Goal: Task Accomplishment & Management: Manage account settings

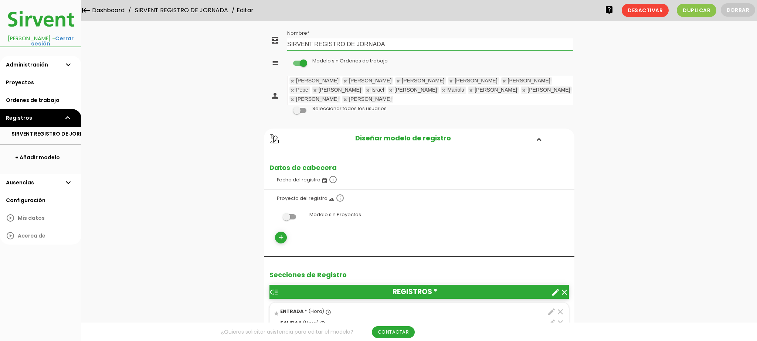
drag, startPoint x: 311, startPoint y: 44, endPoint x: 273, endPoint y: 41, distance: 38.5
click at [273, 41] on tr "all_inbox Nombre SIRVENT REGISTRO DE JORNADA" at bounding box center [419, 40] width 311 height 24
drag, startPoint x: 340, startPoint y: 44, endPoint x: 394, endPoint y: 44, distance: 54.0
click at [394, 44] on input "OFICINA REGISTRO DE JORNADA" at bounding box center [430, 44] width 286 height 12
type input "OFICINA REGISTRO"
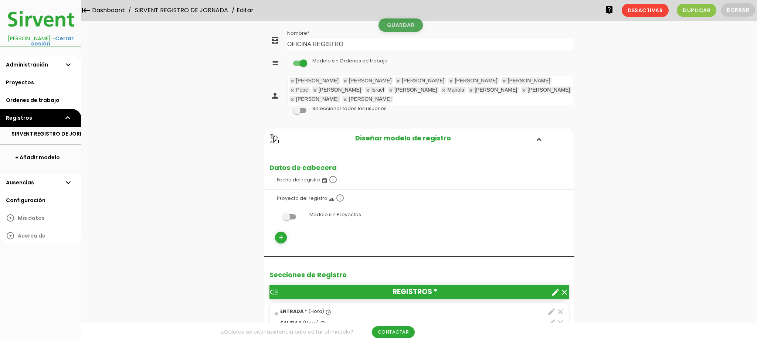
click at [391, 27] on link "Guardar" at bounding box center [401, 24] width 44 height 13
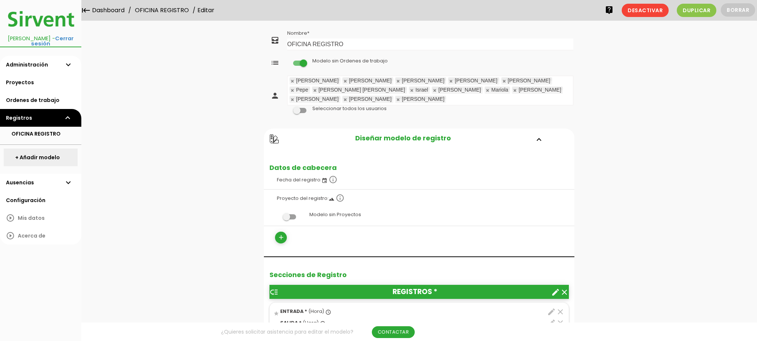
click at [51, 149] on link "+ Añadir modelo" at bounding box center [41, 158] width 74 height 18
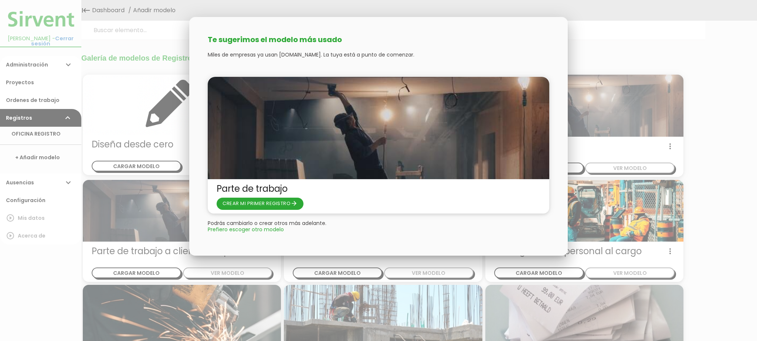
click at [356, 231] on div "Te sugerimos el modelo más usado Miles de empresas ya usan [DOMAIN_NAME]. La tu…" at bounding box center [378, 131] width 379 height 228
click at [285, 262] on div at bounding box center [378, 128] width 757 height 427
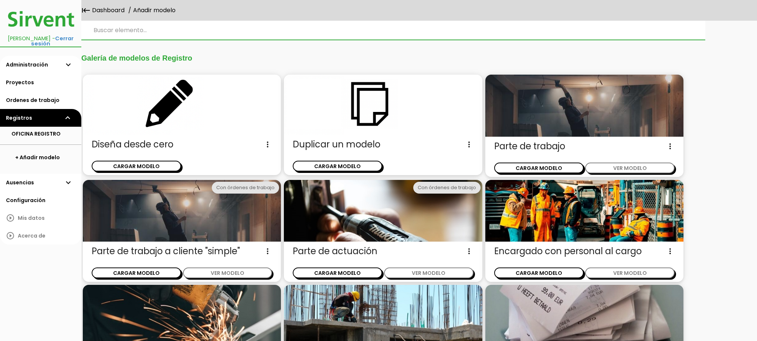
click at [113, 31] on input "search" at bounding box center [393, 30] width 624 height 19
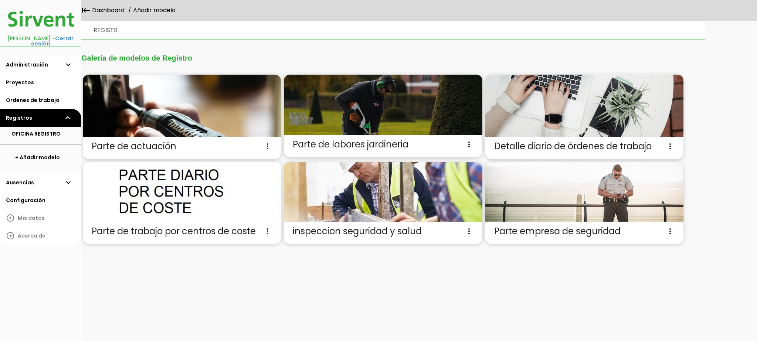
type input "REGISTRO"
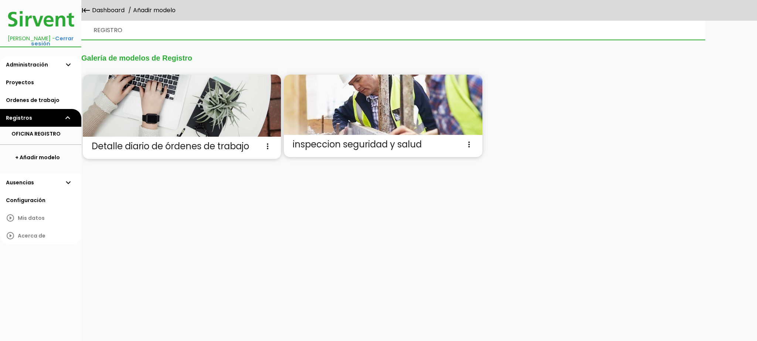
drag, startPoint x: 128, startPoint y: 31, endPoint x: 72, endPoint y: 26, distance: 56.1
click at [72, 26] on body "menu keyboard_tab Dashboard Añadir modelo" at bounding box center [378, 170] width 757 height 341
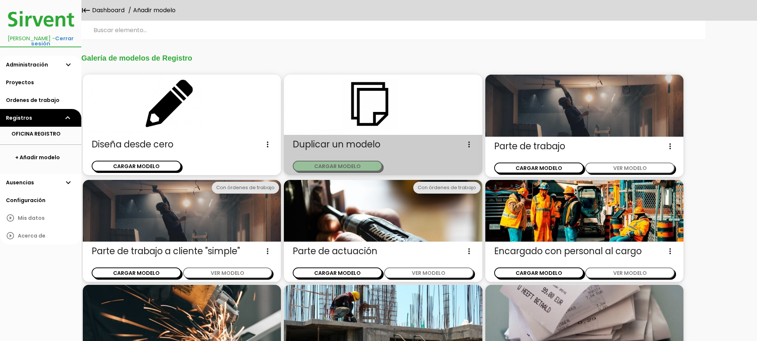
click at [355, 169] on button "CARGAR MODELO" at bounding box center [337, 166] width 89 height 11
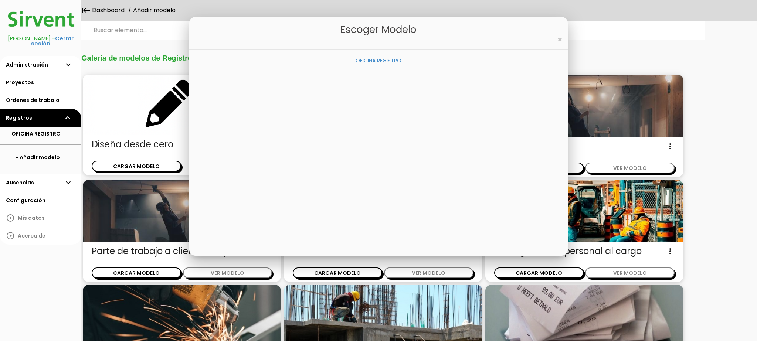
click at [381, 59] on link "OFICINA REGISTRO" at bounding box center [379, 60] width 46 height 7
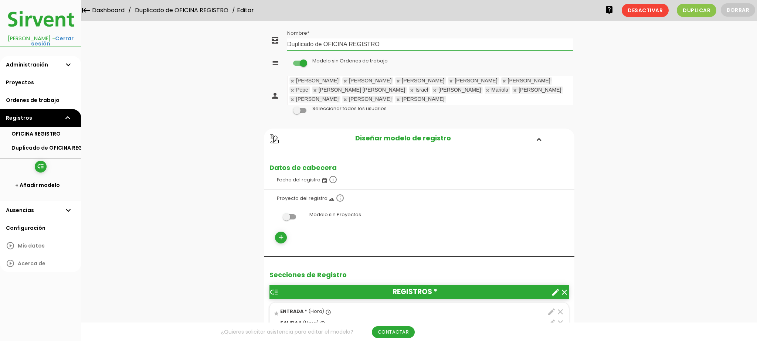
drag, startPoint x: 324, startPoint y: 44, endPoint x: 270, endPoint y: 41, distance: 54.1
click at [270, 41] on tr "all_inbox Nombre Duplicado de OFICINA REGISTRO" at bounding box center [419, 40] width 311 height 24
drag, startPoint x: 315, startPoint y: 43, endPoint x: 417, endPoint y: 46, distance: 102.1
click at [417, 46] on input "REGISTRO OFICINA REGISTRO" at bounding box center [430, 44] width 286 height 12
click at [293, 81] on link at bounding box center [293, 81] width 4 height 5
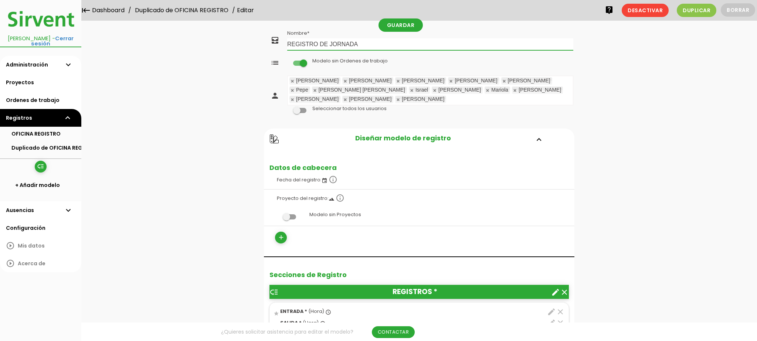
type input "REGISTRO DE JORNADA"
click at [293, 81] on link at bounding box center [293, 81] width 4 height 5
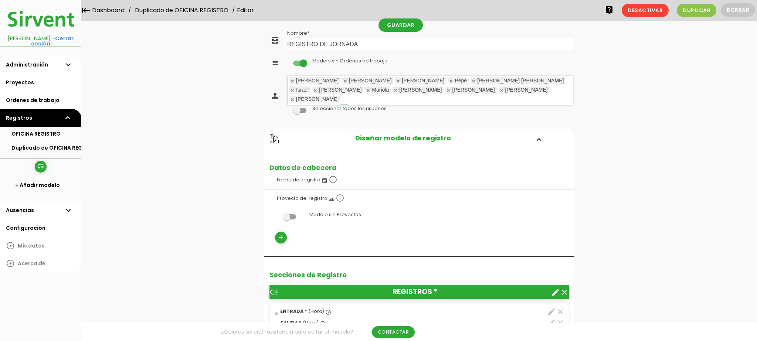
click at [293, 81] on link at bounding box center [293, 81] width 4 height 5
click at [344, 81] on link at bounding box center [346, 81] width 4 height 5
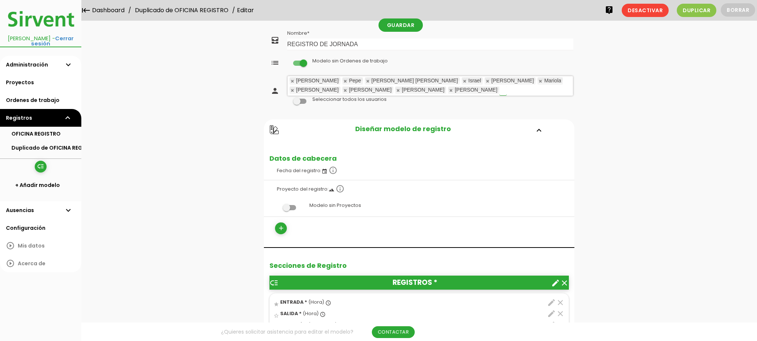
click at [293, 81] on link at bounding box center [293, 81] width 4 height 5
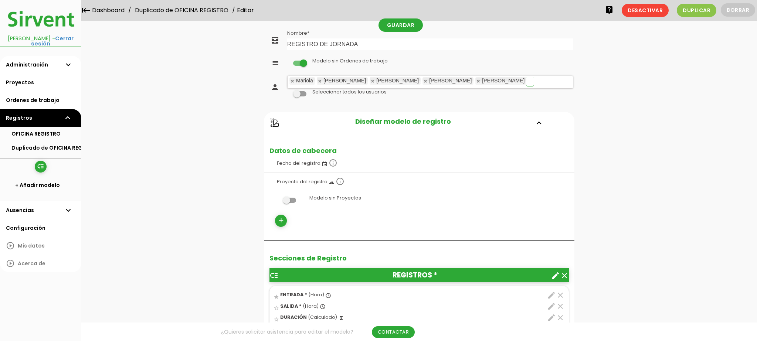
click at [293, 81] on link at bounding box center [293, 81] width 4 height 5
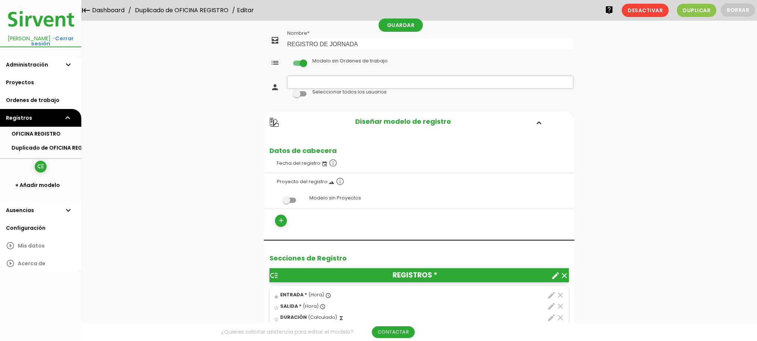
click at [285, 199] on span at bounding box center [289, 200] width 13 height 5
click at [277, 198] on input "checkbox" at bounding box center [277, 198] width 0 height 0
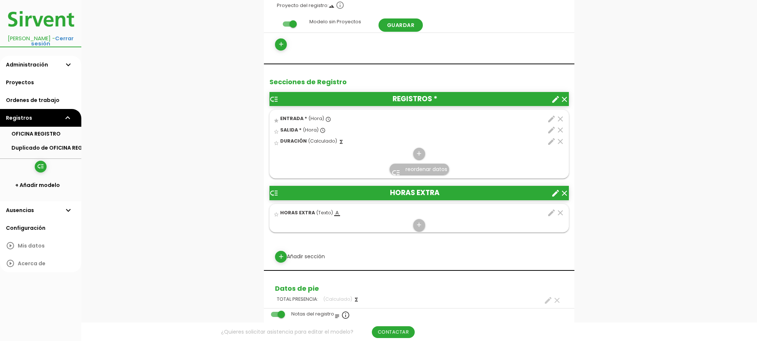
scroll to position [178, 0]
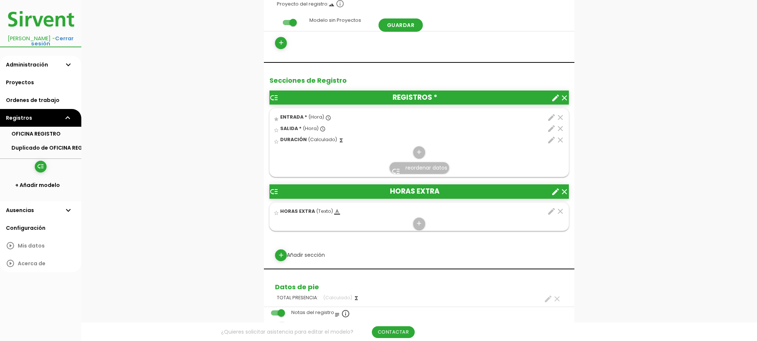
click at [565, 190] on icon "clear" at bounding box center [564, 191] width 9 height 9
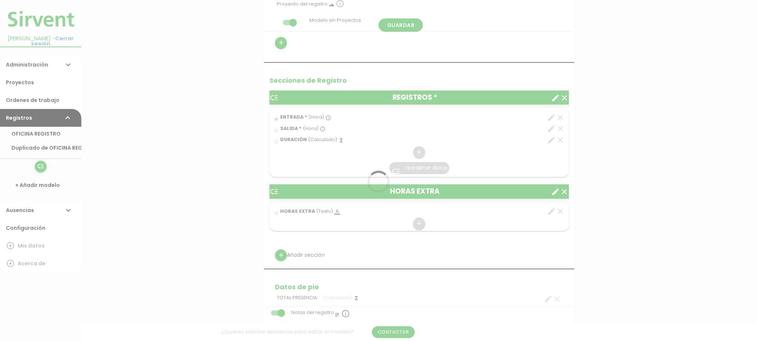
scroll to position [0, 0]
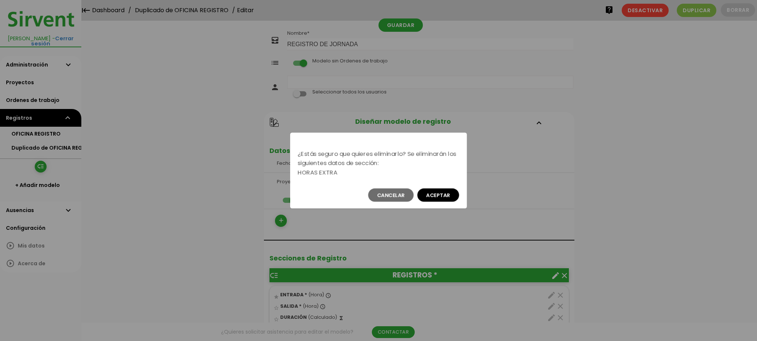
click at [443, 191] on button "Aceptar" at bounding box center [438, 195] width 42 height 13
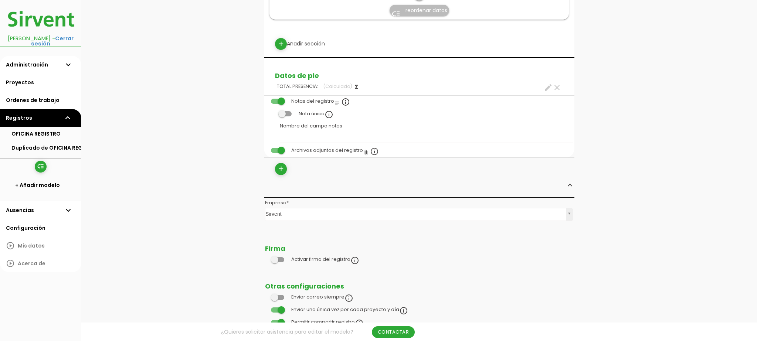
scroll to position [355, 0]
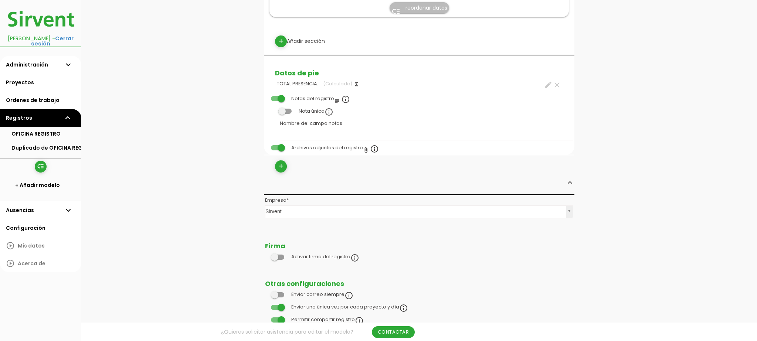
click at [279, 255] on span at bounding box center [277, 257] width 13 height 5
click at [265, 255] on input "checkbox" at bounding box center [265, 255] width 0 height 0
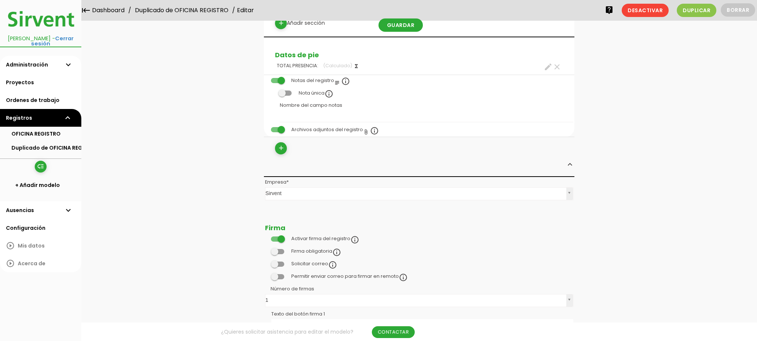
scroll to position [392, 0]
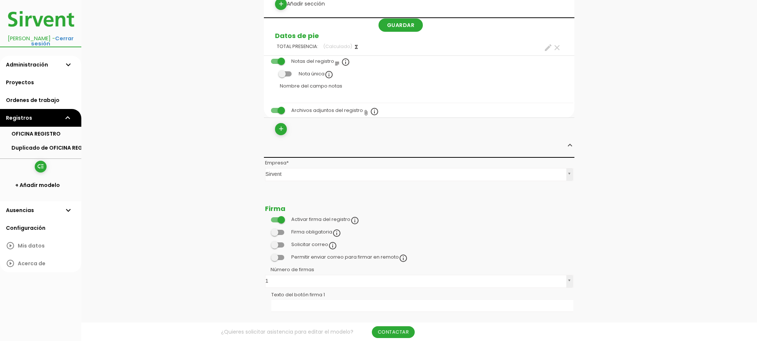
click at [279, 230] on span at bounding box center [277, 232] width 13 height 5
click at [265, 230] on input "checkbox" at bounding box center [265, 230] width 0 height 0
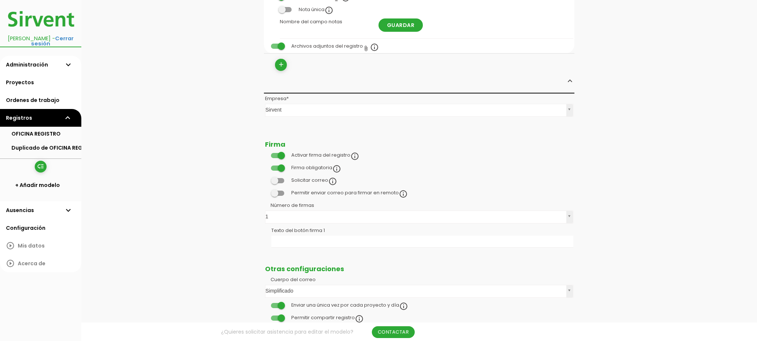
scroll to position [458, 0]
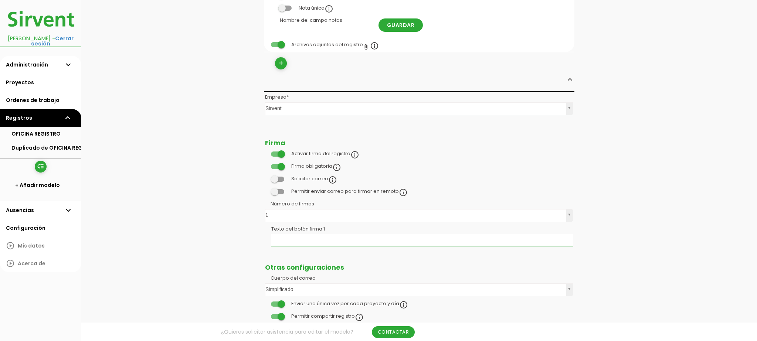
click at [334, 234] on input "Texto del botón firma 1" at bounding box center [422, 240] width 302 height 12
type input "FIRMA"
drag, startPoint x: 698, startPoint y: 233, endPoint x: 690, endPoint y: 335, distance: 103.1
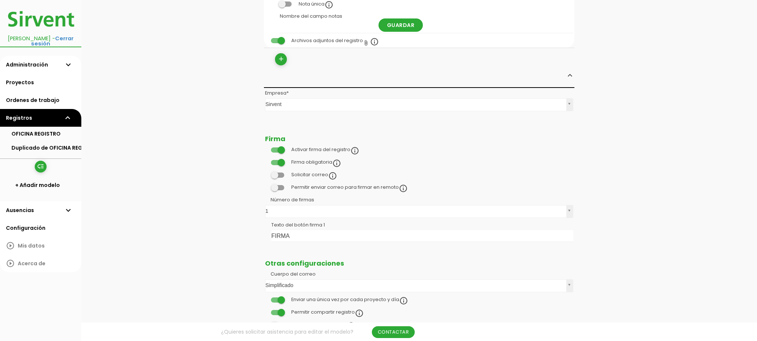
scroll to position [522, 0]
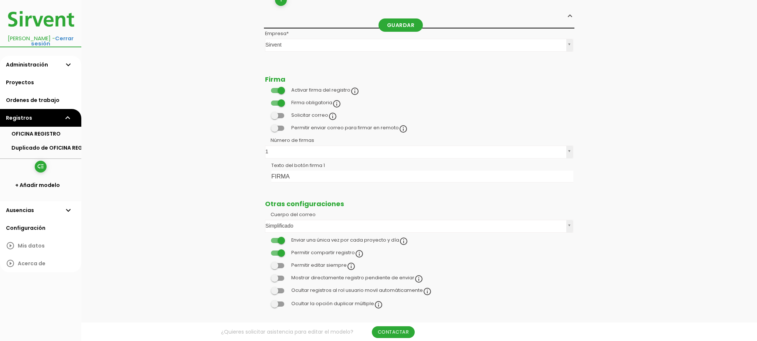
click at [282, 276] on span at bounding box center [277, 278] width 13 height 5
click at [265, 276] on input "checkbox" at bounding box center [265, 276] width 0 height 0
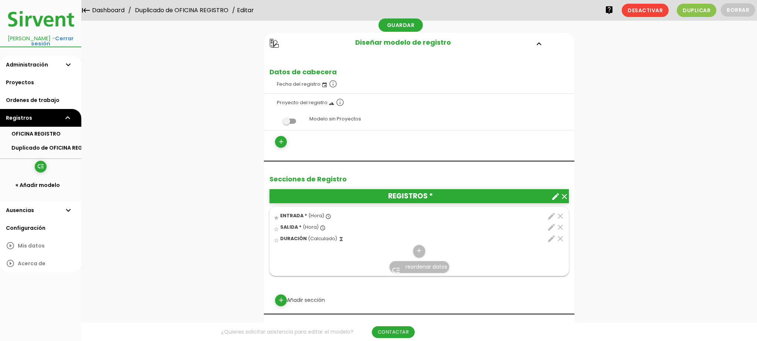
scroll to position [0, 0]
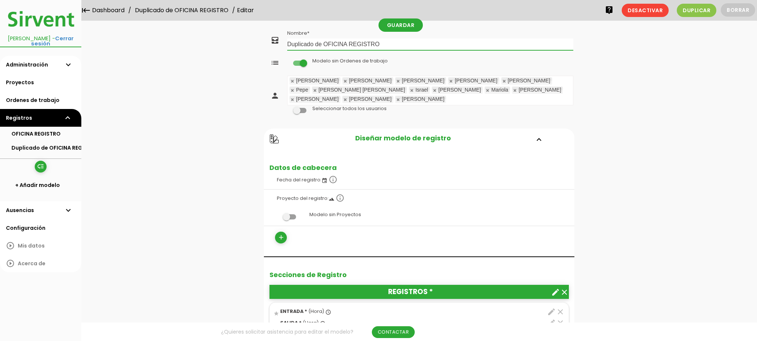
drag, startPoint x: 383, startPoint y: 46, endPoint x: 274, endPoint y: 50, distance: 109.5
type input "r"
click at [291, 79] on link at bounding box center [293, 81] width 4 height 5
type input "REGISTRO DE JORNADA"
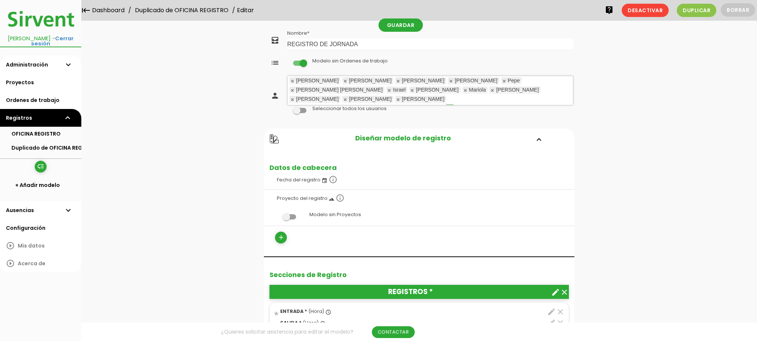
click at [291, 79] on link at bounding box center [293, 81] width 4 height 5
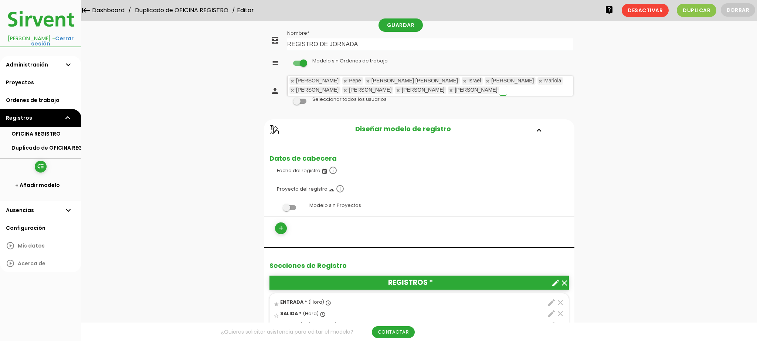
click at [291, 79] on link at bounding box center [293, 81] width 4 height 5
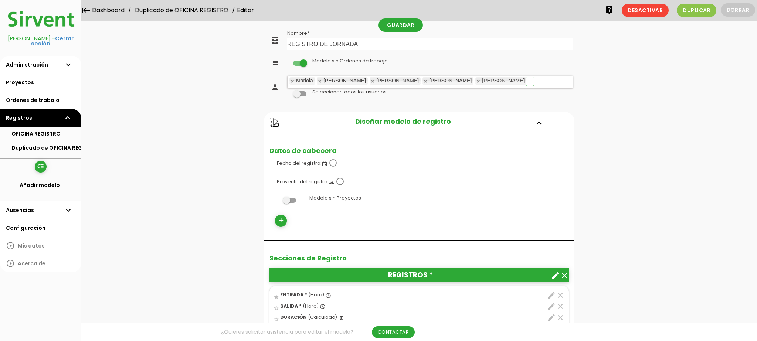
click at [291, 79] on link at bounding box center [293, 81] width 4 height 5
click at [344, 79] on link at bounding box center [346, 81] width 4 height 5
click at [291, 79] on link at bounding box center [293, 81] width 4 height 5
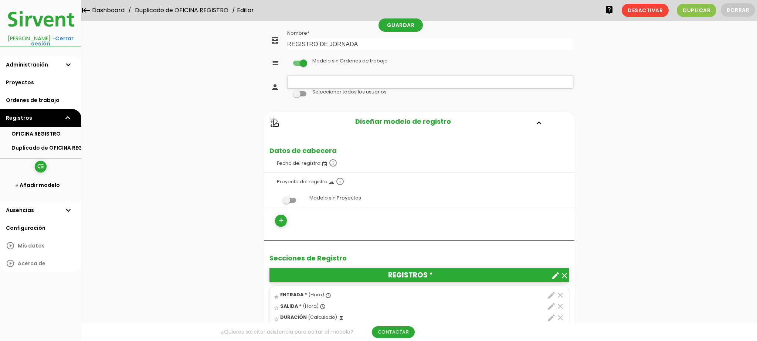
click at [291, 199] on span at bounding box center [289, 200] width 13 height 5
click at [277, 198] on input "checkbox" at bounding box center [277, 198] width 0 height 0
click at [306, 83] on ul at bounding box center [430, 82] width 285 height 12
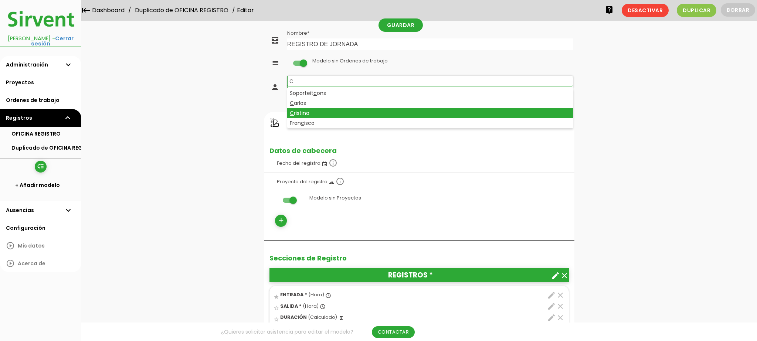
type input "C"
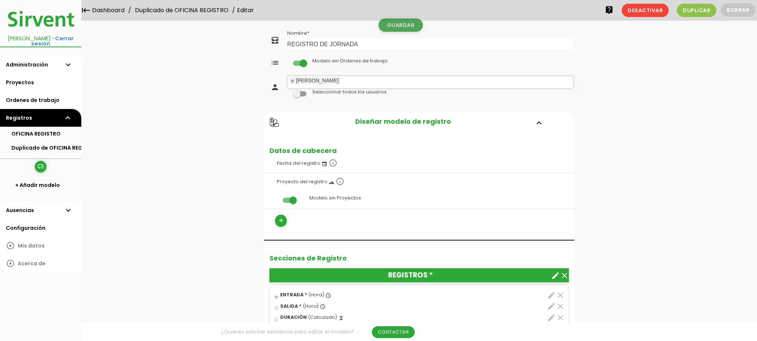
click at [394, 29] on link "Guardar" at bounding box center [401, 24] width 44 height 13
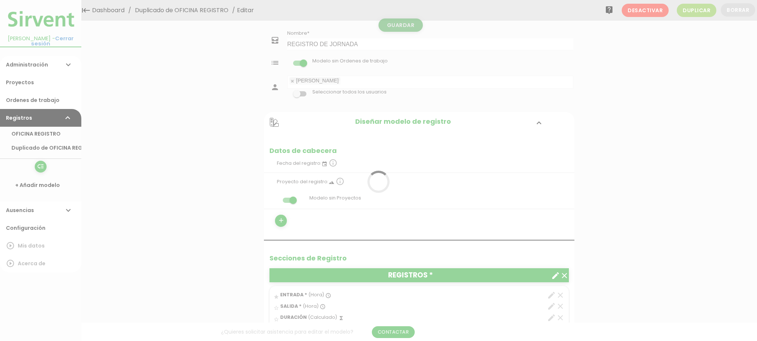
scroll to position [111, 0]
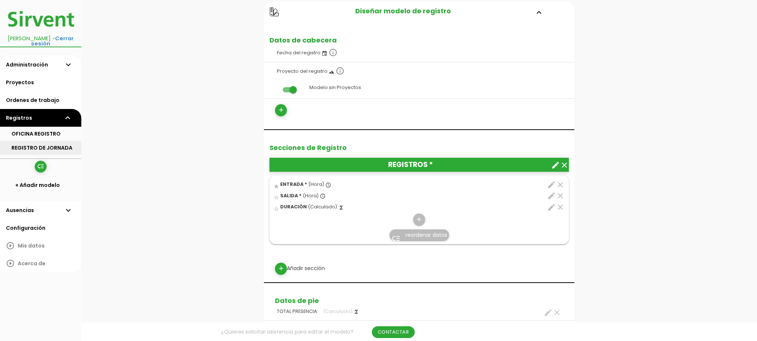
click at [69, 141] on link "REGISTRO DE JORNADA" at bounding box center [40, 148] width 81 height 14
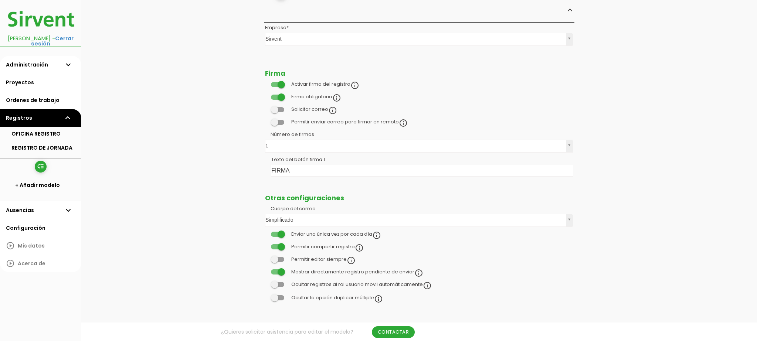
scroll to position [514, 0]
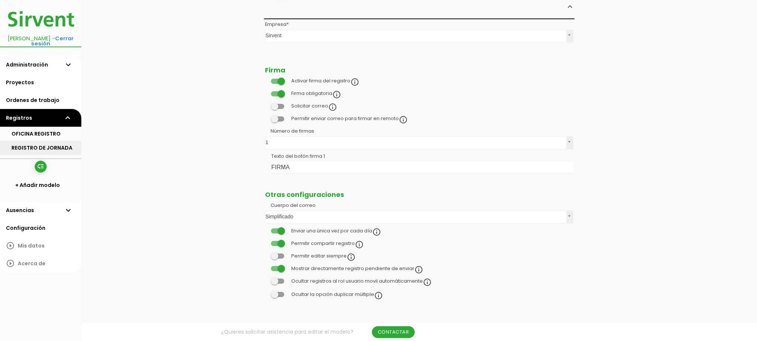
click at [31, 141] on link "REGISTRO DE JORNADA" at bounding box center [40, 148] width 81 height 14
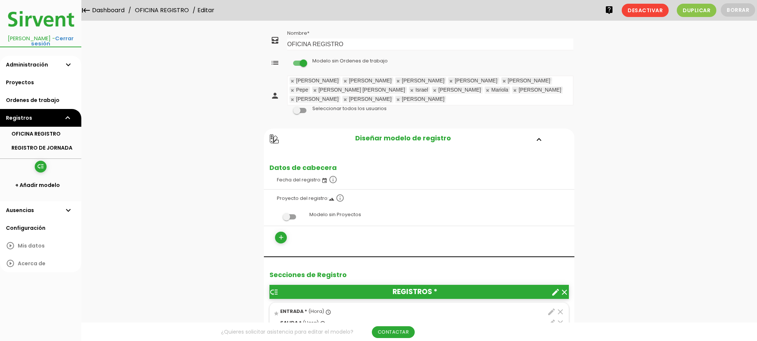
click at [288, 214] on span at bounding box center [289, 216] width 13 height 5
click at [277, 215] on input "checkbox" at bounding box center [277, 215] width 0 height 0
click at [386, 31] on link "Guardar" at bounding box center [401, 24] width 44 height 13
click at [45, 127] on link "OFICINA REGISTRO" at bounding box center [40, 134] width 81 height 14
drag, startPoint x: 311, startPoint y: 44, endPoint x: 263, endPoint y: 45, distance: 48.1
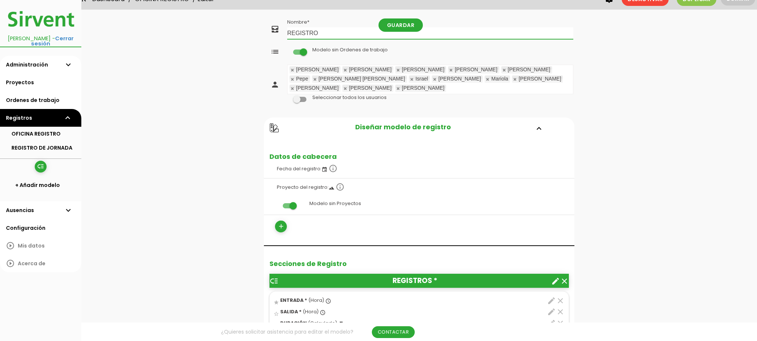
type input "REGISTRO"
click at [291, 203] on span at bounding box center [289, 205] width 13 height 5
click at [277, 203] on input "checkbox" at bounding box center [277, 203] width 0 height 0
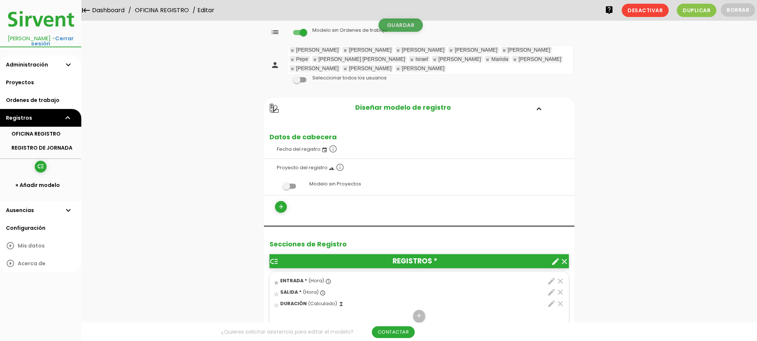
click at [400, 24] on link "Guardar" at bounding box center [401, 24] width 44 height 13
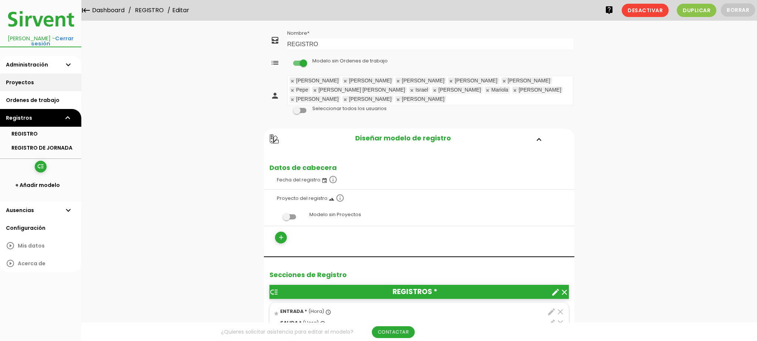
click at [36, 77] on link "Proyectos" at bounding box center [40, 83] width 81 height 18
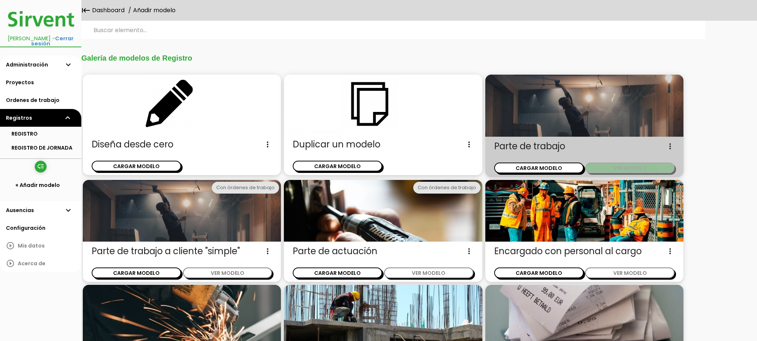
click at [612, 166] on button "VER MODELO" at bounding box center [629, 168] width 89 height 11
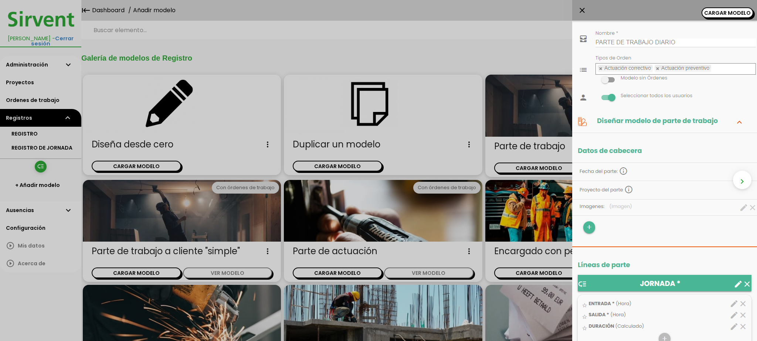
click at [537, 152] on div "close CARGAR MODELO chevron_right" at bounding box center [378, 170] width 757 height 341
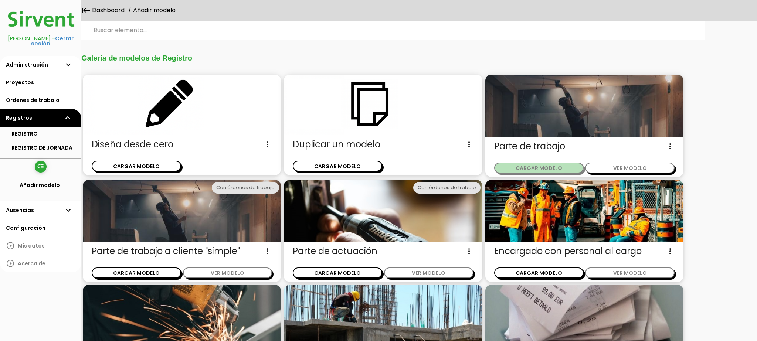
click at [549, 171] on button "CARGAR MODELO" at bounding box center [538, 168] width 89 height 11
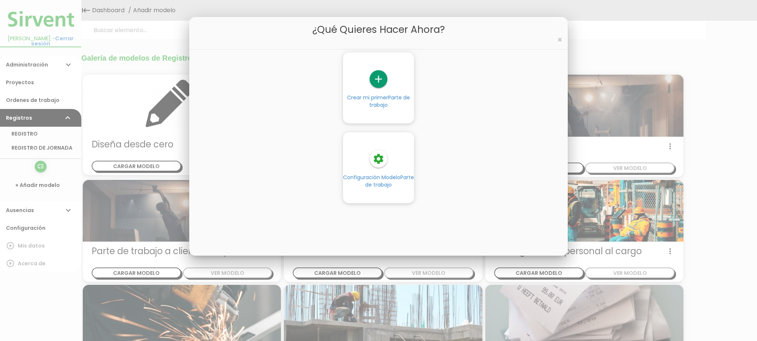
click at [378, 182] on span "Parte de trabajo" at bounding box center [389, 181] width 49 height 15
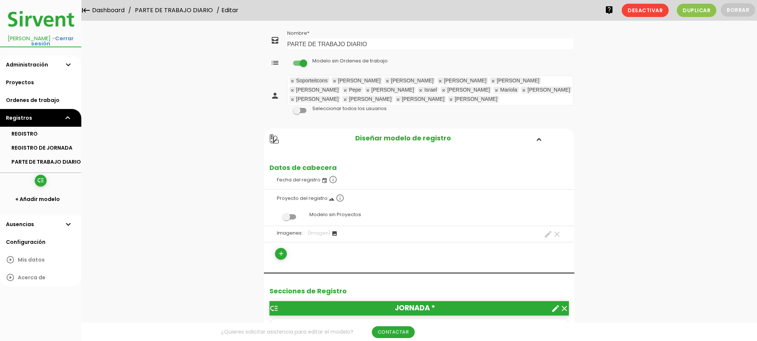
click at [442, 88] on link at bounding box center [444, 90] width 4 height 5
click at [495, 90] on link at bounding box center [497, 90] width 4 height 5
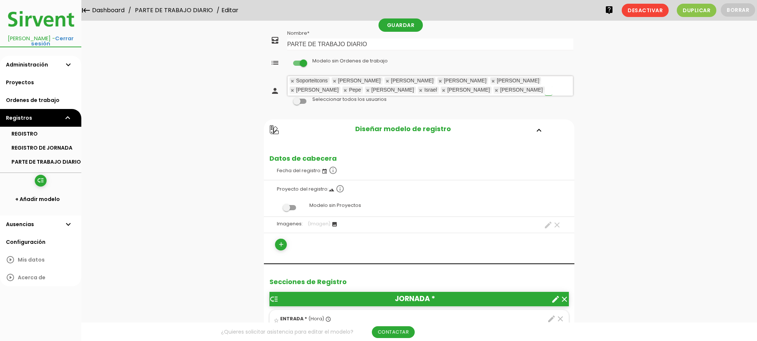
click at [495, 90] on link at bounding box center [497, 90] width 4 height 5
click at [335, 79] on link at bounding box center [335, 81] width 4 height 5
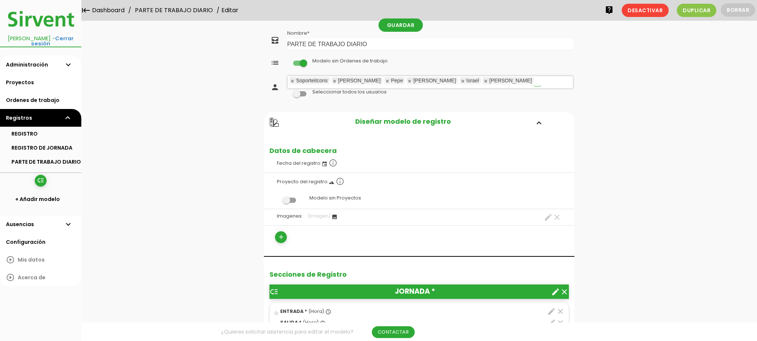
click at [335, 79] on link at bounding box center [335, 81] width 4 height 5
click at [292, 80] on link at bounding box center [293, 81] width 4 height 5
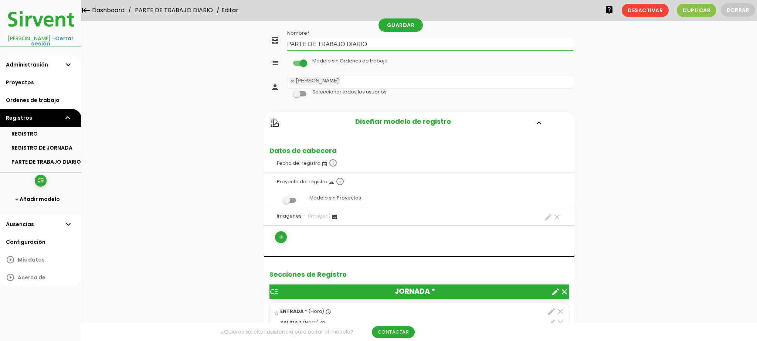
drag, startPoint x: 339, startPoint y: 44, endPoint x: 408, endPoint y: 45, distance: 69.2
click at [408, 45] on input "PARTE DE TRABAJO DIARIO" at bounding box center [430, 44] width 286 height 12
type input "PARTE DE TRABAJO"
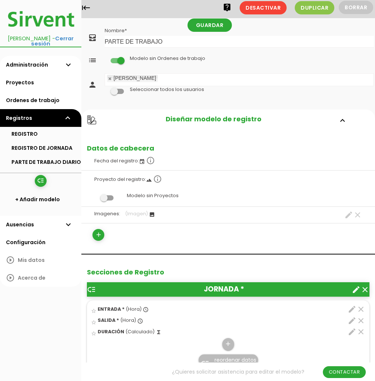
click at [117, 61] on span at bounding box center [117, 60] width 13 height 5
click at [105, 58] on input "checkbox" at bounding box center [105, 58] width 0 height 0
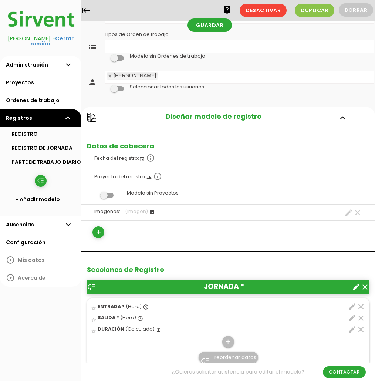
click at [138, 64] on tbody "all_inbox Nombre PARTE DE TRABAJO list Tipos de Orden de trabajo Tipos de Orden…" at bounding box center [228, 53] width 294 height 105
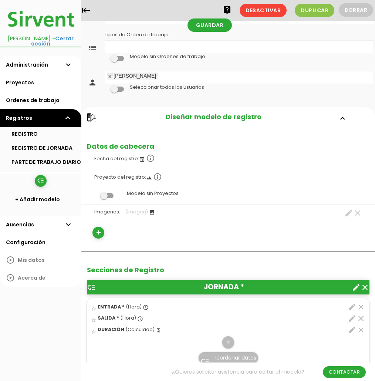
click at [120, 47] on ul "Tipos de Orden de trabajo" at bounding box center [239, 47] width 268 height 12
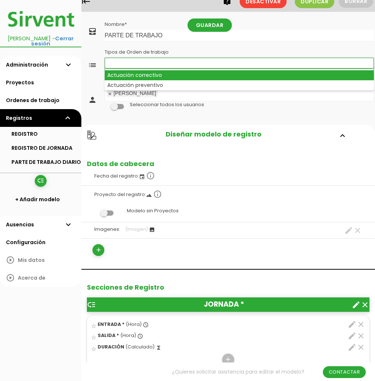
scroll to position [10, 0]
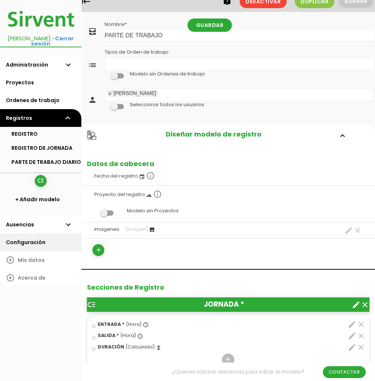
click at [33, 234] on link "Configuración" at bounding box center [40, 242] width 81 height 18
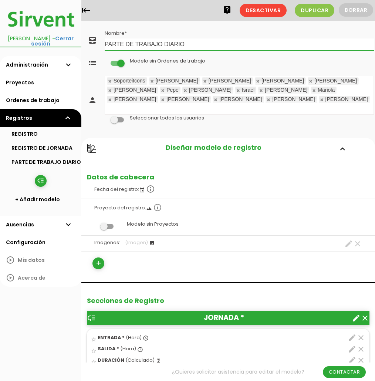
drag, startPoint x: 157, startPoint y: 45, endPoint x: 226, endPoint y: 50, distance: 68.9
click at [224, 50] on input "PARTE DE TRABAJO DIARIO" at bounding box center [239, 44] width 269 height 12
type input "PARTE DE TRABAJO"
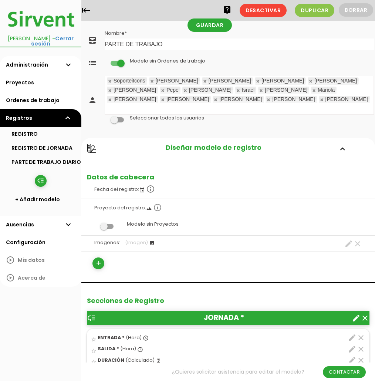
click at [117, 61] on span at bounding box center [117, 63] width 13 height 5
click at [105, 61] on input "checkbox" at bounding box center [105, 61] width 0 height 0
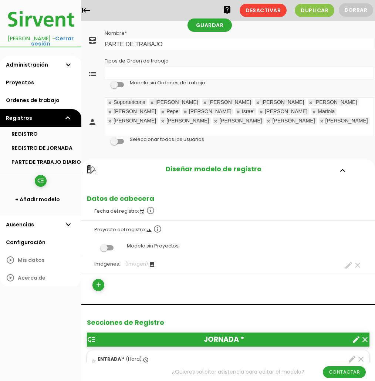
click at [114, 84] on span at bounding box center [117, 84] width 13 height 5
click at [105, 83] on input "checkbox" at bounding box center [105, 83] width 0 height 0
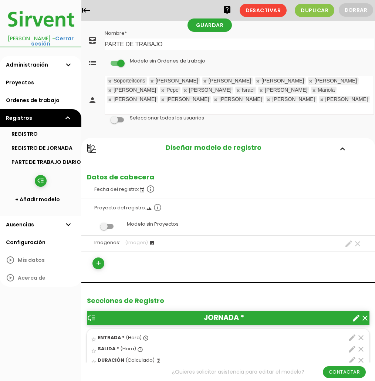
click at [118, 64] on span at bounding box center [117, 63] width 13 height 5
click at [105, 61] on input "checkbox" at bounding box center [105, 61] width 0 height 0
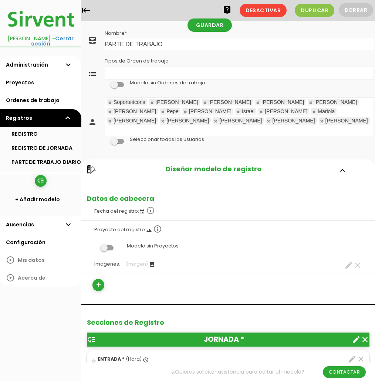
click at [122, 68] on ul "Tipos de Orden de trabajo" at bounding box center [239, 73] width 268 height 12
click at [111, 103] on link at bounding box center [110, 102] width 4 height 5
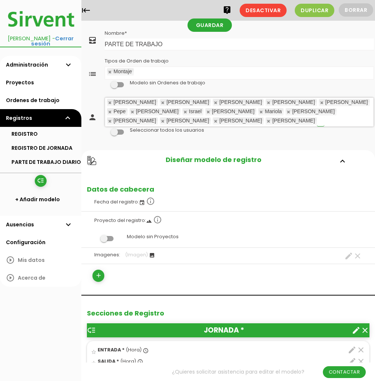
click at [111, 104] on link at bounding box center [110, 102] width 4 height 5
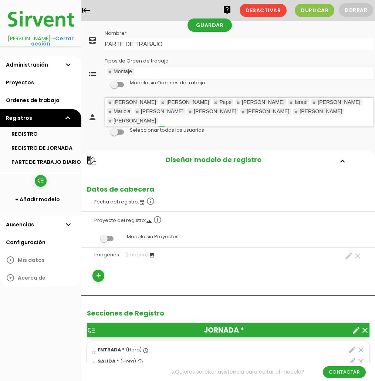
click at [111, 104] on link at bounding box center [110, 102] width 4 height 5
click at [161, 104] on link at bounding box center [163, 102] width 4 height 5
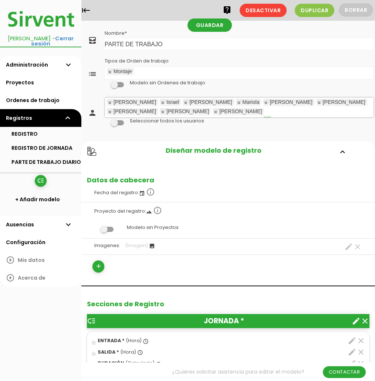
click at [111, 104] on link at bounding box center [110, 102] width 4 height 5
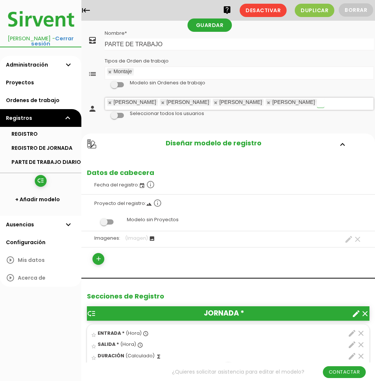
click at [111, 104] on link at bounding box center [110, 102] width 4 height 5
click at [161, 102] on link at bounding box center [163, 102] width 4 height 5
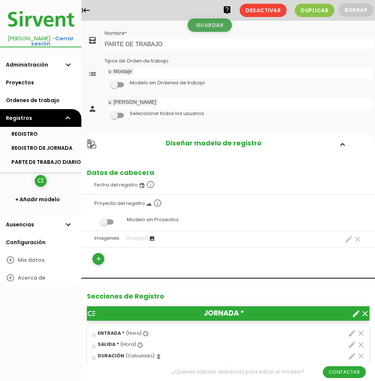
click at [206, 28] on link "Guardar" at bounding box center [209, 24] width 44 height 13
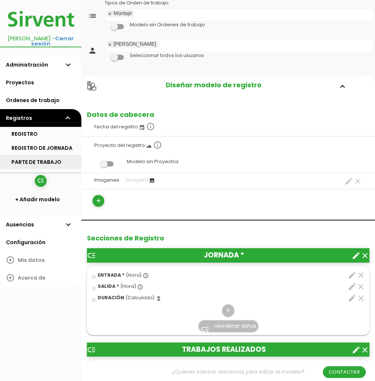
scroll to position [61, 0]
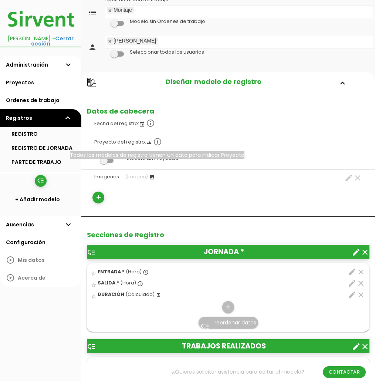
click at [158, 142] on icon "info_outline" at bounding box center [157, 141] width 9 height 9
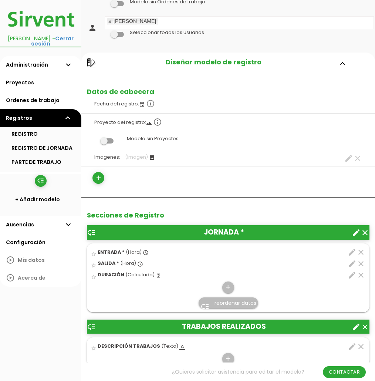
scroll to position [85, 0]
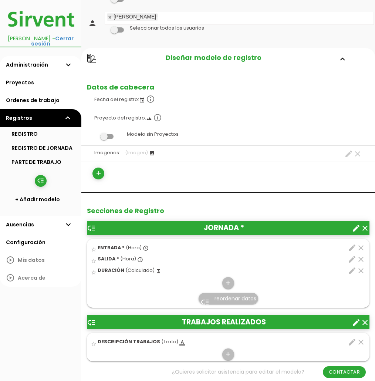
click at [358, 152] on icon "clear" at bounding box center [357, 153] width 9 height 9
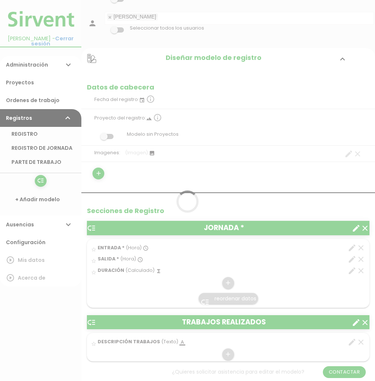
scroll to position [0, 0]
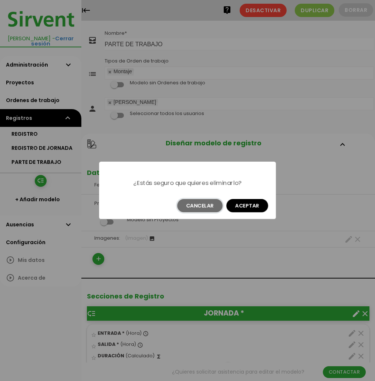
click at [207, 203] on button "Cancelar" at bounding box center [199, 205] width 45 height 13
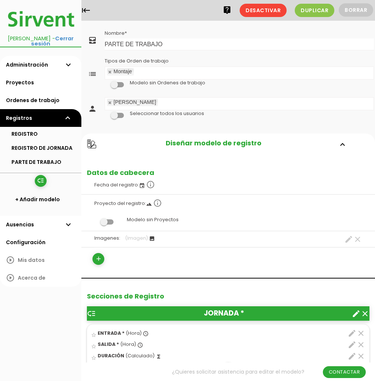
click at [356, 237] on icon "clear" at bounding box center [357, 239] width 9 height 9
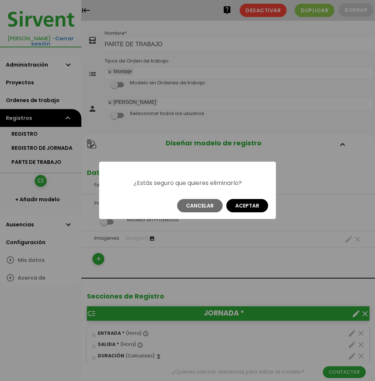
click at [247, 205] on button "Aceptar" at bounding box center [247, 205] width 42 height 13
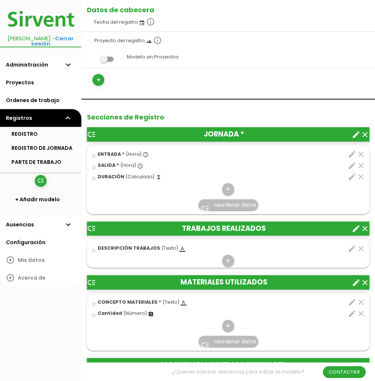
scroll to position [164, 0]
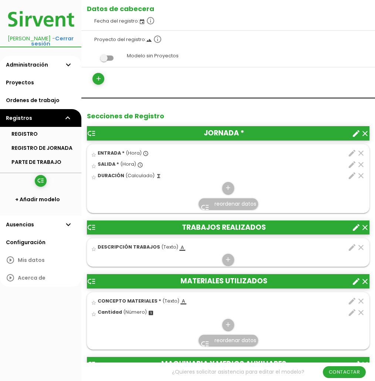
click at [355, 227] on icon "create" at bounding box center [356, 227] width 9 height 9
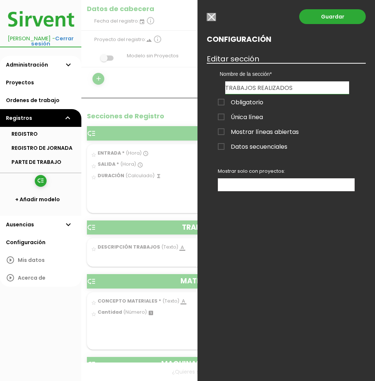
drag, startPoint x: 293, startPoint y: 88, endPoint x: 177, endPoint y: 83, distance: 116.2
click at [177, 84] on form "Guardar all_inbox Nombre PARTE DE TRABAJO list Tipos de Orden de trabajo Montaj…" at bounding box center [228, 385] width 294 height 1042
type input "TAREAS REALIZADAS"
click at [221, 101] on span "Obligatorio" at bounding box center [240, 102] width 45 height 9
click at [0, 0] on input "Obligatorio" at bounding box center [0, 0] width 0 height 0
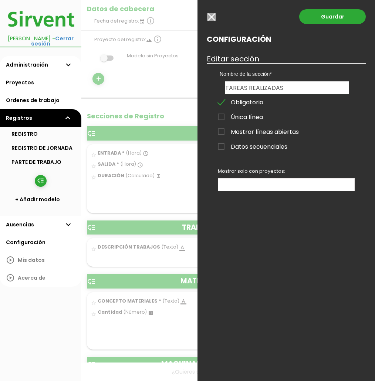
click at [222, 118] on span "Única línea" at bounding box center [240, 116] width 45 height 9
click at [0, 0] on input "Única línea" at bounding box center [0, 0] width 0 height 0
click at [337, 21] on link "Guardar" at bounding box center [332, 16] width 67 height 15
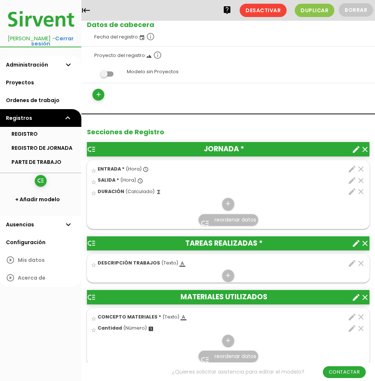
scroll to position [127, 0]
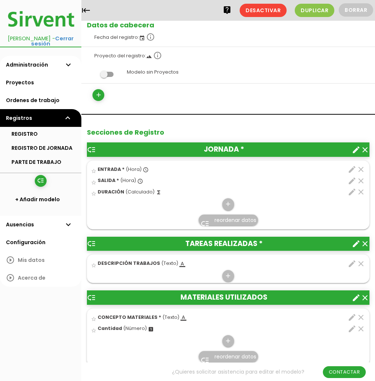
click at [135, 261] on span "DESCRIPCIÓN TRABAJOS" at bounding box center [129, 263] width 62 height 6
click at [0, 0] on input "star_border" at bounding box center [0, 0] width 0 height 0
click at [348, 262] on icon "edit" at bounding box center [352, 263] width 9 height 9
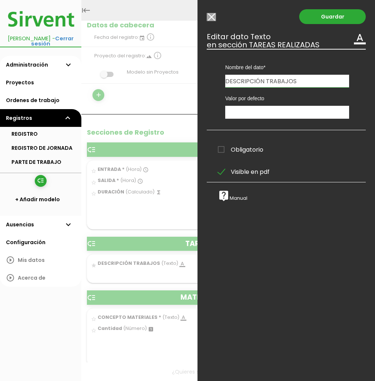
click at [159, 272] on div at bounding box center [187, 143] width 375 height 476
click at [222, 150] on span "Obligatorio" at bounding box center [240, 149] width 45 height 9
click at [0, 0] on input "Obligatorio" at bounding box center [0, 0] width 0 height 0
click at [308, 16] on link "Guardar" at bounding box center [332, 16] width 67 height 15
click at [339, 20] on link "Guardar" at bounding box center [332, 16] width 67 height 15
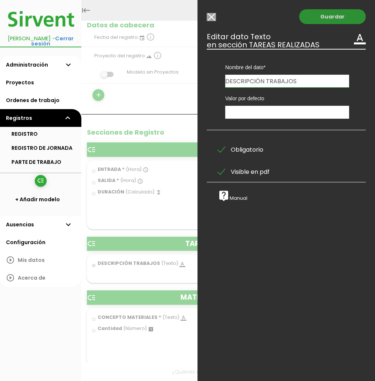
click at [329, 17] on link "Guardar" at bounding box center [332, 16] width 67 height 15
click at [209, 18] on input "Modelo sin Ordenes de trabajo" at bounding box center [211, 17] width 9 height 8
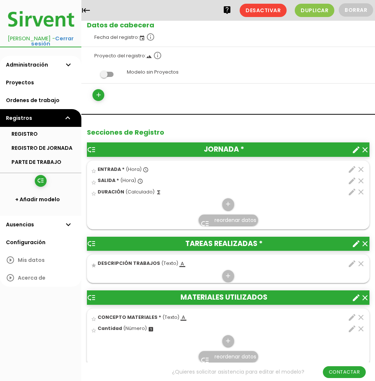
click at [359, 263] on icon "clear" at bounding box center [360, 263] width 9 height 9
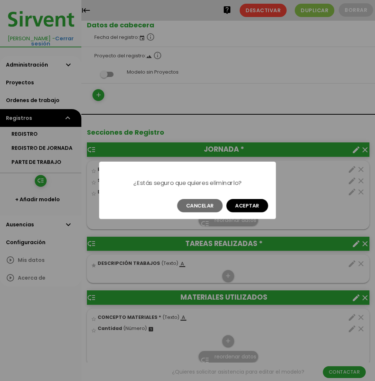
scroll to position [0, 0]
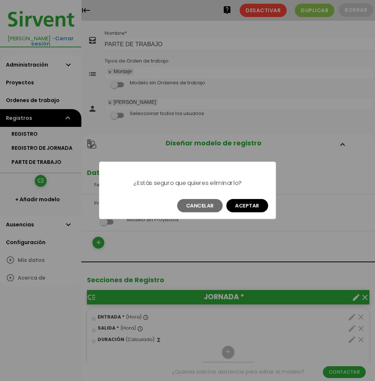
click at [238, 210] on button "Aceptar" at bounding box center [247, 205] width 42 height 13
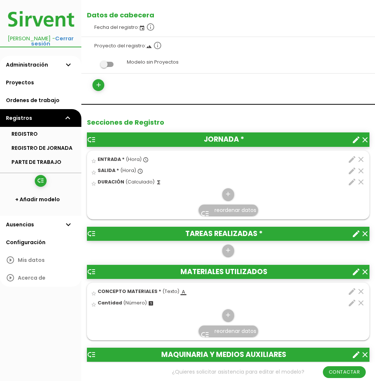
scroll to position [180, 0]
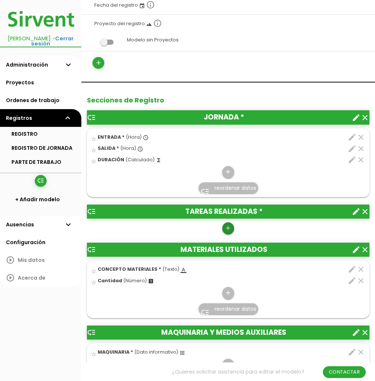
click at [225, 228] on icon "add" at bounding box center [227, 228] width 7 height 12
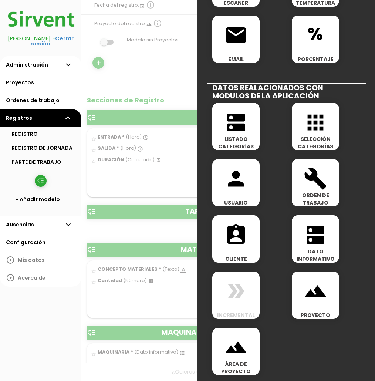
scroll to position [0, 0]
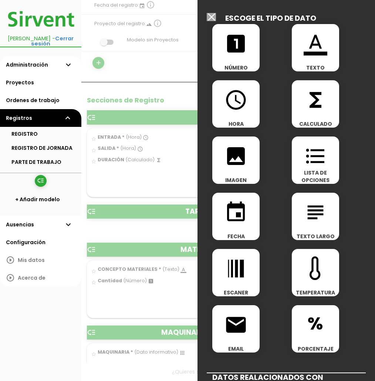
click at [331, 43] on span "format_color_text" at bounding box center [315, 39] width 47 height 31
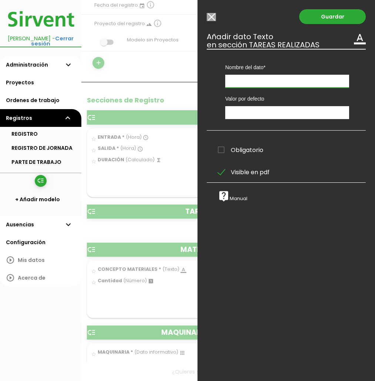
click at [248, 82] on input "text" at bounding box center [287, 81] width 124 height 13
type input "d"
type input "DESCRIPCIÓN TRABAJO"
click at [221, 151] on span "Obligatorio" at bounding box center [240, 149] width 45 height 9
click at [0, 0] on input "Obligatorio" at bounding box center [0, 0] width 0 height 0
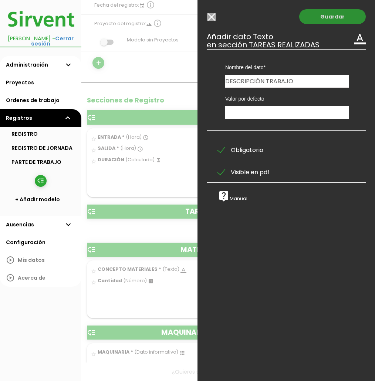
click at [324, 19] on link "Guardar" at bounding box center [332, 16] width 67 height 15
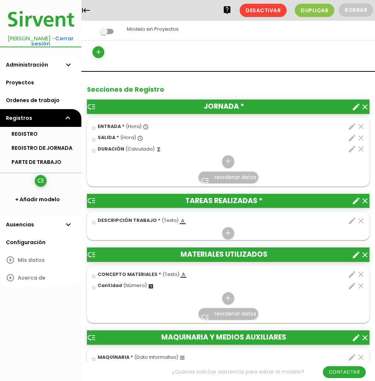
scroll to position [169, 0]
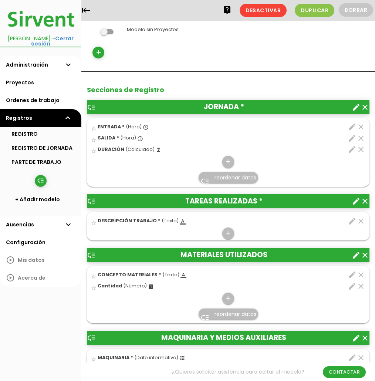
click at [359, 106] on icon "create" at bounding box center [356, 107] width 9 height 9
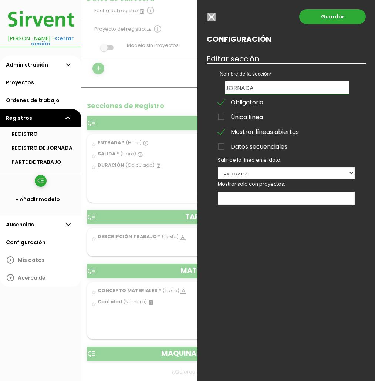
drag, startPoint x: 264, startPoint y: 87, endPoint x: 220, endPoint y: 84, distance: 44.1
click at [200, 82] on div "Guardar Configuración Editar sección Nombre de la sección JORNADA TAREAS REALIZ…" at bounding box center [285, 190] width 177 height 381
type input "m"
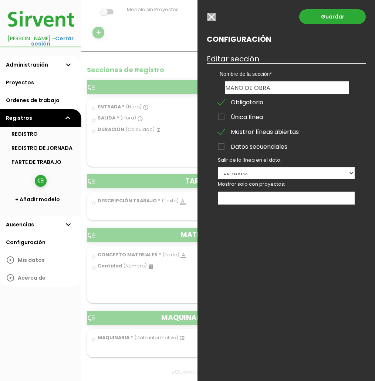
scroll to position [211, 0]
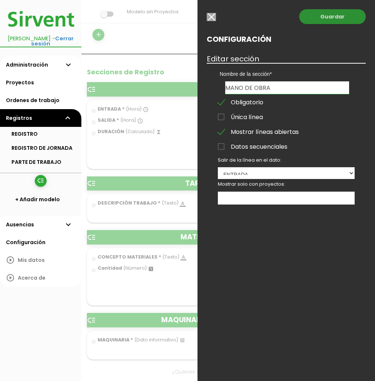
type input "MANO DE OBRA"
click at [334, 20] on link "Guardar" at bounding box center [332, 16] width 67 height 15
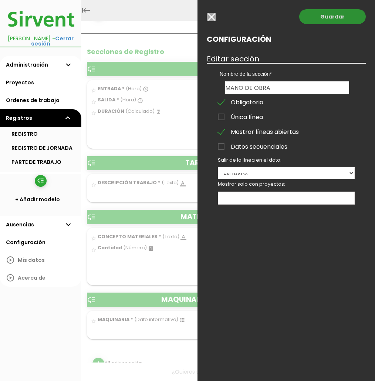
scroll to position [208, 0]
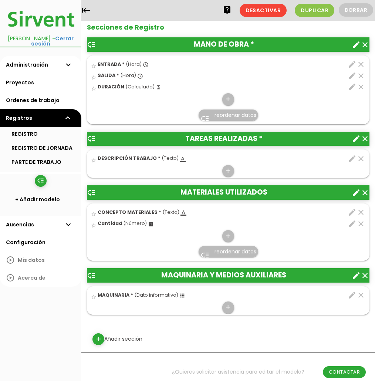
scroll to position [231, 0]
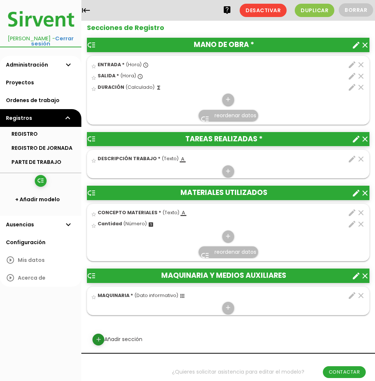
click at [97, 337] on icon "add" at bounding box center [98, 340] width 7 height 12
select select
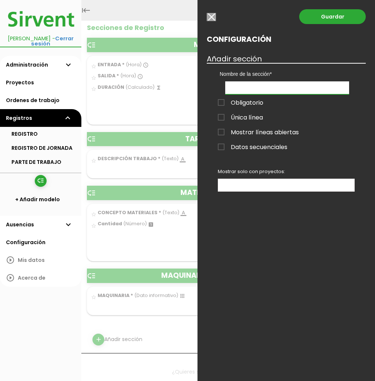
click at [247, 89] on input "text" at bounding box center [287, 87] width 124 height 13
type input "m"
type input "MANO DE OBRA MAQUINARIA"
click at [243, 132] on span "Mostrar líneas abiertas" at bounding box center [258, 132] width 81 height 9
click at [0, 0] on input "Mostrar líneas abiertas" at bounding box center [0, 0] width 0 height 0
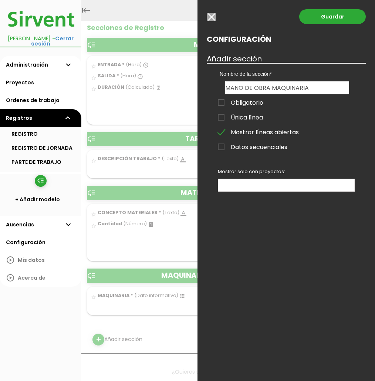
click at [254, 182] on ul at bounding box center [286, 185] width 136 height 12
click at [223, 146] on span "Datos secuenciales" at bounding box center [253, 146] width 70 height 9
click at [0, 0] on input "Datos secuenciales" at bounding box center [0, 0] width 0 height 0
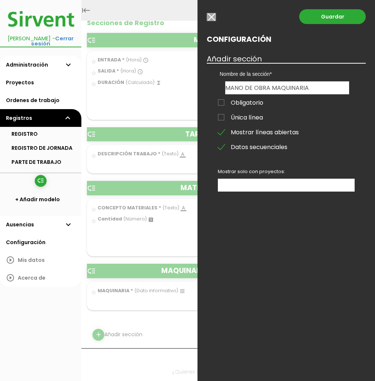
click at [223, 146] on span "Datos secuenciales" at bounding box center [253, 146] width 70 height 9
click at [0, 0] on input "Datos secuenciales" at bounding box center [0, 0] width 0 height 0
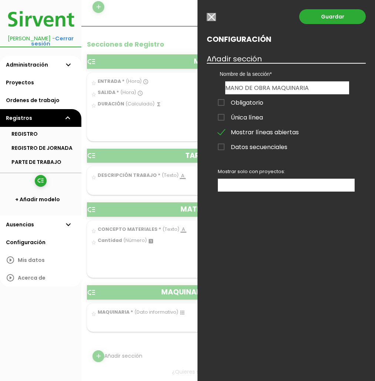
scroll to position [236, 0]
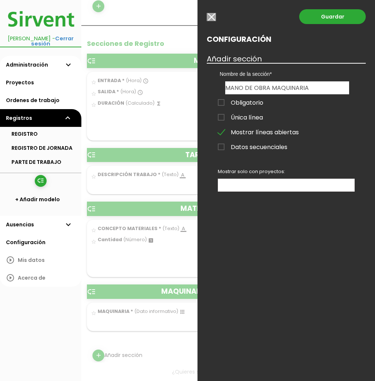
click at [223, 146] on span "Datos secuenciales" at bounding box center [253, 146] width 70 height 9
click at [0, 0] on input "Datos secuenciales" at bounding box center [0, 0] width 0 height 0
click at [300, 185] on ul at bounding box center [286, 185] width 136 height 12
click at [227, 53] on div "Configuración Añadir sección Nombre de la sección MANO DE OBRA TAREAS REALIZADA…" at bounding box center [286, 49] width 159 height 28
click at [231, 60] on h3 "Añadir sección" at bounding box center [286, 59] width 159 height 8
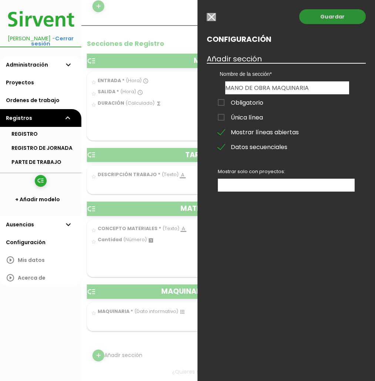
click at [342, 14] on link "Guardar" at bounding box center [332, 16] width 67 height 15
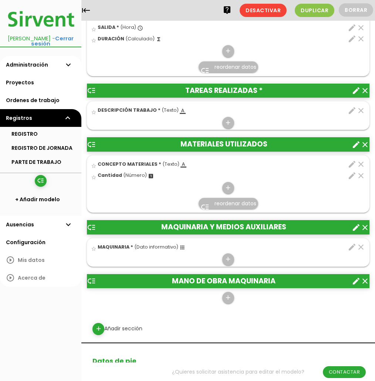
scroll to position [280, 0]
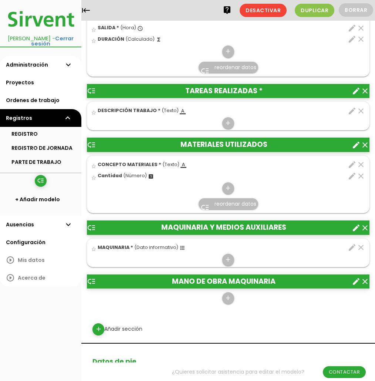
click at [229, 198] on link "low_priority reordenar datos" at bounding box center [229, 203] width 60 height 11
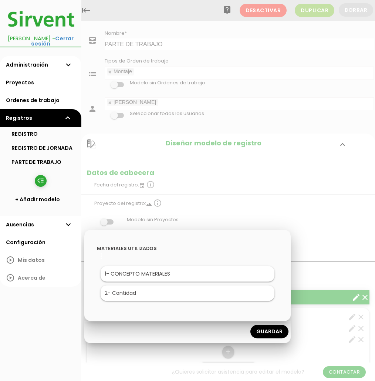
click at [290, 234] on div "MATERIALES UTILIZADOS Research Strategy Inspiration Execution 1 - CONCEPTO MATE…" at bounding box center [187, 275] width 206 height 91
drag, startPoint x: 313, startPoint y: 231, endPoint x: 300, endPoint y: 272, distance: 42.8
click at [313, 231] on div at bounding box center [187, 143] width 375 height 476
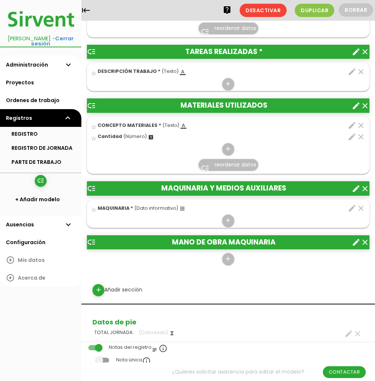
scroll to position [317, 0]
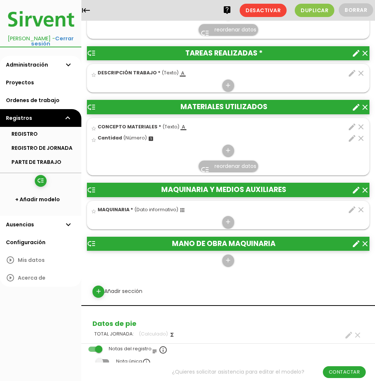
click at [260, 261] on div "add" at bounding box center [228, 260] width 282 height 13
click at [91, 242] on icon "low_priority" at bounding box center [91, 243] width 9 height 9
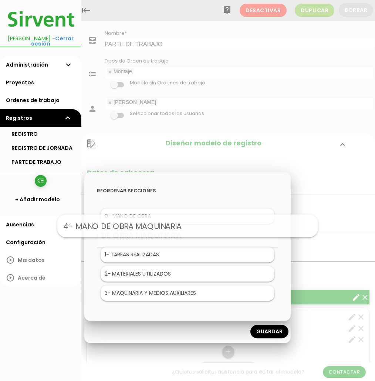
drag, startPoint x: 134, startPoint y: 291, endPoint x: 134, endPoint y: 223, distance: 68.0
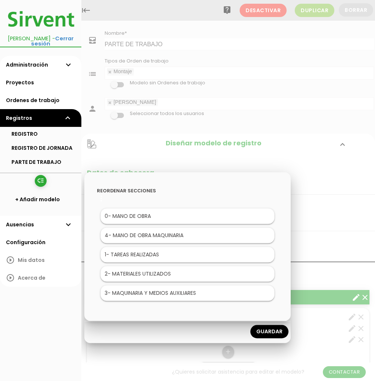
click at [269, 332] on link "Guardar" at bounding box center [269, 331] width 38 height 13
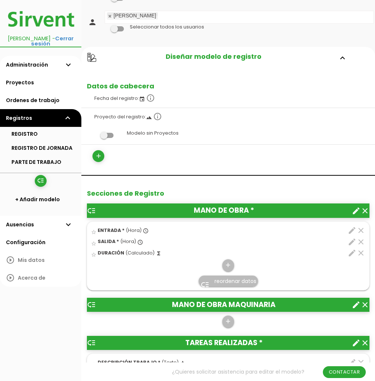
scroll to position [88, 0]
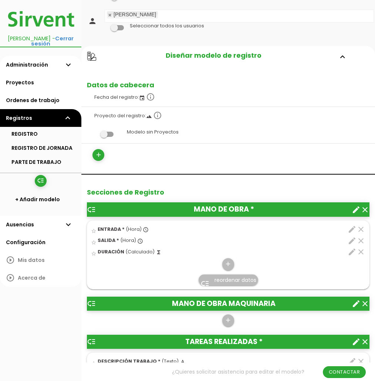
click at [357, 209] on icon "create" at bounding box center [356, 209] width 9 height 9
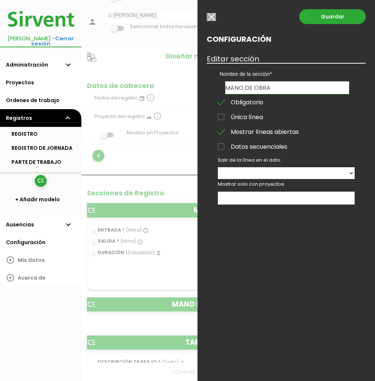
scroll to position [88, 0]
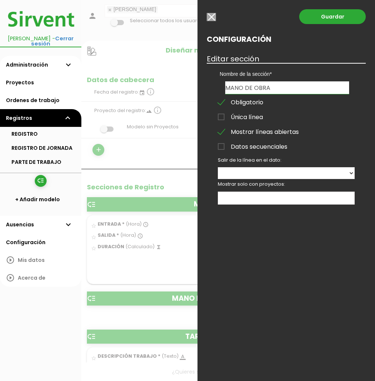
click at [132, 247] on div at bounding box center [187, 143] width 375 height 476
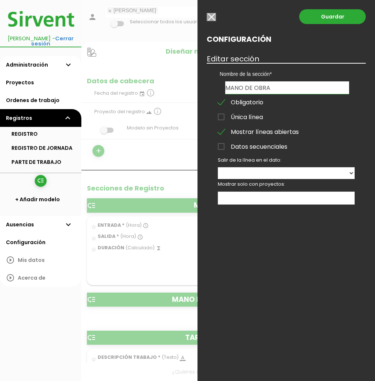
scroll to position [91, 0]
click at [212, 15] on input "button" at bounding box center [211, 17] width 9 height 8
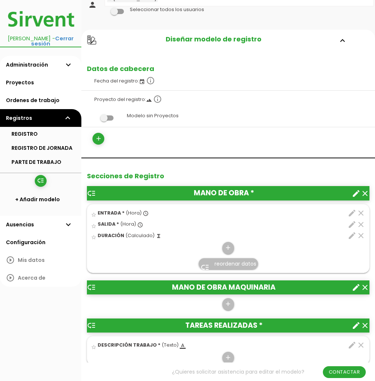
scroll to position [105, 0]
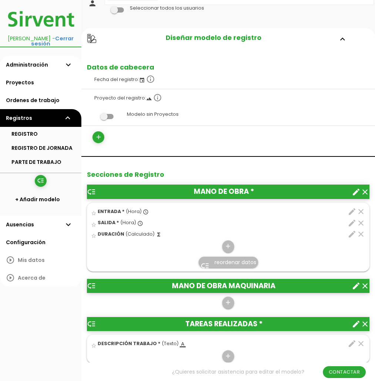
click at [356, 288] on icon "create" at bounding box center [356, 285] width 9 height 9
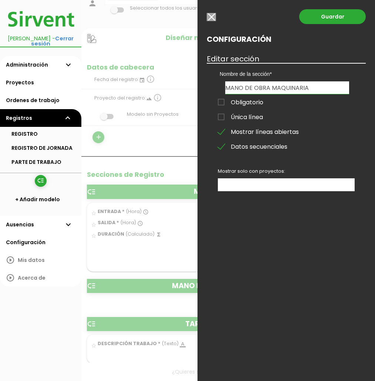
click at [226, 145] on span "Datos secuenciales" at bounding box center [253, 146] width 70 height 9
click at [0, 0] on input "Datos secuenciales" at bounding box center [0, 0] width 0 height 0
click at [322, 20] on link "Guardar" at bounding box center [332, 16] width 67 height 15
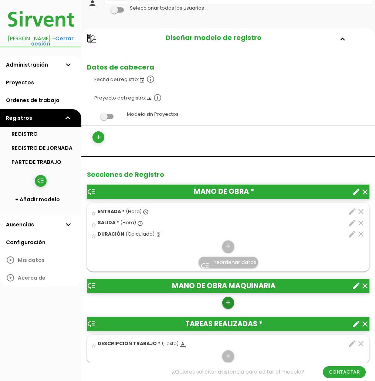
click at [230, 301] on icon "add" at bounding box center [227, 303] width 7 height 12
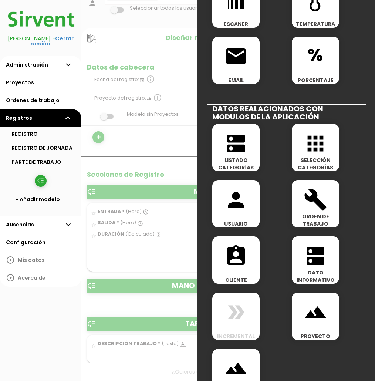
scroll to position [290, 0]
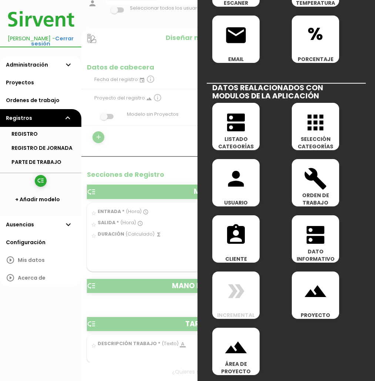
click at [105, 250] on div at bounding box center [187, 143] width 375 height 476
click at [142, 243] on div at bounding box center [187, 143] width 375 height 476
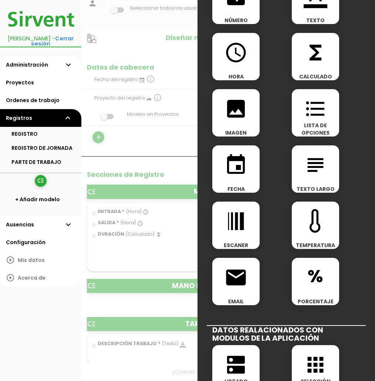
scroll to position [0, 0]
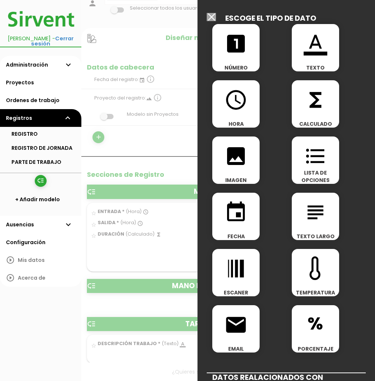
click at [209, 14] on input "Modelo sin Ordenes de trabajo" at bounding box center [211, 17] width 9 height 8
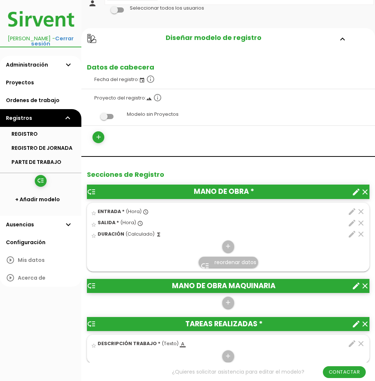
click at [282, 215] on div "star_border ENTRADA * (Hora) access_time" at bounding box center [205, 212] width 229 height 11
click at [0, 0] on input "star_border" at bounding box center [0, 0] width 0 height 0
click at [352, 211] on icon "edit" at bounding box center [352, 211] width 9 height 9
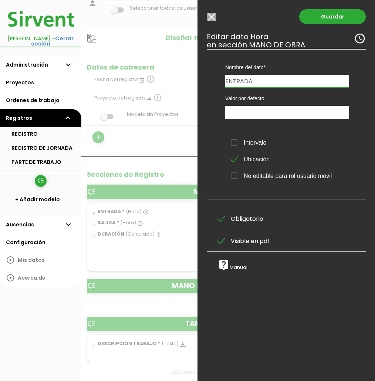
click at [121, 264] on div at bounding box center [187, 143] width 375 height 476
click at [212, 17] on input "Modelo sin Ordenes de trabajo" at bounding box center [211, 17] width 9 height 8
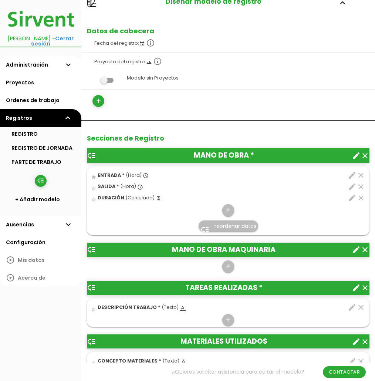
scroll to position [153, 0]
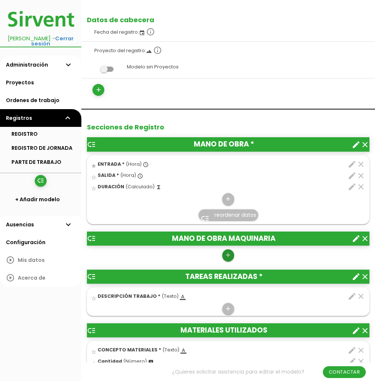
click at [227, 255] on icon "add" at bounding box center [227, 255] width 7 height 12
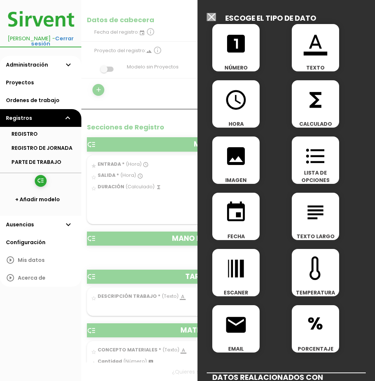
click at [232, 104] on icon "access_time" at bounding box center [236, 100] width 24 height 24
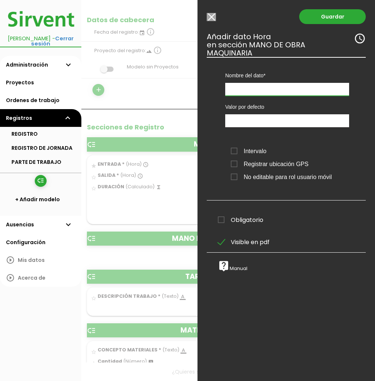
click at [244, 88] on input "text" at bounding box center [287, 89] width 124 height 13
type input "e"
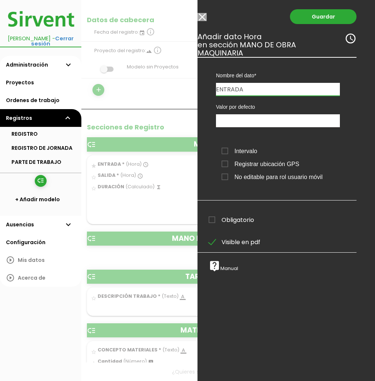
scroll to position [0, 0]
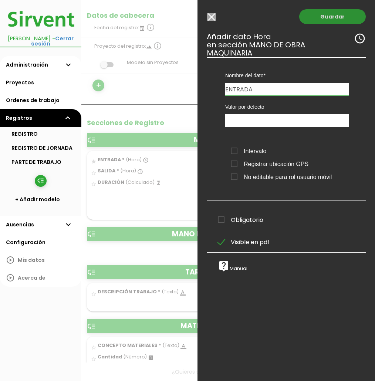
type input "ENTRADA"
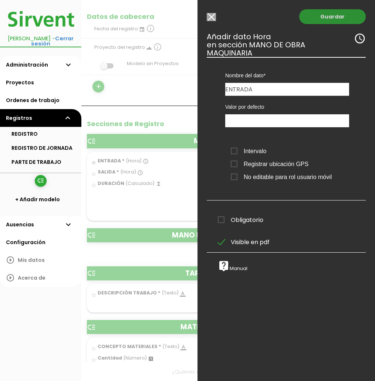
click at [330, 21] on link "Guardar" at bounding box center [332, 16] width 67 height 15
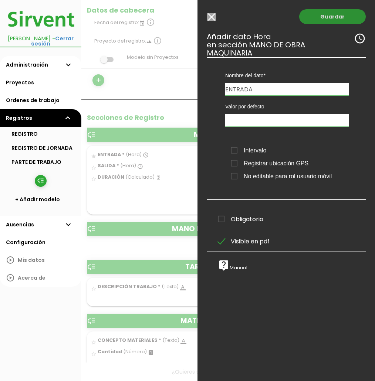
scroll to position [162, 0]
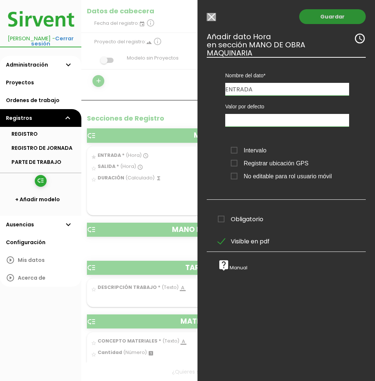
click at [321, 19] on link "Guardar" at bounding box center [332, 16] width 67 height 15
type input "12:18"
click at [244, 121] on input "12:18" at bounding box center [287, 120] width 124 height 13
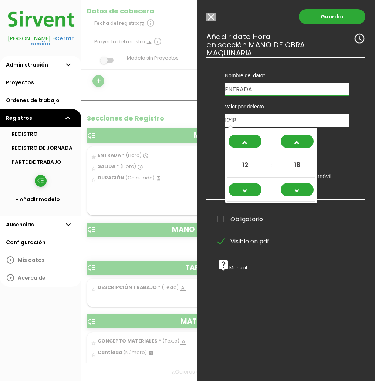
scroll to position [0, 0]
drag, startPoint x: 244, startPoint y: 121, endPoint x: 199, endPoint y: 119, distance: 44.4
click at [200, 119] on div "Guardar ESCOGE EL TIPO DE DATO looks_one NÚMERO format_color_text TEXTO access_…" at bounding box center [285, 190] width 177 height 381
click at [371, 145] on div "Guardar ESCOGE EL TIPO DE DATO looks_one NÚMERO format_color_text TEXTO access_…" at bounding box center [285, 190] width 177 height 381
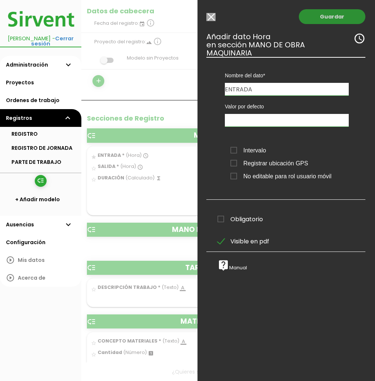
click at [326, 20] on link "Guardar" at bounding box center [332, 16] width 67 height 15
click at [326, 18] on link "Guardar" at bounding box center [332, 16] width 67 height 15
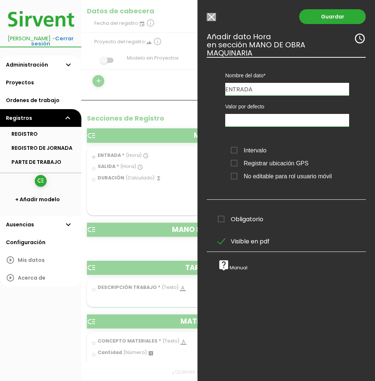
click at [215, 12] on div "Guardar ESCOGE EL TIPO DE DATO looks_one NÚMERO format_color_text TEXTO access_…" at bounding box center [285, 190] width 177 height 381
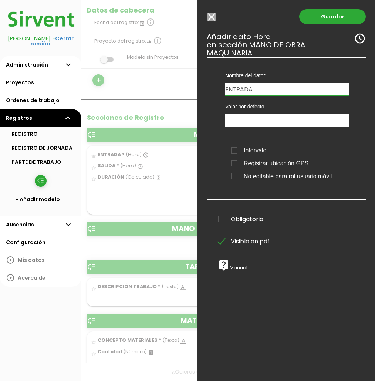
click at [213, 14] on input "Modelo sin Ordenes de trabajo" at bounding box center [211, 17] width 9 height 8
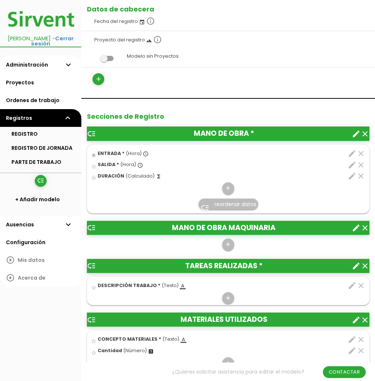
click at [351, 154] on icon "edit" at bounding box center [352, 153] width 9 height 9
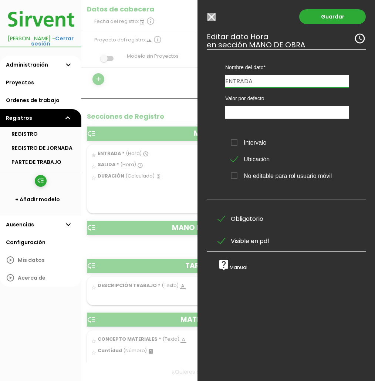
click at [209, 17] on input "Modelo sin Ordenes de trabajo" at bounding box center [211, 17] width 9 height 8
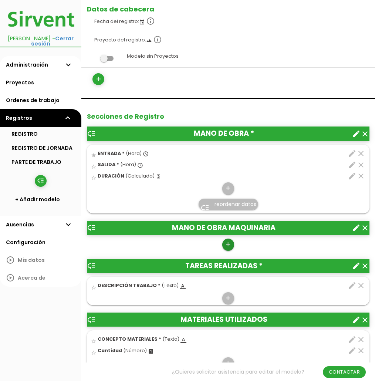
click at [226, 247] on icon "add" at bounding box center [227, 244] width 7 height 12
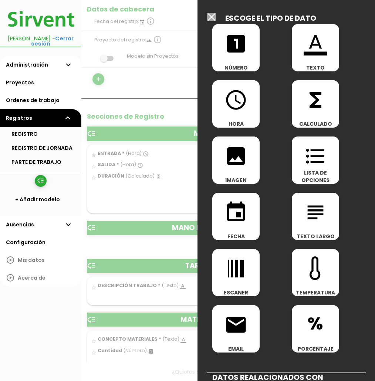
click at [231, 112] on div "access_time HORA" at bounding box center [235, 103] width 47 height 47
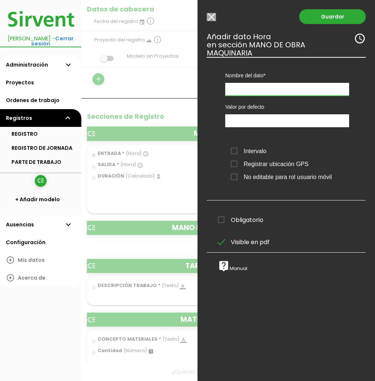
click at [246, 85] on input "text" at bounding box center [287, 89] width 124 height 13
click at [236, 163] on span "Registrar ubicación GPS" at bounding box center [270, 163] width 78 height 9
click at [0, 0] on input "Registrar ubicación GPS" at bounding box center [0, 0] width 0 height 0
click at [240, 93] on input "text" at bounding box center [287, 89] width 124 height 13
type input "e"
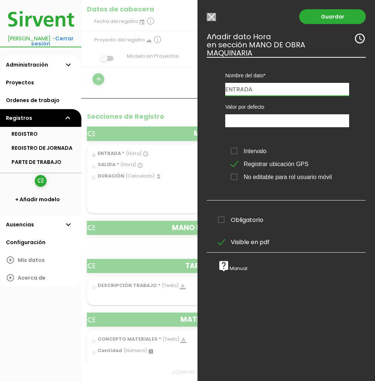
type input "ENTRADA"
click at [317, 24] on div "Guardar ESCOGE EL TIPO DE DATO looks_one NÚMERO format_color_text TEXTO access_…" at bounding box center [285, 190] width 177 height 381
click at [314, 20] on link "Guardar" at bounding box center [332, 16] width 67 height 15
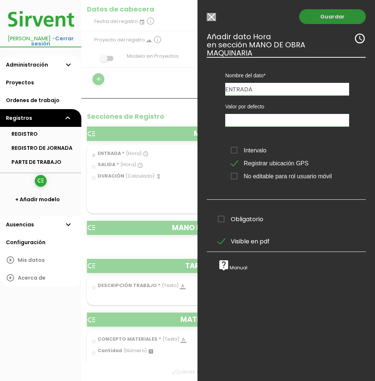
click at [316, 19] on link "Guardar" at bounding box center [332, 16] width 67 height 15
click at [362, 40] on icon "access_time" at bounding box center [360, 39] width 12 height 12
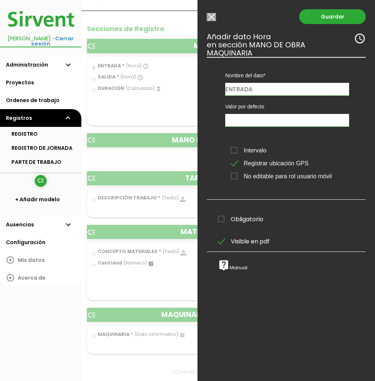
scroll to position [0, 0]
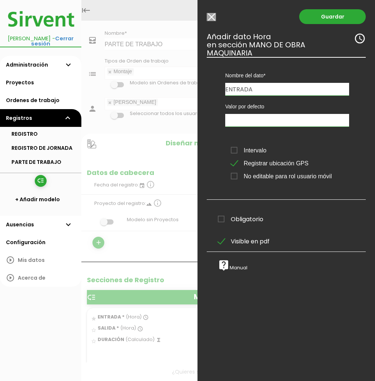
click at [319, 26] on div "Guardar ESCOGE EL TIPO DE DATO looks_one NÚMERO format_color_text TEXTO access_…" at bounding box center [285, 190] width 177 height 381
click at [323, 17] on link "Guardar" at bounding box center [332, 16] width 67 height 15
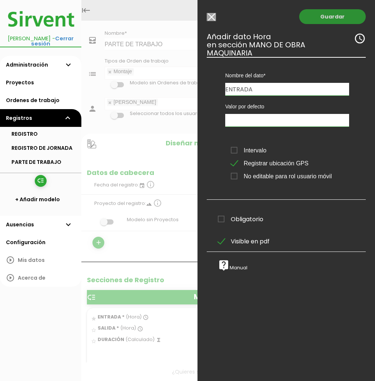
click at [323, 17] on link "Guardar" at bounding box center [332, 16] width 67 height 15
click at [213, 18] on input "Modelo sin Ordenes de trabajo" at bounding box center [211, 17] width 9 height 8
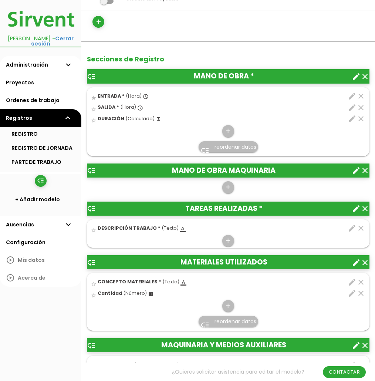
scroll to position [223, 0]
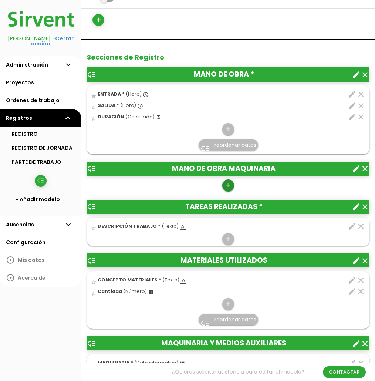
click at [230, 186] on icon "add" at bounding box center [227, 185] width 7 height 12
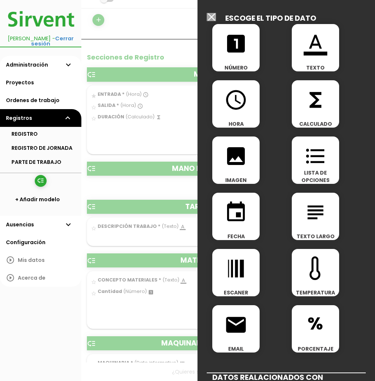
click at [302, 99] on span "functions" at bounding box center [315, 95] width 47 height 31
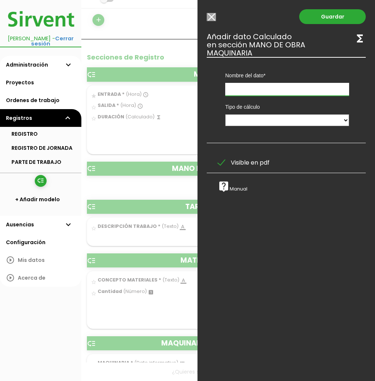
click at [247, 94] on input "text" at bounding box center [287, 89] width 124 height 13
type input "d"
type input "DURACIÓN"
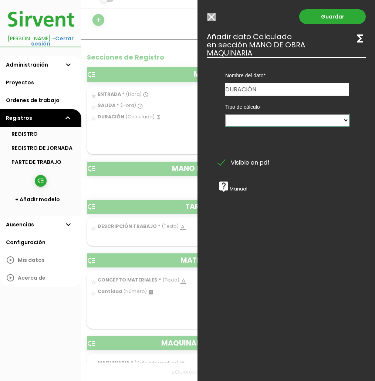
click at [253, 117] on select "Calculado entre datos" at bounding box center [287, 120] width 124 height 12
select select "1"
click at [225, 114] on select "Calculado entre datos" at bounding box center [287, 120] width 124 height 12
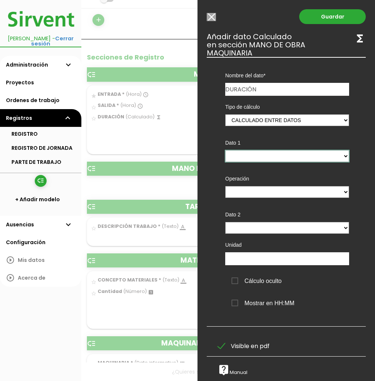
click at [263, 162] on select at bounding box center [287, 156] width 124 height 12
click at [225, 150] on select at bounding box center [287, 156] width 124 height 12
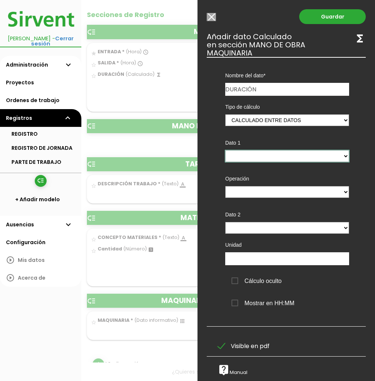
scroll to position [280, 0]
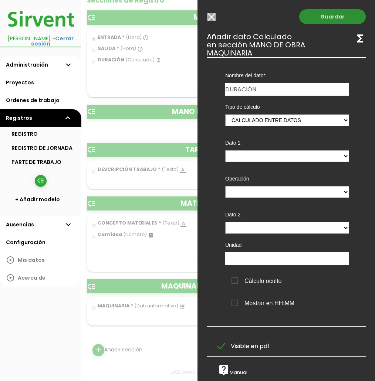
click at [328, 14] on link "Guardar" at bounding box center [332, 16] width 67 height 15
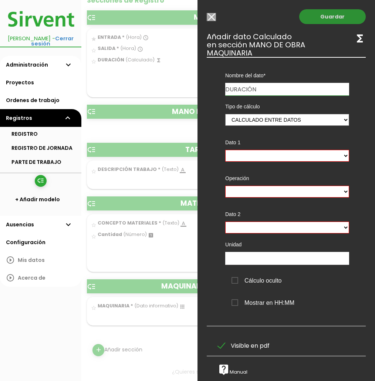
click at [328, 15] on link "Guardar" at bounding box center [332, 16] width 67 height 15
click at [215, 16] on input "Modelo sin Ordenes de trabajo" at bounding box center [211, 17] width 9 height 8
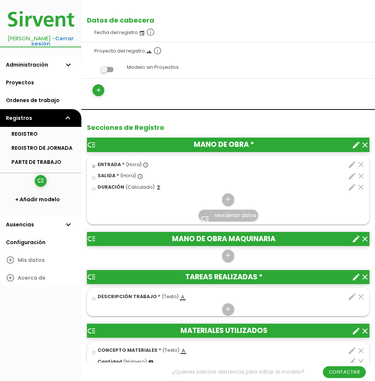
scroll to position [150, 0]
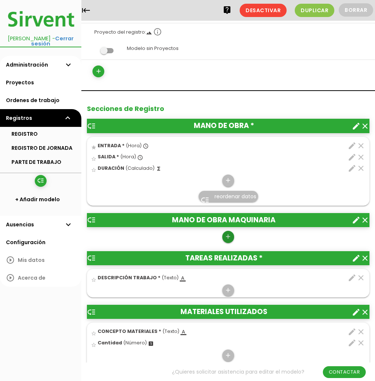
click at [228, 235] on icon "add" at bounding box center [227, 237] width 7 height 12
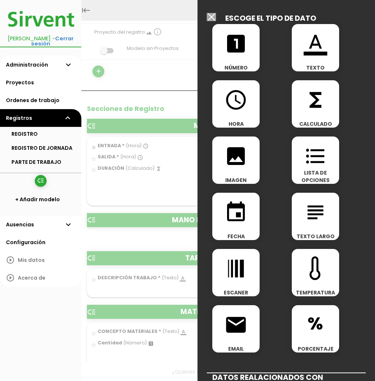
click at [217, 105] on span "access_time" at bounding box center [235, 95] width 47 height 31
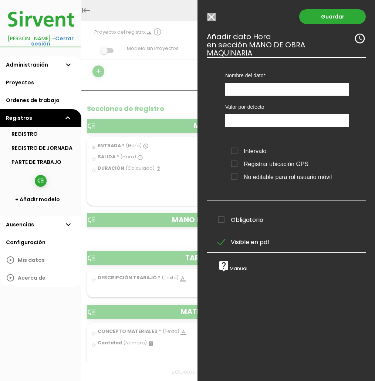
click at [246, 165] on span "Registrar ubicación GPS" at bounding box center [270, 163] width 78 height 9
click at [0, 0] on input "Registrar ubicación GPS" at bounding box center [0, 0] width 0 height 0
click at [335, 17] on link "Guardar" at bounding box center [332, 16] width 67 height 15
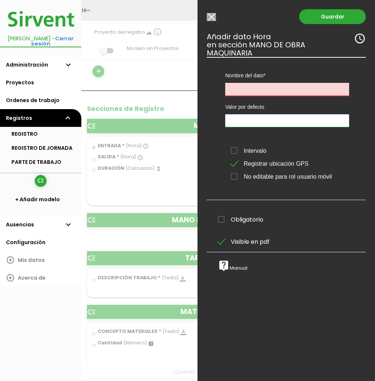
click at [260, 87] on input "text" at bounding box center [287, 89] width 124 height 13
type input "e"
type input "ENTRADA"
click at [321, 18] on link "Guardar" at bounding box center [332, 16] width 67 height 15
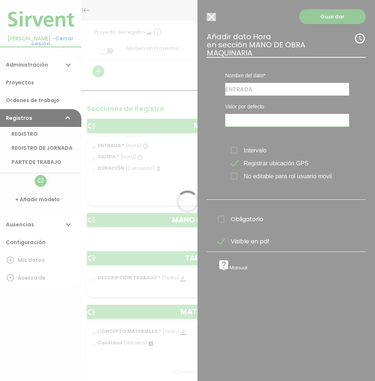
scroll to position [153, 0]
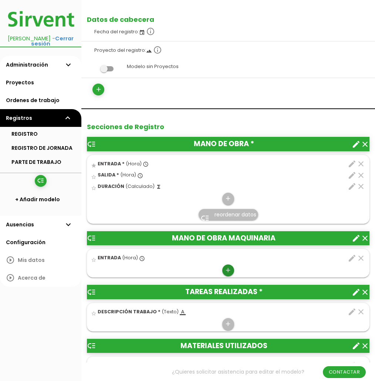
click at [227, 268] on icon "add" at bounding box center [227, 270] width 7 height 12
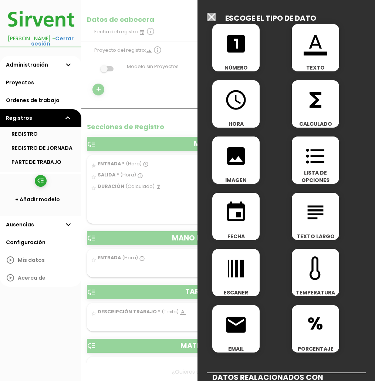
click at [252, 93] on span "access_time" at bounding box center [235, 95] width 47 height 31
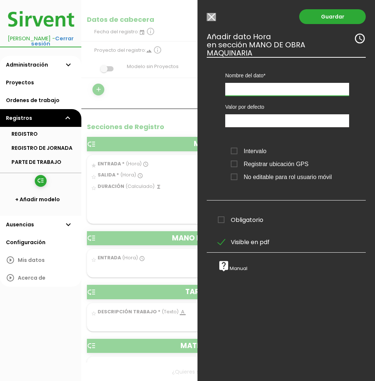
click at [249, 90] on input "text" at bounding box center [287, 89] width 124 height 13
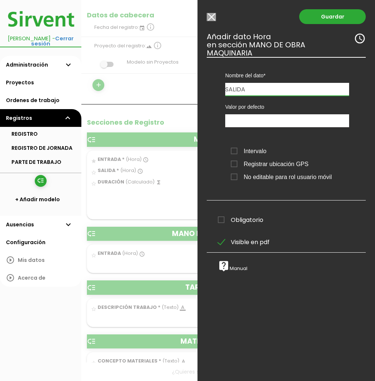
type input "SALIDA"
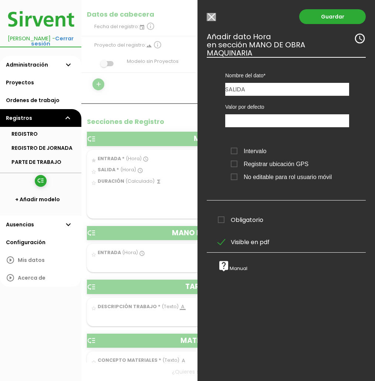
click at [234, 161] on span "Registrar ubicación GPS" at bounding box center [270, 163] width 78 height 9
click at [0, 0] on input "Registrar ubicación GPS" at bounding box center [0, 0] width 0 height 0
click at [319, 16] on link "Guardar" at bounding box center [332, 16] width 67 height 15
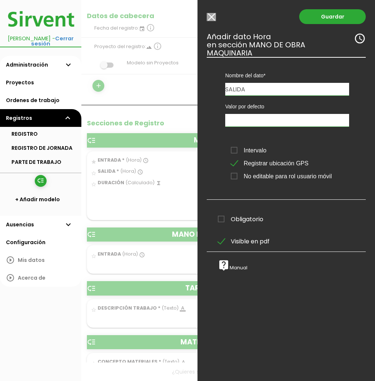
scroll to position [156, 0]
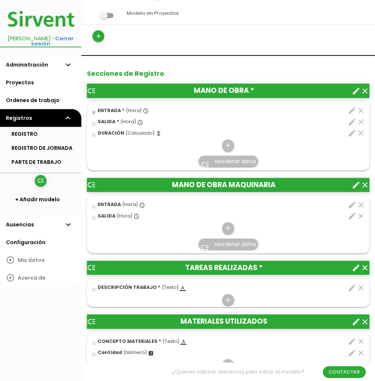
scroll to position [207, 0]
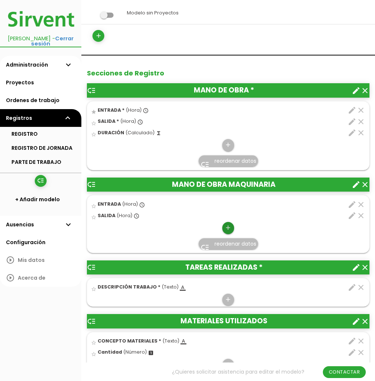
click at [230, 229] on icon "add" at bounding box center [227, 228] width 7 height 12
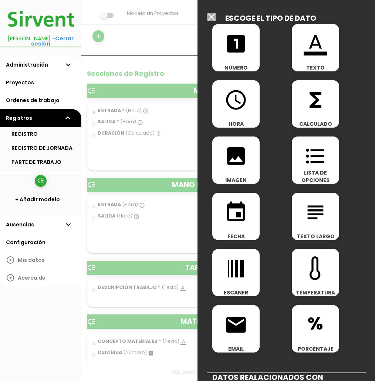
click at [308, 105] on icon "functions" at bounding box center [316, 100] width 24 height 24
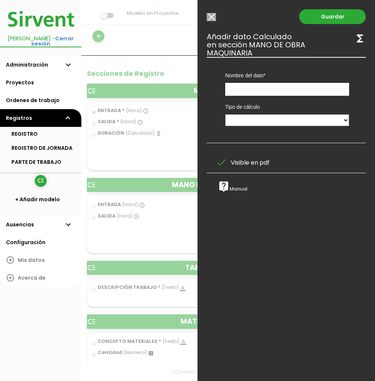
scroll to position [206, 0]
click at [255, 93] on input "text" at bounding box center [287, 89] width 124 height 13
type input "DURACIÓN"
click at [255, 118] on select "Calculado entre datos" at bounding box center [287, 120] width 124 height 12
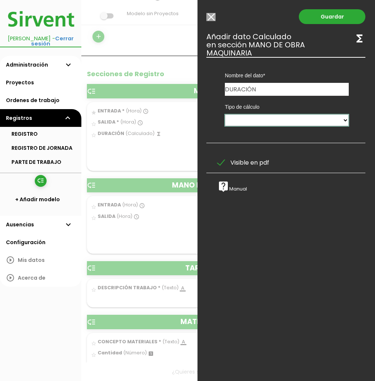
select select "1"
click at [225, 114] on select "Calculado entre datos" at bounding box center [287, 120] width 124 height 12
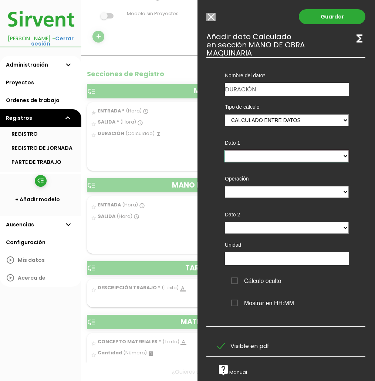
click at [268, 150] on select "ENTRADA - (columna) SALIDA - (columna)" at bounding box center [287, 156] width 124 height 12
select select "5789_pos2"
click at [225, 150] on select "ENTRADA - (columna) SALIDA - (columna)" at bounding box center [287, 156] width 124 height 12
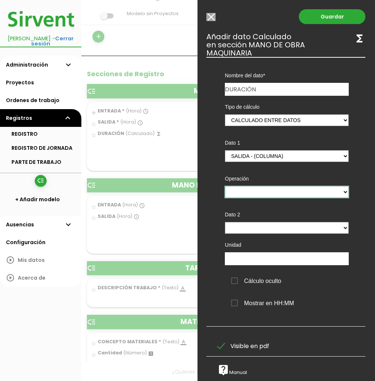
click at [265, 192] on select "+ - * /" at bounding box center [287, 192] width 124 height 12
select select "-"
click at [225, 186] on select "+ - * /" at bounding box center [287, 192] width 124 height 12
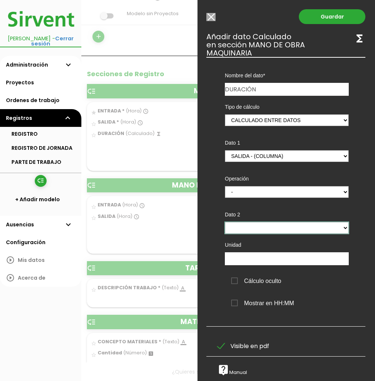
click at [253, 225] on select "ENTRADA - (columna) SALIDA - (columna)" at bounding box center [287, 228] width 124 height 12
select select "5789_pos1"
click at [225, 222] on select "ENTRADA - (columna) SALIDA - (columna)" at bounding box center [287, 228] width 124 height 12
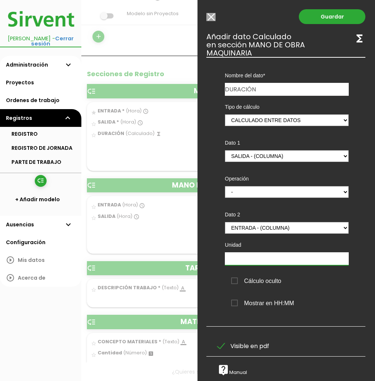
click at [284, 258] on input "text" at bounding box center [287, 258] width 124 height 13
click at [315, 279] on label "Cálculo oculto" at bounding box center [290, 280] width 118 height 9
click at [0, 0] on input "Cálculo oculto" at bounding box center [0, 0] width 0 height 0
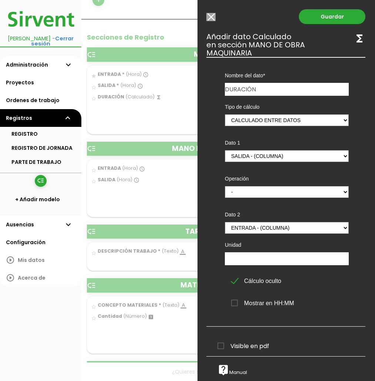
scroll to position [246, 0]
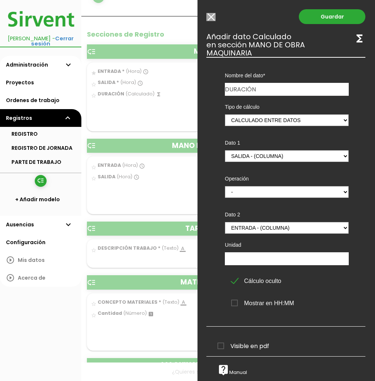
click at [231, 282] on div "Cálculo oculto" at bounding box center [286, 279] width 135 height 20
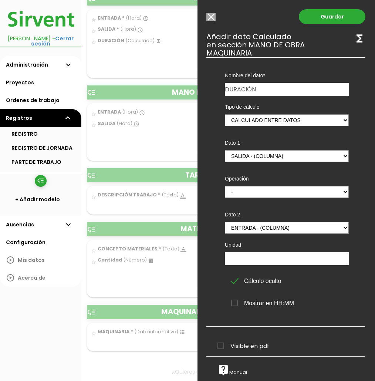
scroll to position [299, 0]
click at [235, 277] on span "Cálculo oculto" at bounding box center [256, 280] width 50 height 9
click at [0, 0] on input "Cálculo oculto" at bounding box center [0, 0] width 0 height 0
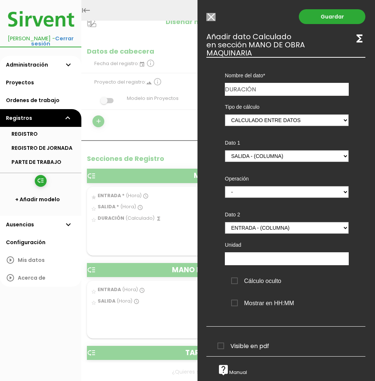
scroll to position [0, 0]
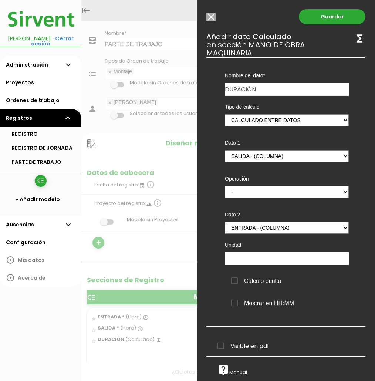
click at [220, 348] on span "Visible en pdf" at bounding box center [243, 345] width 52 height 9
click at [0, 0] on input "Visible en pdf" at bounding box center [0, 0] width 0 height 0
click at [333, 17] on link "Guardar" at bounding box center [332, 16] width 67 height 15
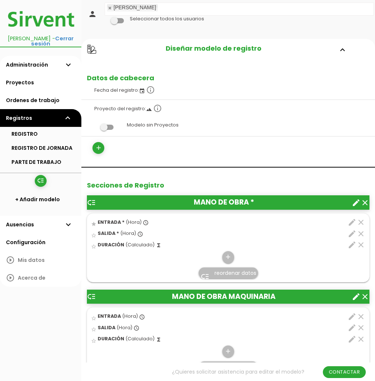
scroll to position [96, 0]
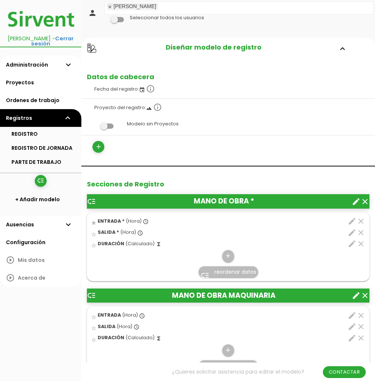
click at [353, 241] on icon "edit" at bounding box center [352, 243] width 9 height 9
select select "1"
select select "5785_pos2"
select select "-"
select select "5785_pos1"
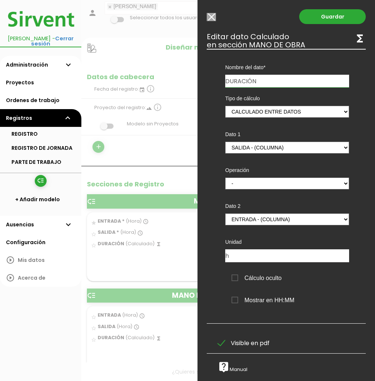
click at [69, 269] on li "play_circle_outline Acerca de" at bounding box center [40, 278] width 81 height 18
click at [211, 16] on input "Modelo sin Ordenes de trabajo" at bounding box center [211, 17] width 9 height 8
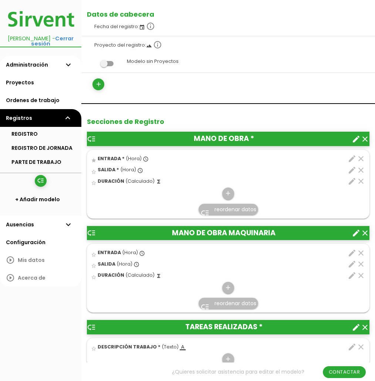
scroll to position [178, 0]
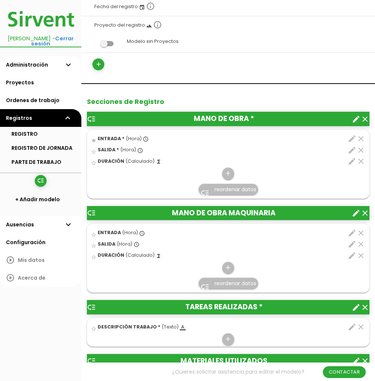
click at [349, 254] on icon "edit" at bounding box center [352, 255] width 9 height 9
select select "1"
select select "5789_pos2"
select select "-"
select select "5789_pos1"
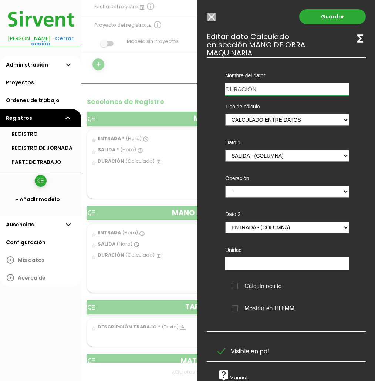
click at [246, 257] on div "Unidad" at bounding box center [287, 254] width 135 height 31
click at [244, 263] on input "text" at bounding box center [287, 263] width 124 height 13
type input "H"
type input "h"
click at [340, 17] on link "Guardar" at bounding box center [332, 16] width 67 height 15
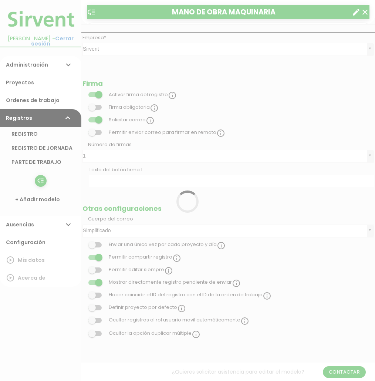
scroll to position [178, 0]
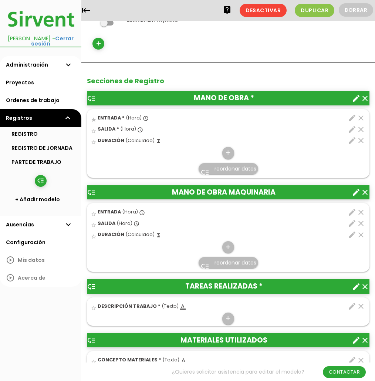
click at [352, 142] on icon "edit" at bounding box center [352, 140] width 9 height 9
select select "1"
select select "5785_pos2"
select select "-"
select select "5785_pos1"
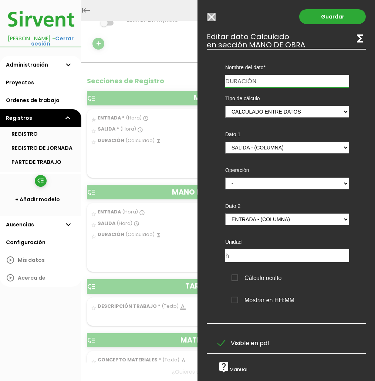
click at [207, 15] on input "Modelo sin Ordenes de trabajo" at bounding box center [211, 17] width 9 height 8
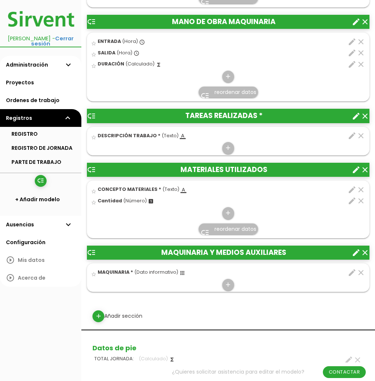
scroll to position [383, 0]
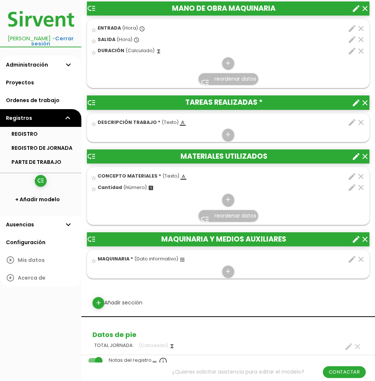
click at [366, 238] on icon "clear" at bounding box center [365, 239] width 9 height 9
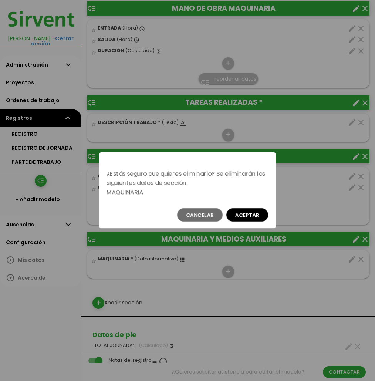
scroll to position [0, 0]
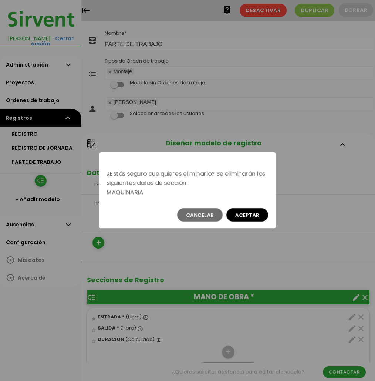
click at [244, 213] on button "Aceptar" at bounding box center [247, 214] width 42 height 13
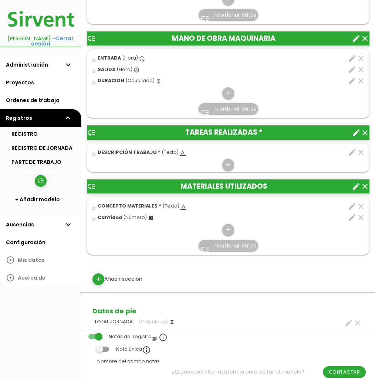
scroll to position [372, 0]
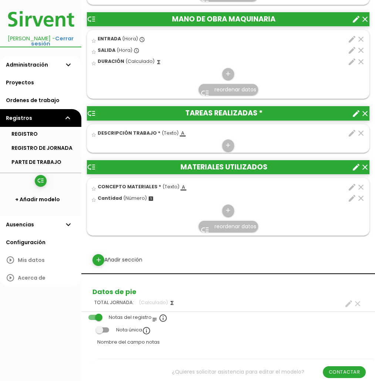
click at [352, 185] on icon "edit" at bounding box center [352, 187] width 9 height 9
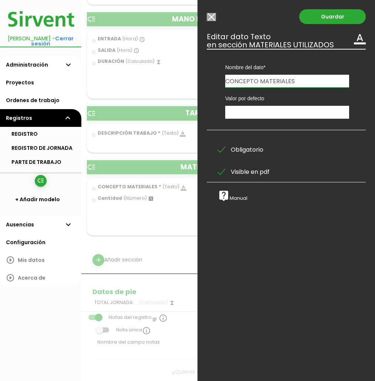
drag, startPoint x: 260, startPoint y: 80, endPoint x: 185, endPoint y: 79, distance: 74.3
click at [185, 79] on form "Guardar all_inbox Nombre PARTE DE TRABAJO list Tipos de Orden de trabajo Montaj…" at bounding box center [228, 197] width 294 height 1083
type input "MATERIALES"
click at [331, 19] on link "Guardar" at bounding box center [332, 16] width 67 height 15
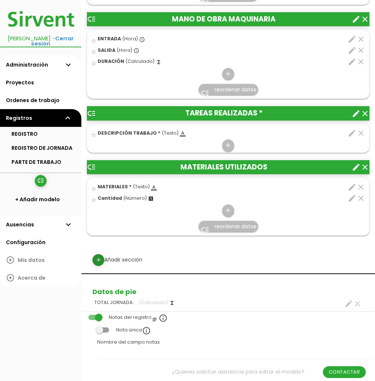
click at [96, 259] on icon "add" at bounding box center [98, 260] width 7 height 12
select select
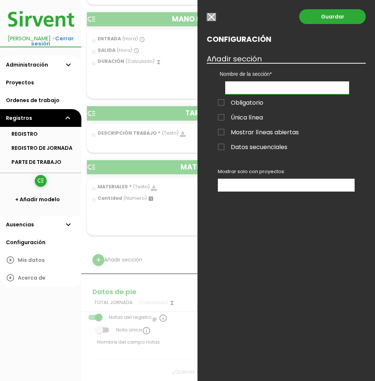
click at [242, 86] on input "text" at bounding box center [287, 87] width 124 height 13
type input "IMÁGENES"
click at [325, 17] on link "Guardar" at bounding box center [332, 16] width 67 height 15
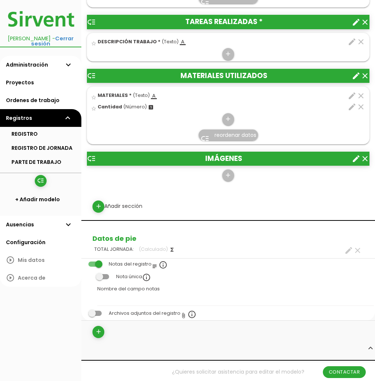
scroll to position [466, 0]
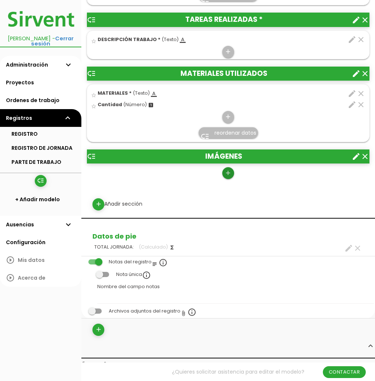
click at [227, 173] on icon "add" at bounding box center [227, 173] width 7 height 12
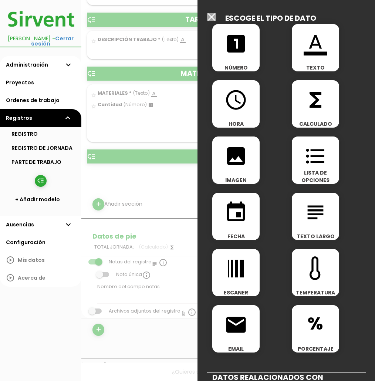
click at [232, 169] on div "image IMAGEN" at bounding box center [235, 159] width 47 height 47
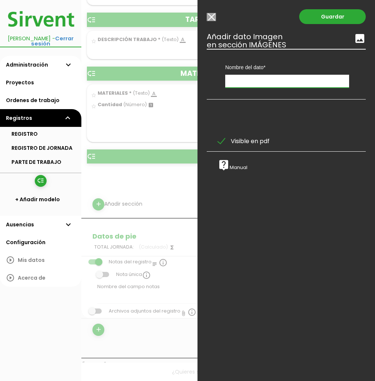
click at [270, 79] on input "text" at bounding box center [287, 81] width 124 height 13
type input "g"
type input "d"
type input "FOTOS"
click at [326, 16] on link "Guardar" at bounding box center [332, 16] width 67 height 15
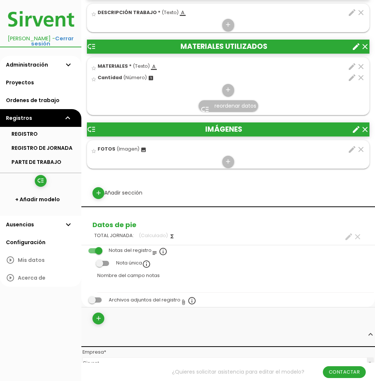
scroll to position [494, 0]
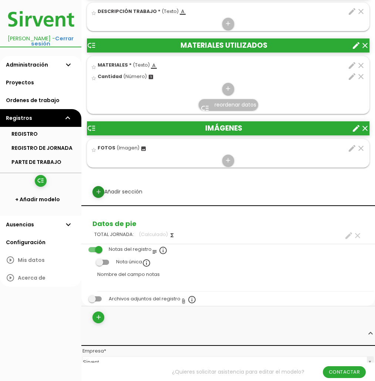
click at [98, 189] on icon "add" at bounding box center [98, 192] width 7 height 12
select select
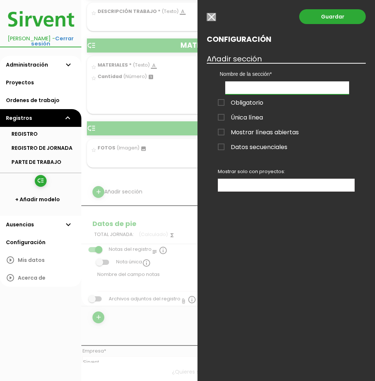
click at [248, 87] on input "text" at bounding box center [287, 87] width 124 height 13
type input "h"
type input "HORAS EXTRA"
click at [318, 13] on link "Guardar" at bounding box center [332, 16] width 67 height 15
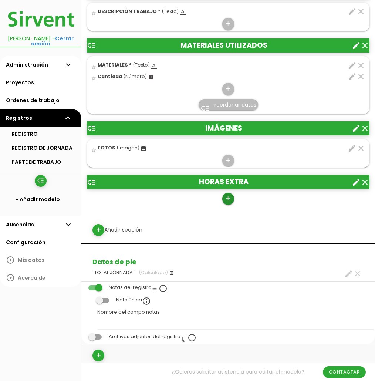
click at [228, 196] on icon "add" at bounding box center [227, 199] width 7 height 12
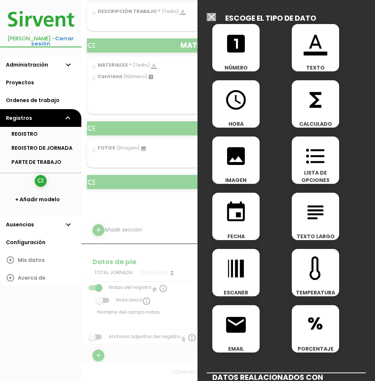
click at [321, 34] on icon "format_color_text" at bounding box center [316, 44] width 24 height 24
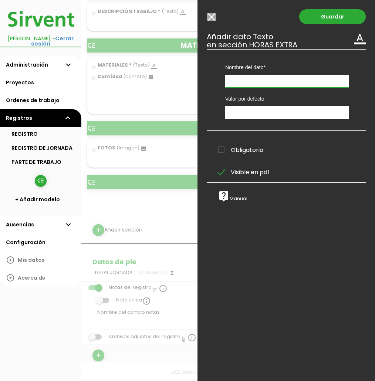
click at [253, 80] on input "text" at bounding box center [287, 81] width 124 height 13
type input "h"
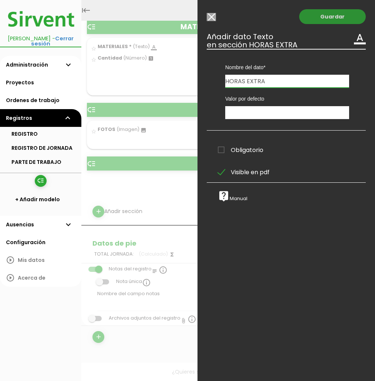
type input "HORAS EXTRA"
click at [317, 16] on link "Guardar" at bounding box center [332, 16] width 67 height 15
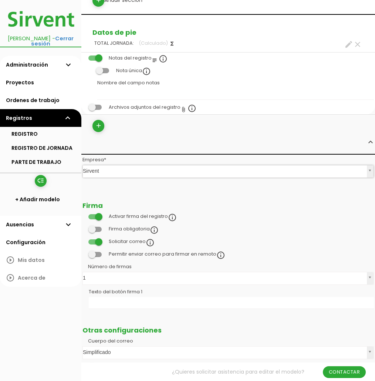
scroll to position [750, 0]
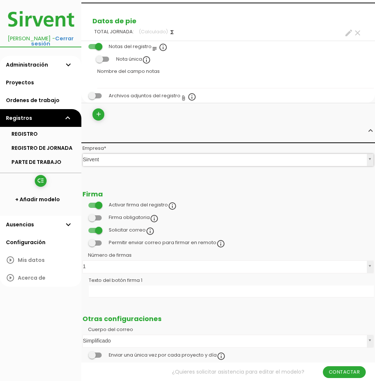
click at [98, 229] on span at bounding box center [94, 230] width 13 height 5
click at [82, 228] on input "checkbox" at bounding box center [82, 228] width 0 height 0
click at [95, 203] on span at bounding box center [94, 205] width 13 height 5
click at [82, 203] on input "checkbox" at bounding box center [82, 203] width 0 height 0
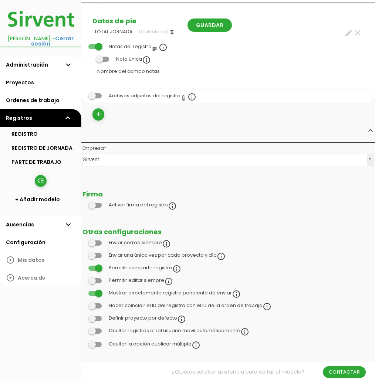
click at [92, 291] on div "El administrador puede editar sin perder la firma, en cualquier estado y sin va…" at bounding box center [168, 287] width 226 height 7
click at [94, 290] on div "El administrador puede editar sin perder la firma, en cualquier estado y sin va…" at bounding box center [168, 287] width 226 height 7
click at [97, 291] on span at bounding box center [94, 293] width 13 height 5
click at [82, 291] on input "checkbox" at bounding box center [82, 291] width 0 height 0
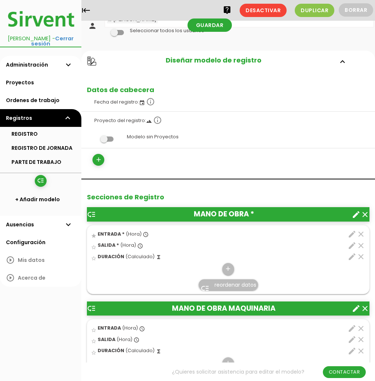
scroll to position [8, 0]
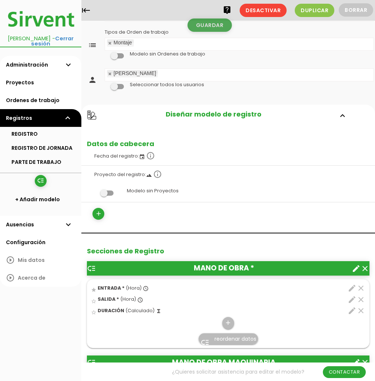
click at [203, 25] on link "Guardar" at bounding box center [209, 24] width 44 height 13
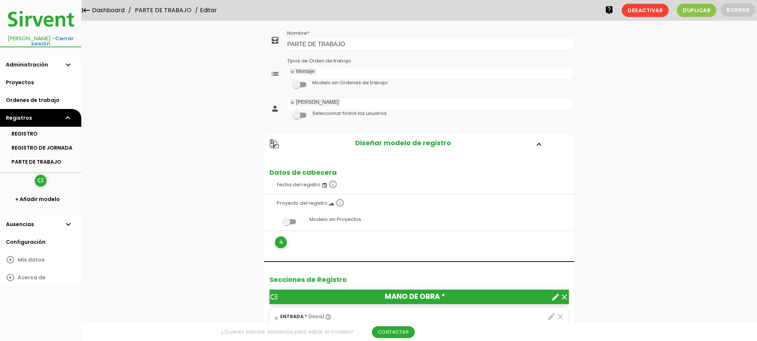
click at [21, 62] on link "Administración expand_more" at bounding box center [40, 65] width 81 height 18
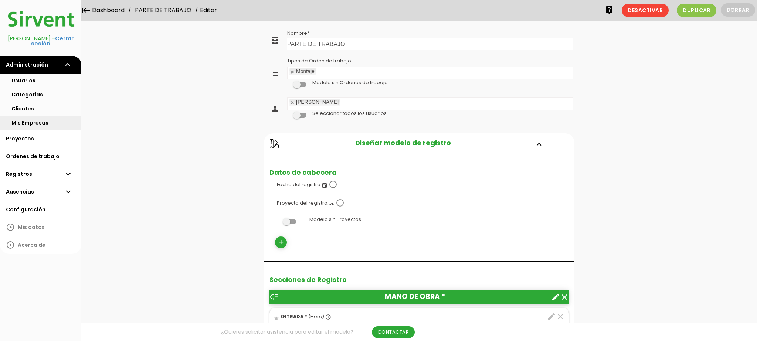
click at [26, 117] on link "Mis Empresas" at bounding box center [40, 123] width 81 height 14
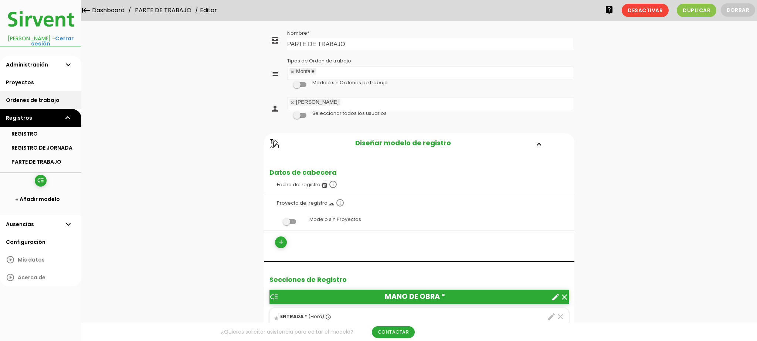
click at [35, 99] on link "Ordenes de trabajo" at bounding box center [40, 100] width 81 height 18
click at [26, 128] on link "PARTE DE TRABAJO" at bounding box center [40, 134] width 81 height 14
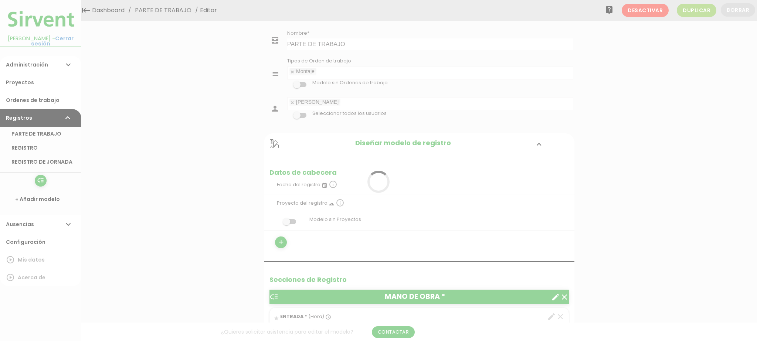
scroll to position [0, 0]
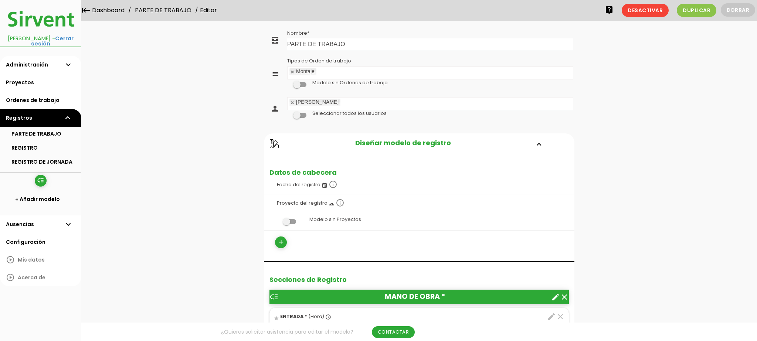
click at [342, 102] on ul "[PERSON_NAME]" at bounding box center [430, 104] width 285 height 12
click at [389, 33] on td "Nombre PARTE DE TRABAJO" at bounding box center [430, 40] width 288 height 24
click at [394, 22] on link "Guardar" at bounding box center [401, 24] width 44 height 13
click at [28, 96] on link "Ordenes de trabajo" at bounding box center [40, 100] width 81 height 18
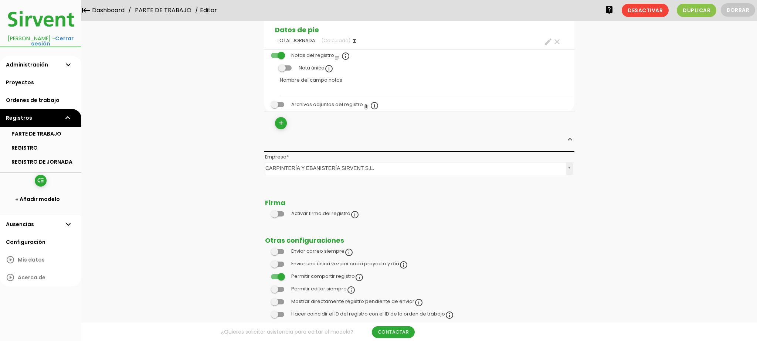
scroll to position [641, 0]
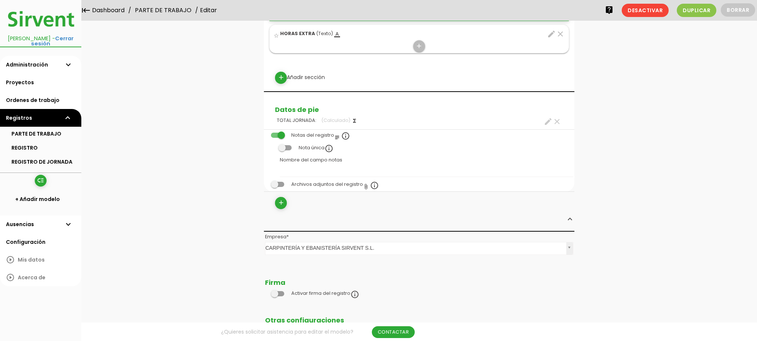
click at [549, 118] on icon "create" at bounding box center [548, 121] width 9 height 9
select select "5785"
select select "MANO DE OBRA_pos3"
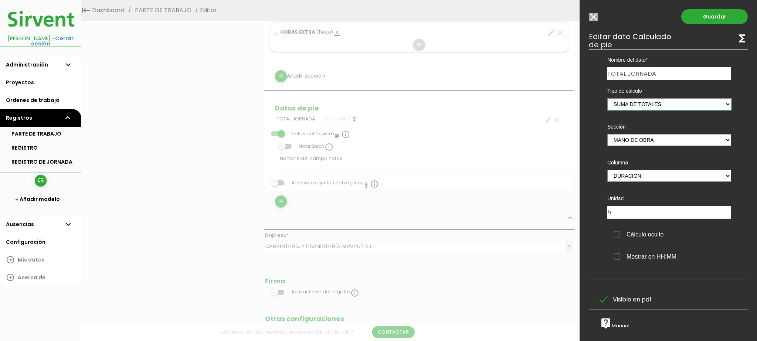
click at [657, 100] on select "Suma de totales Calculado entre datos" at bounding box center [670, 104] width 124 height 12
select select "1"
click at [608, 98] on select "Suma de totales Calculado entre datos" at bounding box center [670, 104] width 124 height 12
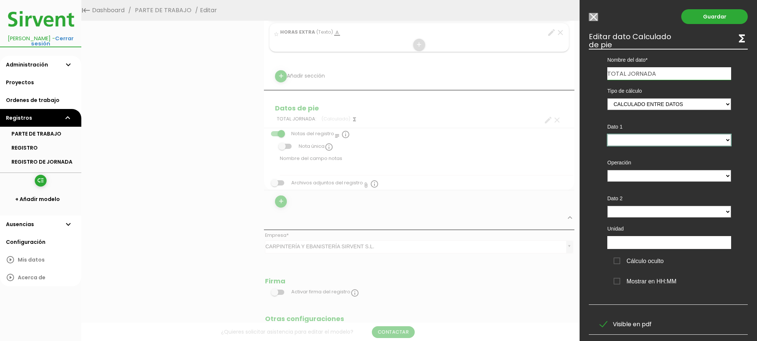
click at [647, 139] on select "TOTAL JORNADA - (pie)" at bounding box center [670, 140] width 124 height 12
select select "footer_1"
click at [608, 134] on select "TOTAL JORNADA - (pie)" at bounding box center [670, 140] width 124 height 12
click at [640, 176] on select "+ - * /" at bounding box center [670, 176] width 124 height 12
select select "+"
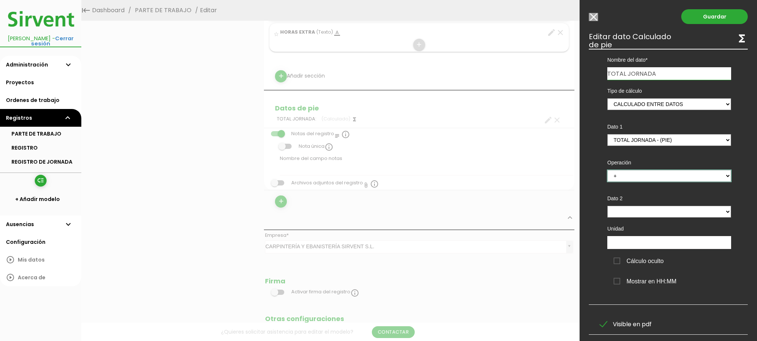
click at [608, 170] on select "+ - * /" at bounding box center [670, 176] width 124 height 12
click at [649, 214] on select "TOTAL JORNADA - (pie)" at bounding box center [670, 212] width 124 height 12
select select "footer_1"
click at [608, 206] on select "TOTAL JORNADA - (pie)" at bounding box center [670, 212] width 124 height 12
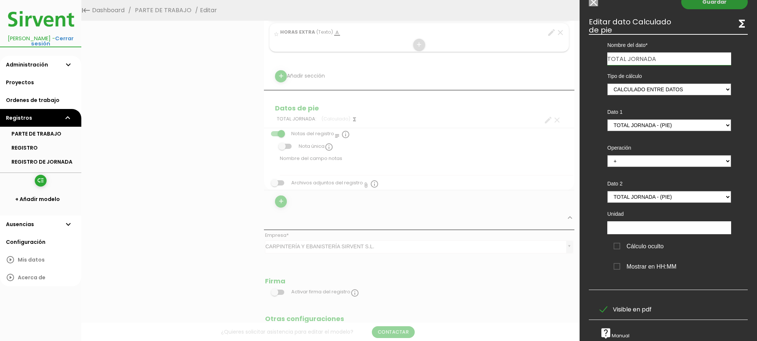
click at [705, 3] on link "Guardar" at bounding box center [714, 1] width 67 height 15
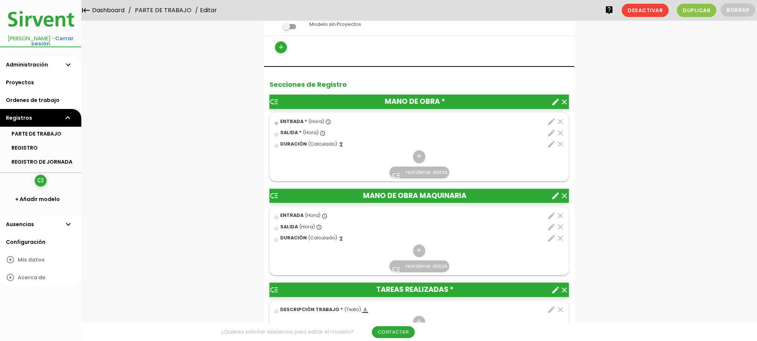
scroll to position [177, 0]
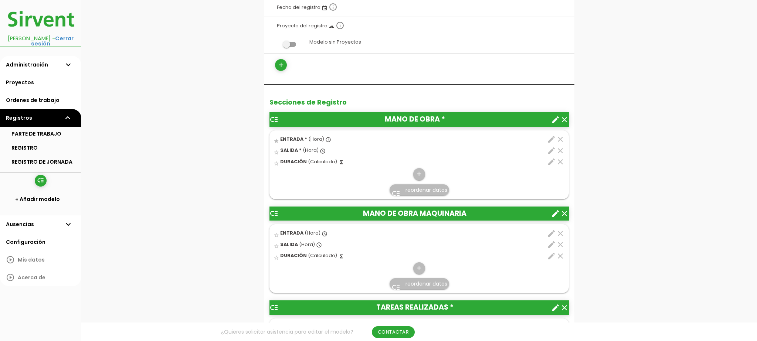
click at [551, 148] on icon "edit" at bounding box center [551, 150] width 9 height 9
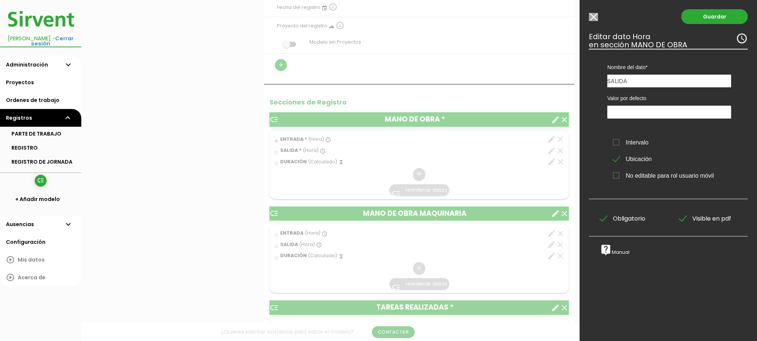
click at [205, 190] on div at bounding box center [378, 128] width 757 height 427
drag, startPoint x: 589, startPoint y: 15, endPoint x: 594, endPoint y: 16, distance: 5.3
click at [590, 16] on input "Modelo sin Ordenes de trabajo" at bounding box center [593, 17] width 9 height 8
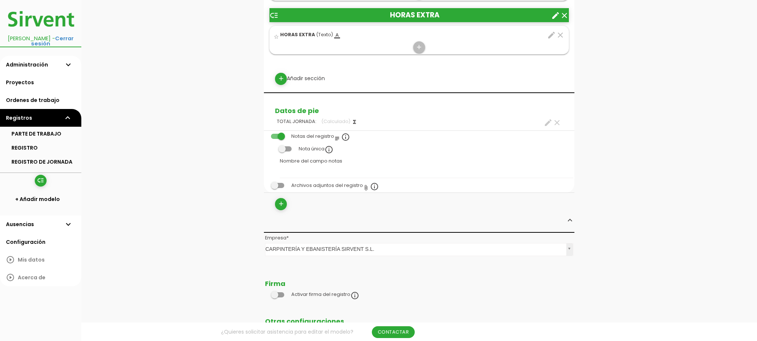
scroll to position [663, 0]
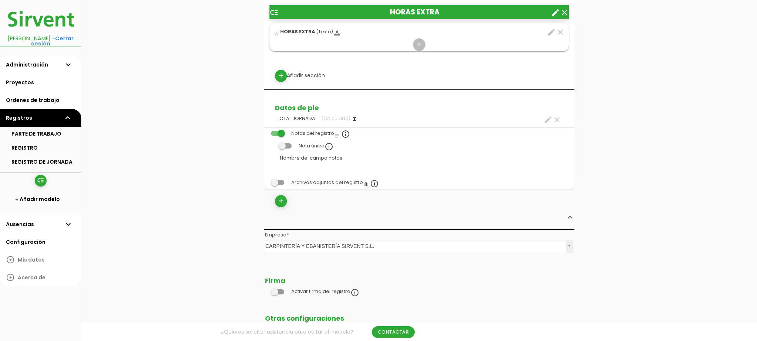
click at [547, 119] on icon "create" at bounding box center [548, 119] width 9 height 9
select select "+"
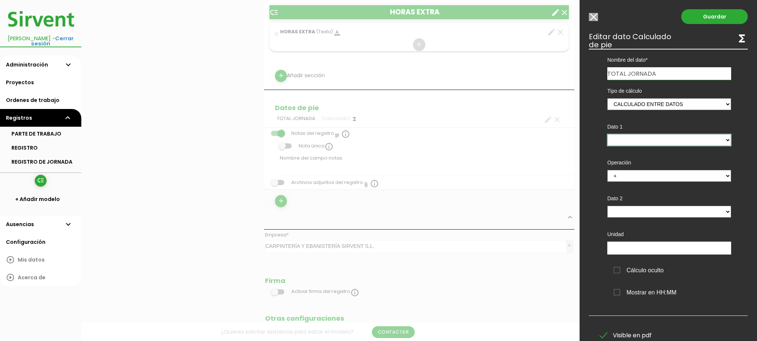
click at [630, 137] on select at bounding box center [670, 140] width 124 height 12
select select
click at [608, 134] on select at bounding box center [670, 140] width 124 height 12
click at [635, 143] on select at bounding box center [670, 140] width 124 height 12
click at [671, 103] on select "Suma de totales Calculado entre datos" at bounding box center [670, 104] width 124 height 12
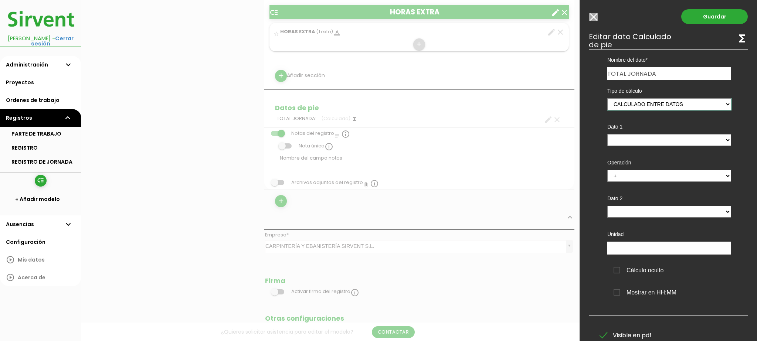
select select "0"
click at [608, 98] on select "Suma de totales Calculado entre datos" at bounding box center [670, 104] width 124 height 12
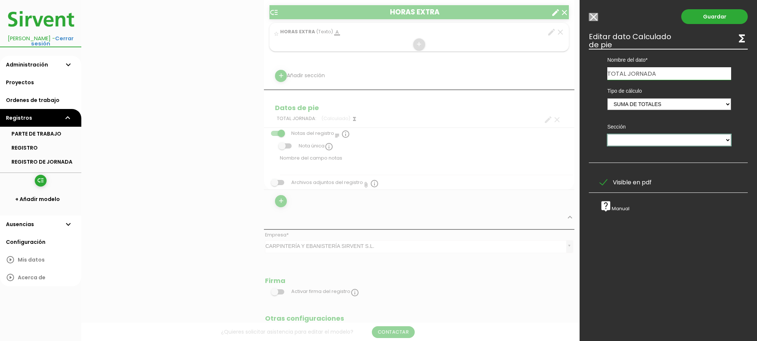
click at [668, 135] on select "MANO DE OBRA MANO DE OBRA MAQUINARIA TAREAS REALIZADAS MATERIALES UTILIZADOS IM…" at bounding box center [670, 140] width 124 height 12
select select "5785"
click at [608, 134] on select "MANO DE OBRA MANO DE OBRA MAQUINARIA TAREAS REALIZADAS MATERIALES UTILIZADOS IM…" at bounding box center [670, 140] width 124 height 12
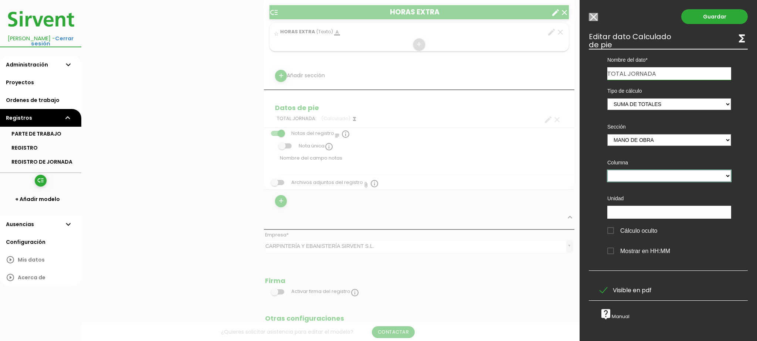
click at [658, 173] on select "ENTRADA SALIDA DURACIÓN" at bounding box center [670, 176] width 124 height 12
select select "5785_pos3"
click at [608, 170] on select "ENTRADA SALIDA DURACIÓN" at bounding box center [670, 176] width 124 height 12
click at [597, 17] on input "Modelo sin Ordenes de trabajo" at bounding box center [593, 17] width 9 height 8
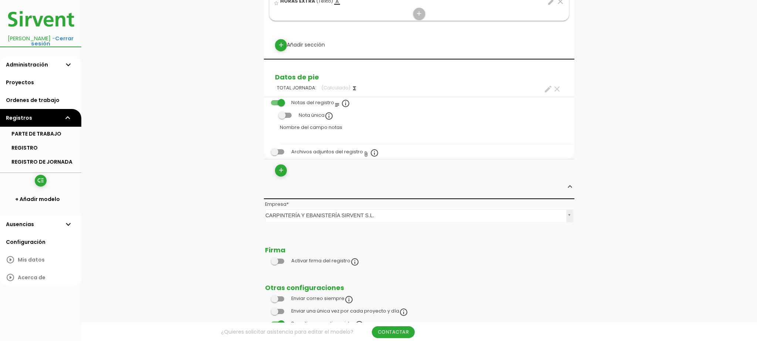
scroll to position [707, 0]
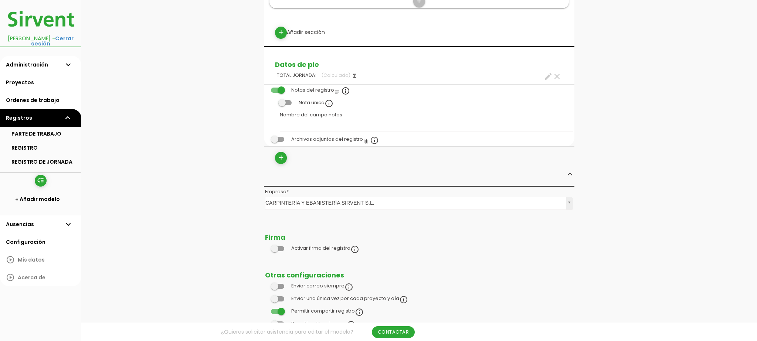
click at [352, 74] on icon "functions" at bounding box center [355, 76] width 6 height 6
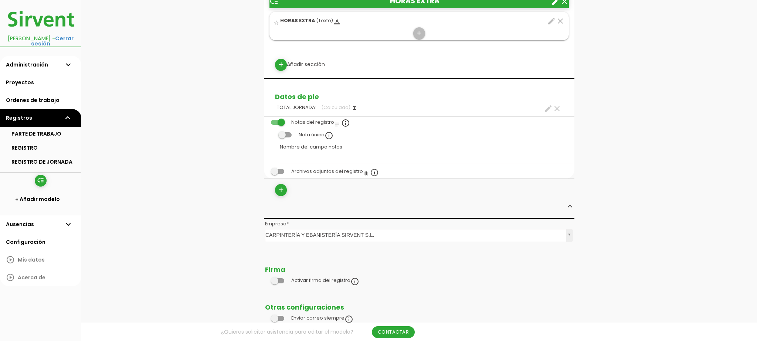
scroll to position [657, 0]
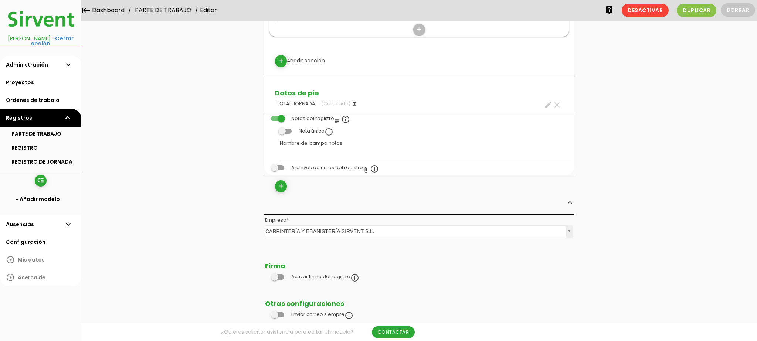
click at [551, 101] on icon "create" at bounding box center [548, 105] width 9 height 9
select select "+"
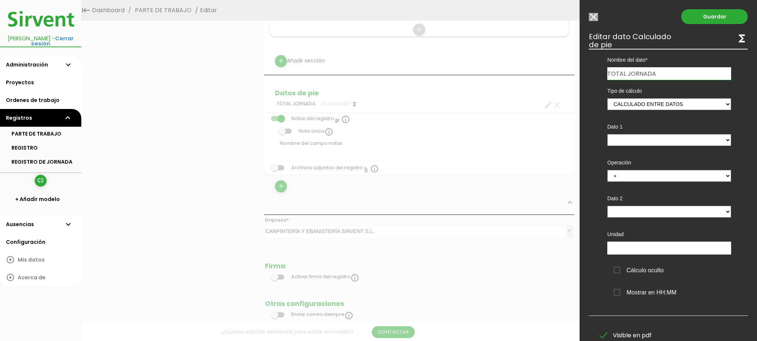
click at [678, 73] on input "TOTAL JORNADA" at bounding box center [670, 73] width 124 height 13
click at [683, 107] on select "Suma de totales Calculado entre datos" at bounding box center [670, 104] width 124 height 12
click at [608, 98] on select "Suma de totales Calculado entre datos" at bounding box center [670, 104] width 124 height 12
click at [670, 136] on select at bounding box center [670, 140] width 124 height 12
select select
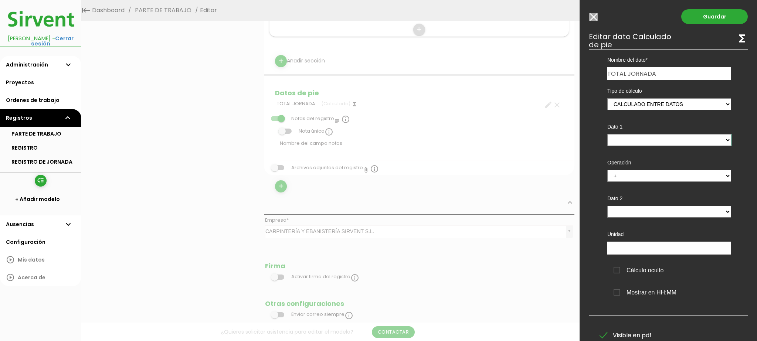
click at [608, 134] on select at bounding box center [670, 140] width 124 height 12
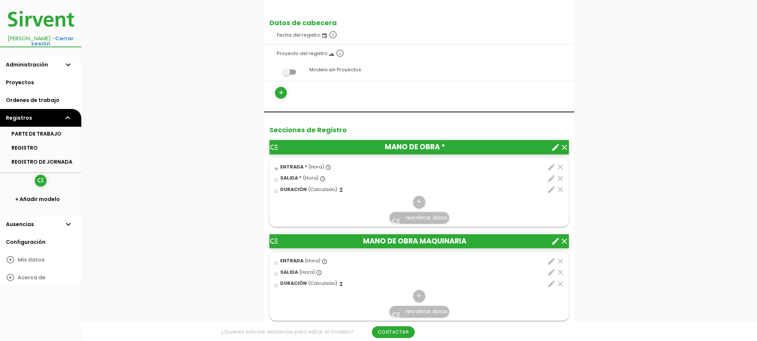
scroll to position [156, 0]
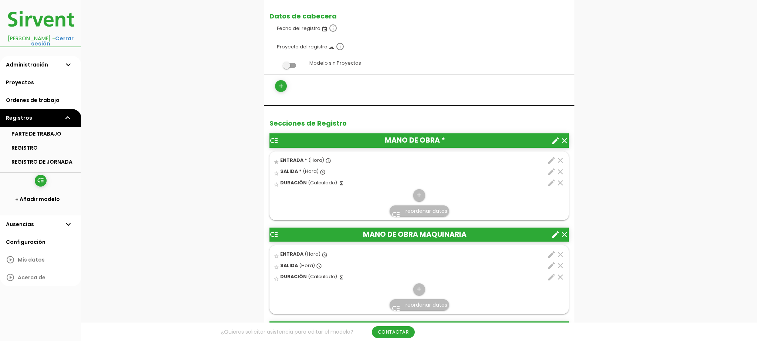
click at [557, 140] on icon "create" at bounding box center [555, 140] width 9 height 9
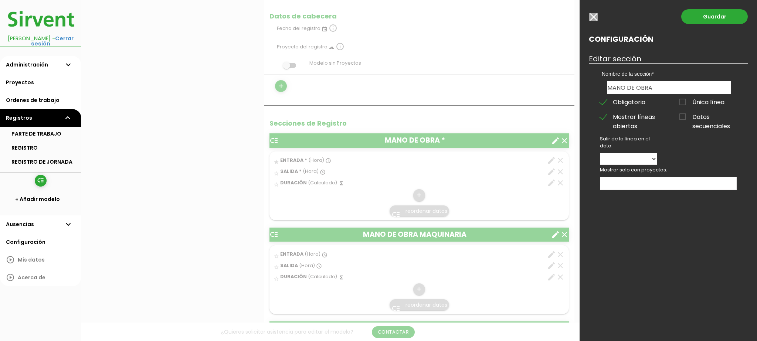
drag, startPoint x: 658, startPoint y: 88, endPoint x: 590, endPoint y: 87, distance: 67.3
click at [590, 87] on div "Nombre de la sección MANO DE OBRA MANO DE OBRA MAQUINARIA TAREAS REALIZADAS MAT…" at bounding box center [668, 78] width 159 height 31
drag, startPoint x: 649, startPoint y: 84, endPoint x: 629, endPoint y: 88, distance: 20.1
click at [629, 88] on input "HORAS TRA" at bounding box center [670, 87] width 124 height 13
type input "HORAS"
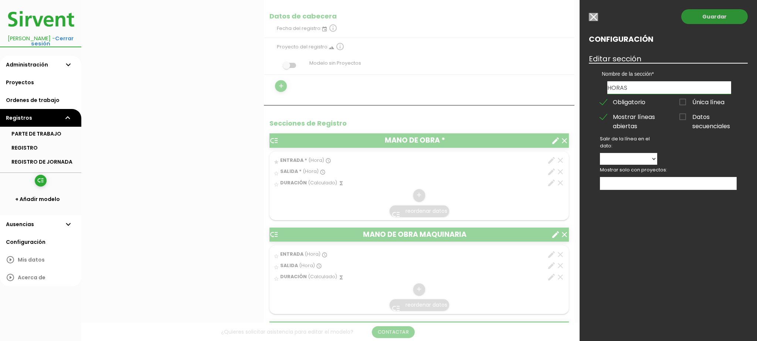
click at [714, 20] on link "Guardar" at bounding box center [714, 16] width 67 height 15
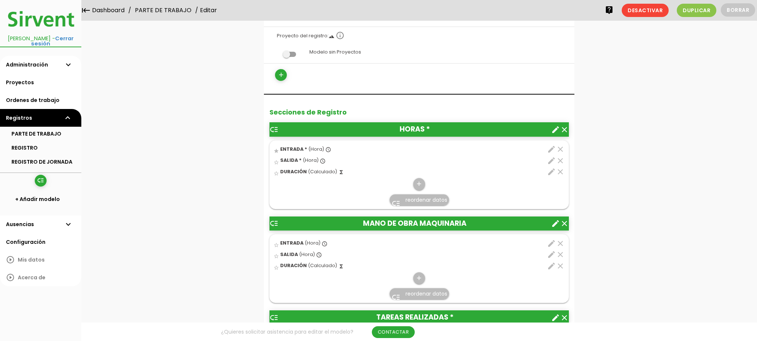
scroll to position [147, 0]
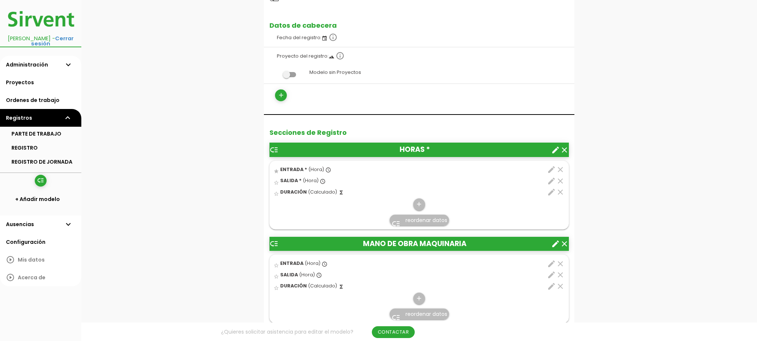
click at [559, 260] on icon "clear" at bounding box center [560, 264] width 9 height 9
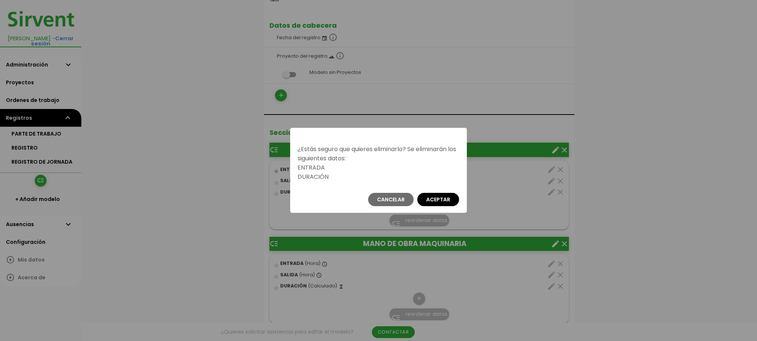
scroll to position [0, 0]
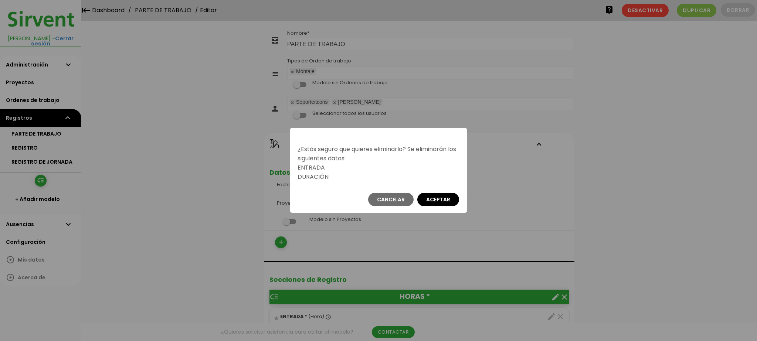
click at [443, 199] on button "Aceptar" at bounding box center [438, 199] width 42 height 13
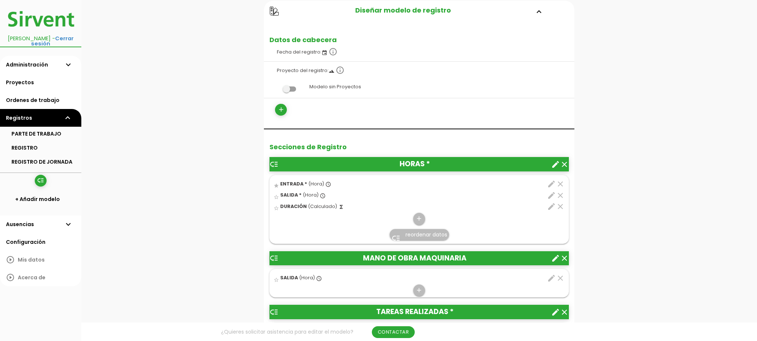
scroll to position [148, 0]
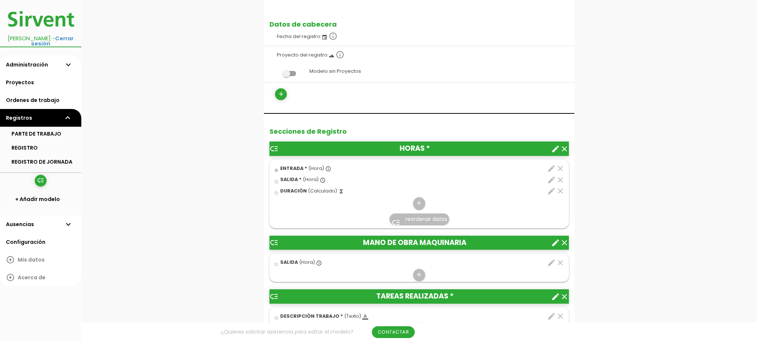
click at [563, 263] on icon "clear" at bounding box center [560, 262] width 9 height 9
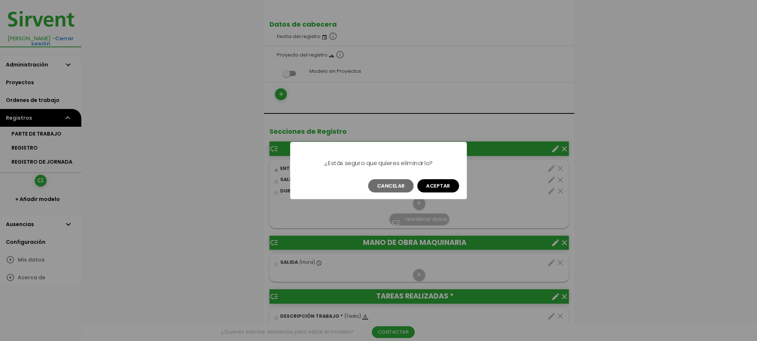
scroll to position [0, 0]
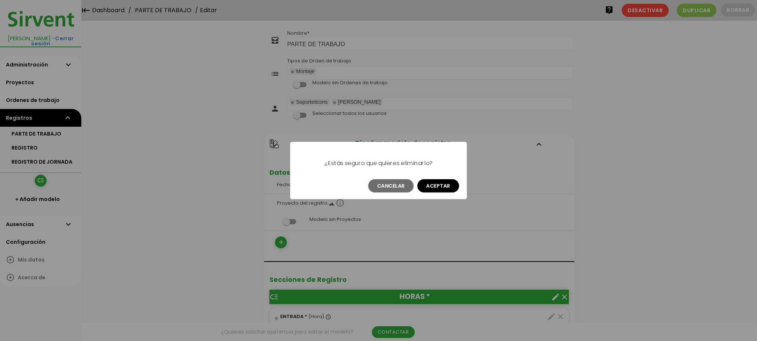
click at [443, 183] on button "Aceptar" at bounding box center [438, 185] width 42 height 13
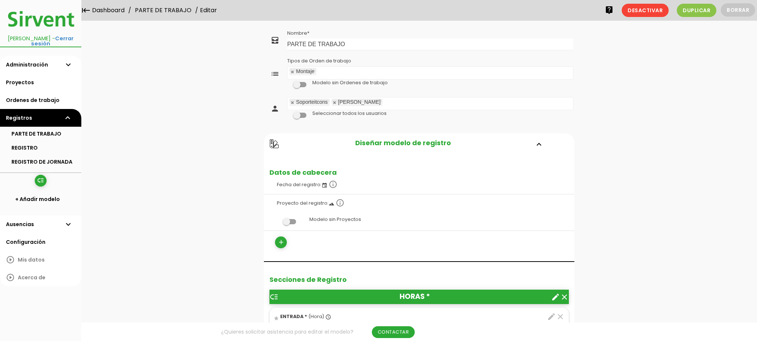
scroll to position [0, 0]
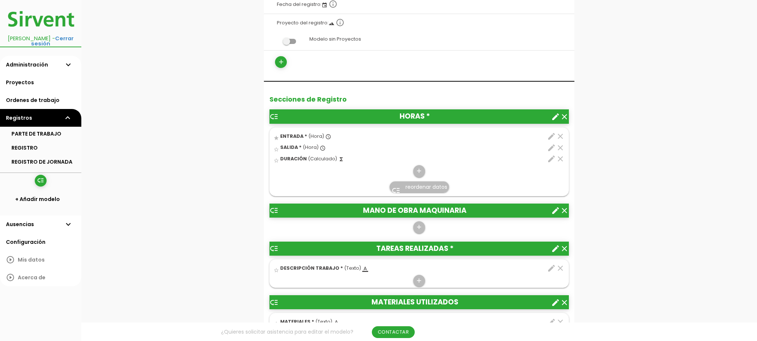
scroll to position [181, 0]
click at [416, 227] on icon "add" at bounding box center [419, 227] width 7 height 12
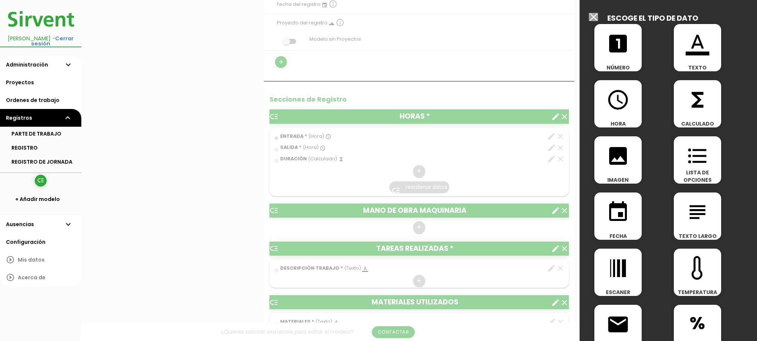
click at [611, 54] on icon "looks_one" at bounding box center [618, 44] width 24 height 24
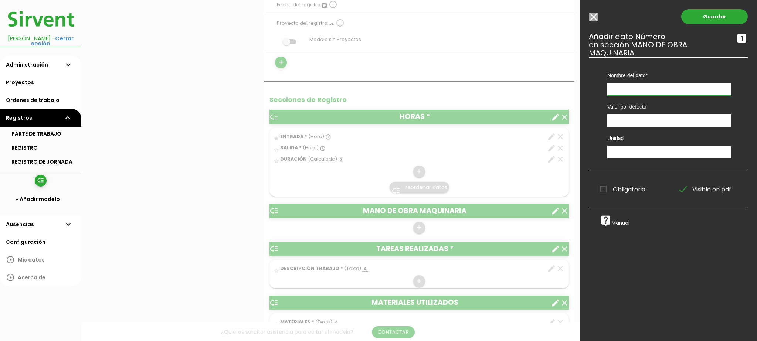
click at [621, 91] on input "text" at bounding box center [670, 89] width 124 height 13
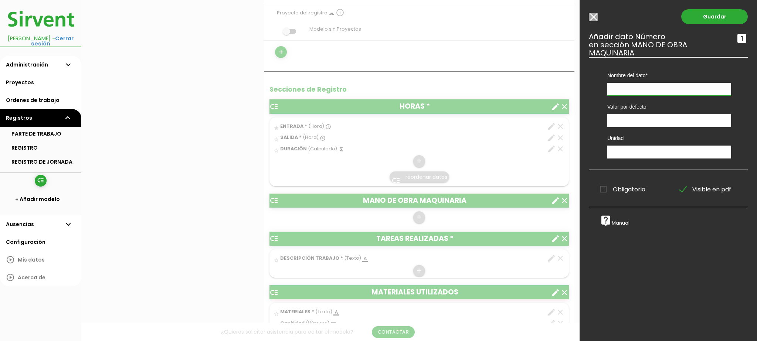
scroll to position [191, 0]
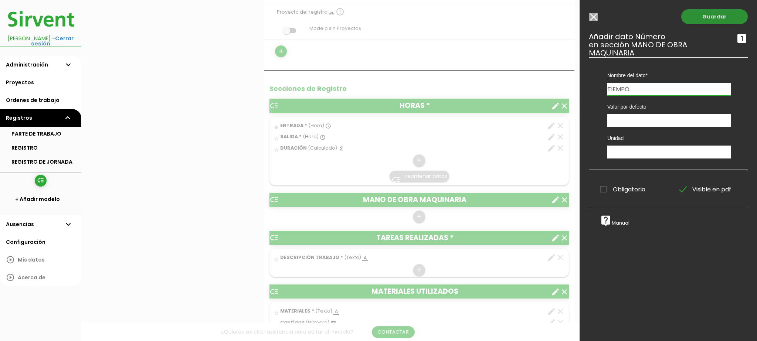
type input "TIEMPO"
click at [692, 20] on link "Guardar" at bounding box center [714, 16] width 67 height 15
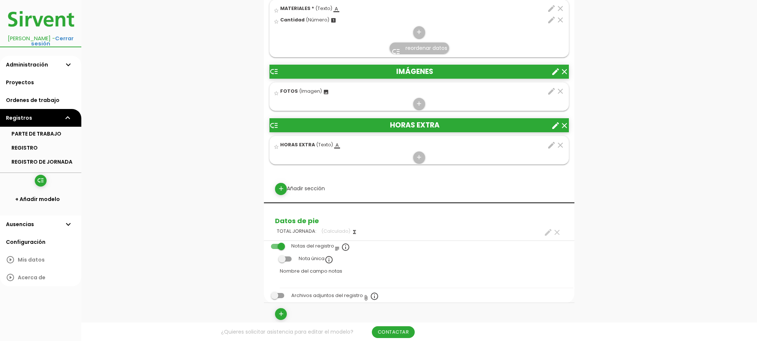
scroll to position [497, 0]
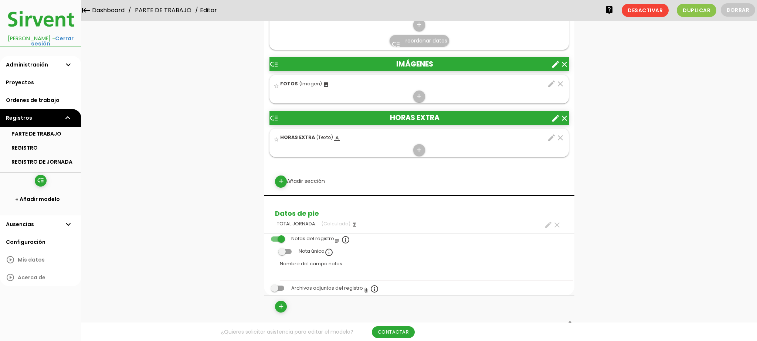
click at [293, 176] on div "add Añadir sección" at bounding box center [420, 182] width 300 height 12
click at [283, 179] on icon "add" at bounding box center [281, 182] width 7 height 12
select select
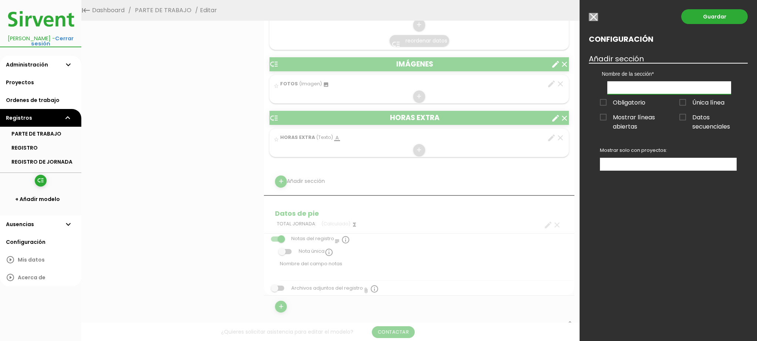
click at [650, 88] on input "text" at bounding box center [670, 87] width 124 height 13
type input "m"
type input "MANO DE OBRA"
click at [710, 20] on link "Guardar" at bounding box center [714, 16] width 67 height 15
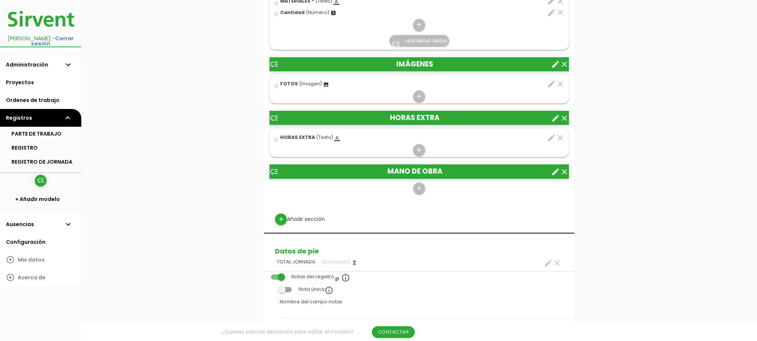
click at [273, 169] on icon "low_priority" at bounding box center [274, 171] width 9 height 9
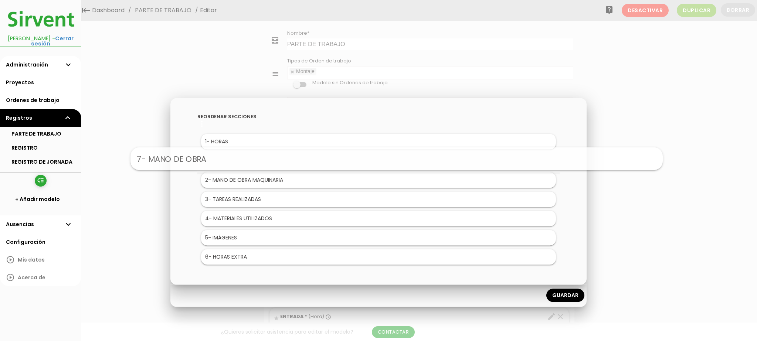
drag, startPoint x: 240, startPoint y: 257, endPoint x: 258, endPoint y: 158, distance: 100.7
drag, startPoint x: 218, startPoint y: 182, endPoint x: 224, endPoint y: 226, distance: 44.7
drag, startPoint x: 232, startPoint y: 165, endPoint x: 235, endPoint y: 208, distance: 43.4
click at [558, 294] on link "Guardar" at bounding box center [565, 295] width 38 height 13
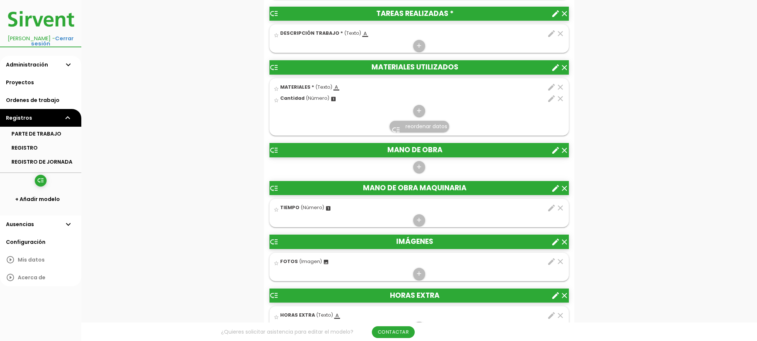
scroll to position [378, 0]
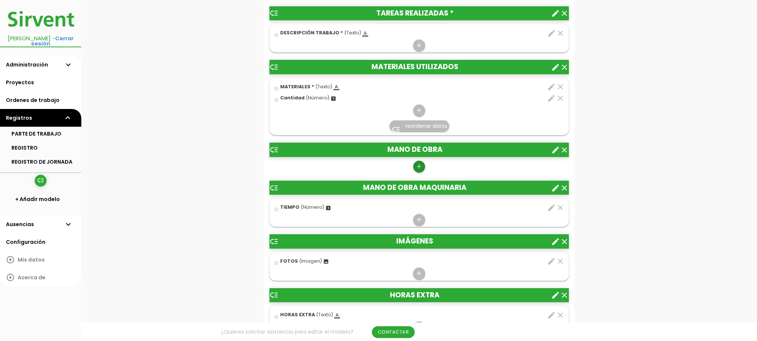
click at [423, 165] on link "add" at bounding box center [419, 167] width 12 height 12
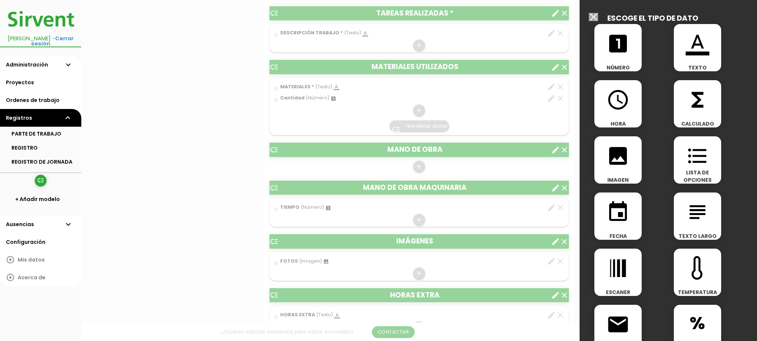
click at [629, 55] on div "looks_one NÚMERO" at bounding box center [618, 47] width 47 height 47
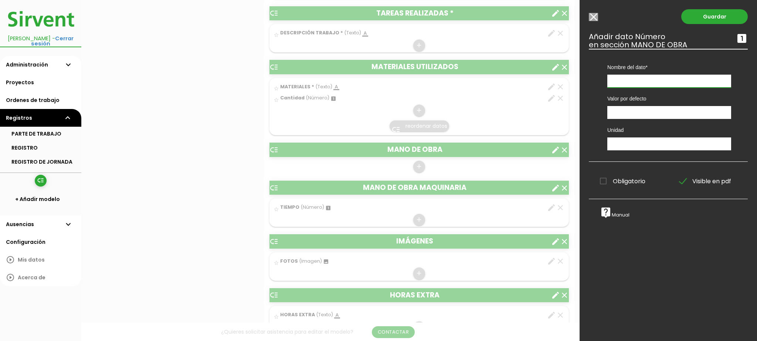
click at [627, 79] on input "text" at bounding box center [670, 81] width 124 height 13
type input "t"
type input "TIEMPO"
click at [629, 140] on input "text" at bounding box center [669, 144] width 124 height 13
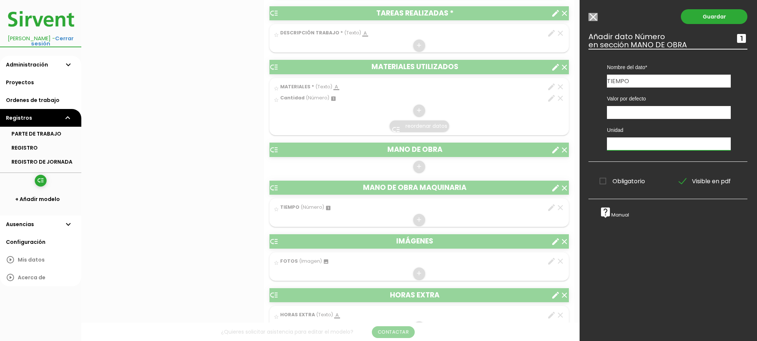
scroll to position [379, 0]
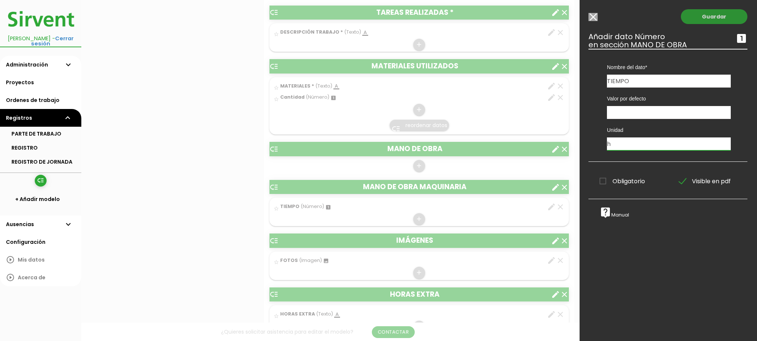
type input "h"
click at [707, 18] on link "Guardar" at bounding box center [714, 16] width 67 height 15
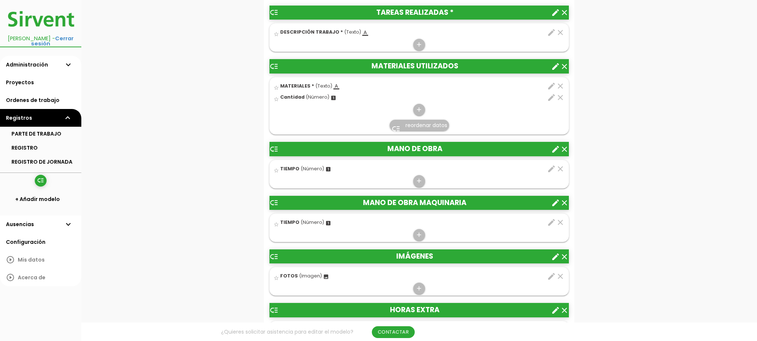
click at [553, 220] on icon "edit" at bounding box center [551, 222] width 9 height 9
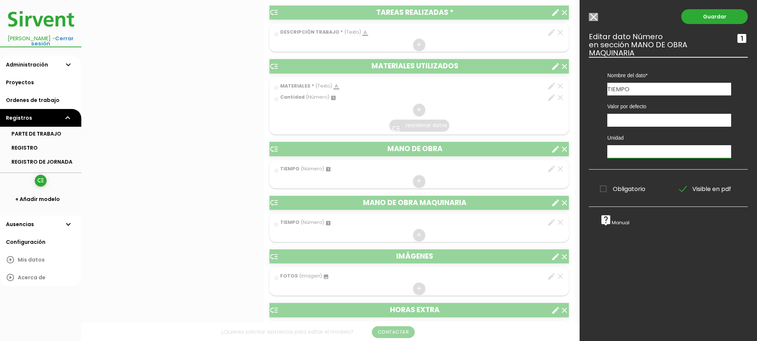
click at [615, 147] on input "text" at bounding box center [670, 151] width 124 height 13
type input "h"
click at [691, 16] on link "Guardar" at bounding box center [714, 16] width 67 height 15
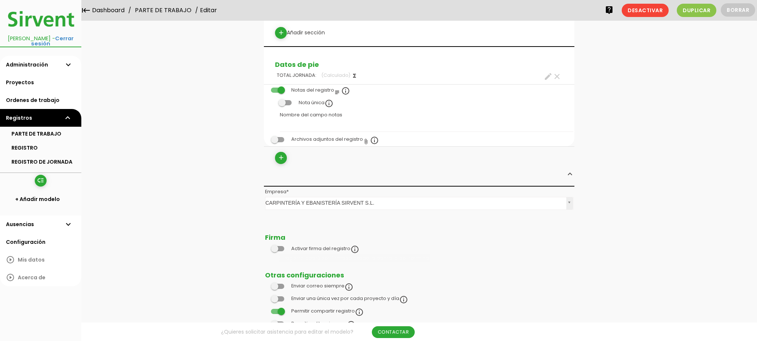
scroll to position [696, 0]
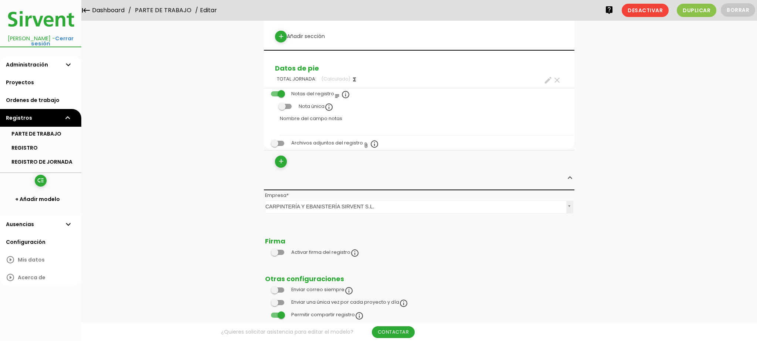
click at [547, 77] on icon "create" at bounding box center [548, 80] width 9 height 9
select select "+"
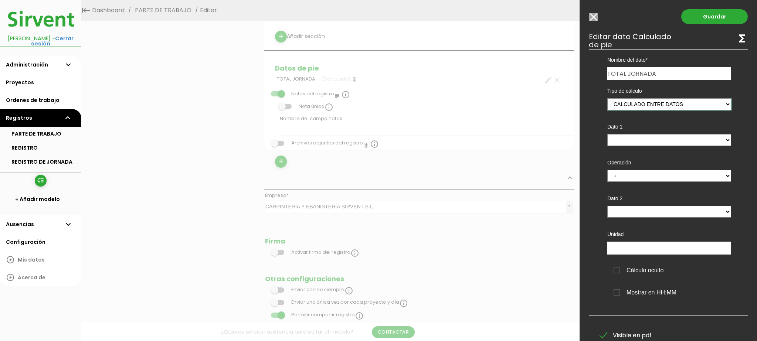
click at [692, 104] on select "Suma de totales Calculado entre datos" at bounding box center [670, 104] width 124 height 12
select select "0"
click at [608, 98] on select "Suma de totales Calculado entre datos" at bounding box center [670, 104] width 124 height 12
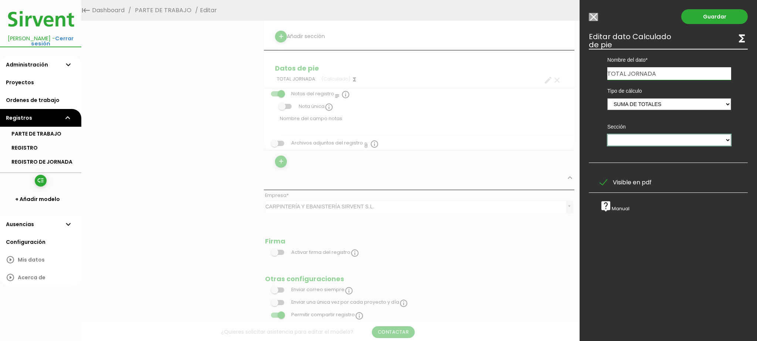
click at [667, 136] on select "HORAS TAREAS REALIZADAS MATERIALES UTILIZADOS MANO DE OBRA MANO DE OBRA MAQUINA…" at bounding box center [670, 140] width 124 height 12
select select "5785"
click at [608, 134] on select "HORAS TAREAS REALIZADAS MATERIALES UTILIZADOS MANO DE OBRA MANO DE OBRA MAQUINA…" at bounding box center [670, 140] width 124 height 12
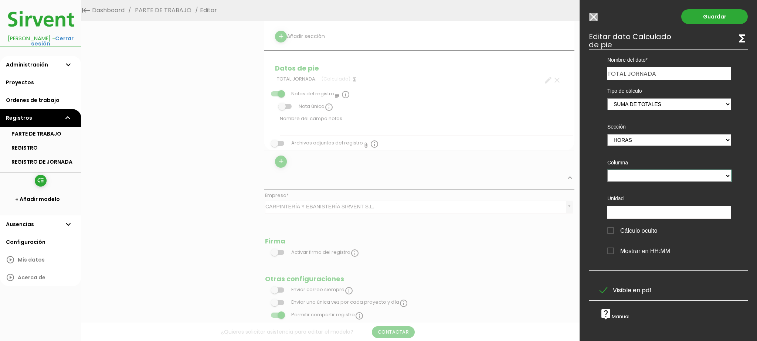
click at [666, 171] on select "ENTRADA SALIDA DURACIÓN" at bounding box center [670, 176] width 124 height 12
select select "5785_pos3"
click at [608, 170] on select "ENTRADA SALIDA DURACIÓN" at bounding box center [670, 176] width 124 height 12
click at [649, 213] on input "text" at bounding box center [670, 212] width 124 height 13
type input "h"
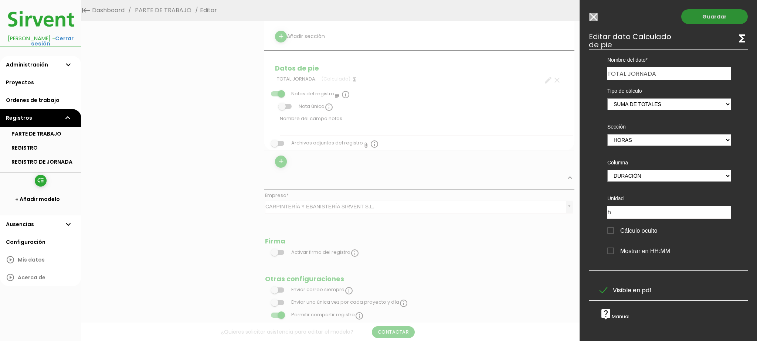
click at [704, 18] on link "Guardar" at bounding box center [714, 16] width 67 height 15
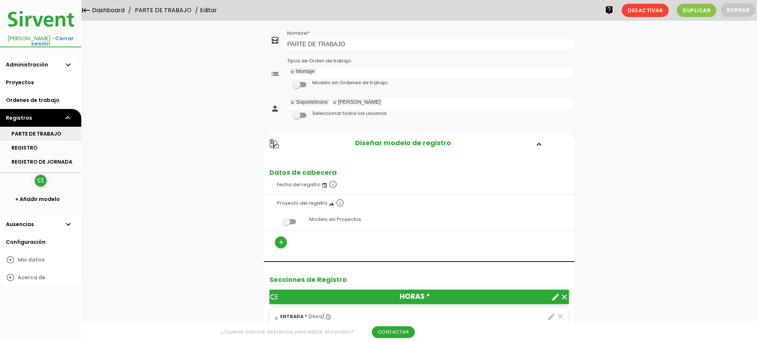
click at [32, 128] on link "PARTE DE TRABAJO" at bounding box center [40, 134] width 81 height 14
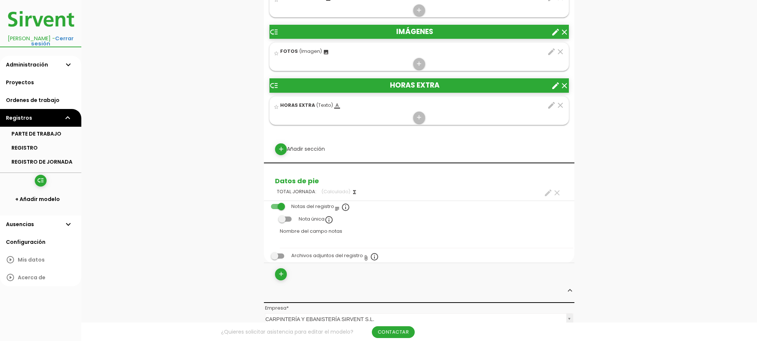
scroll to position [605, 0]
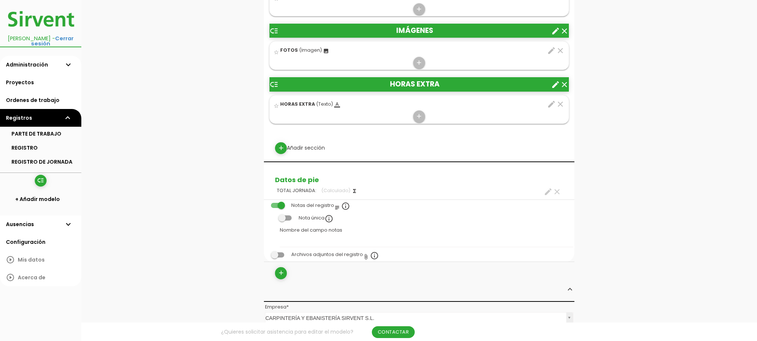
click at [549, 188] on icon "create" at bounding box center [548, 191] width 9 height 9
select select "+"
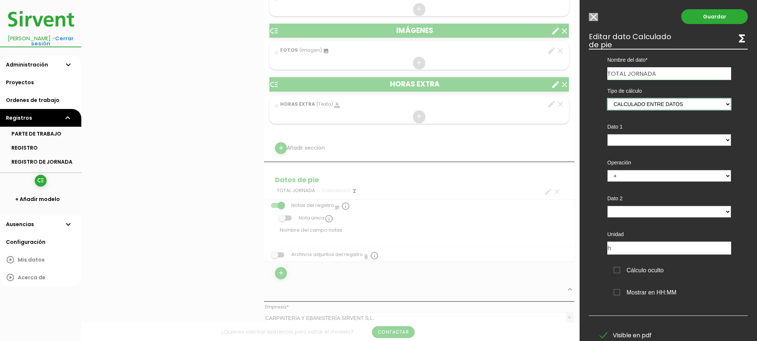
click at [660, 106] on select "Suma de totales Calculado entre datos" at bounding box center [670, 104] width 124 height 12
select select "0"
click at [608, 98] on select "Suma de totales Calculado entre datos" at bounding box center [670, 104] width 124 height 12
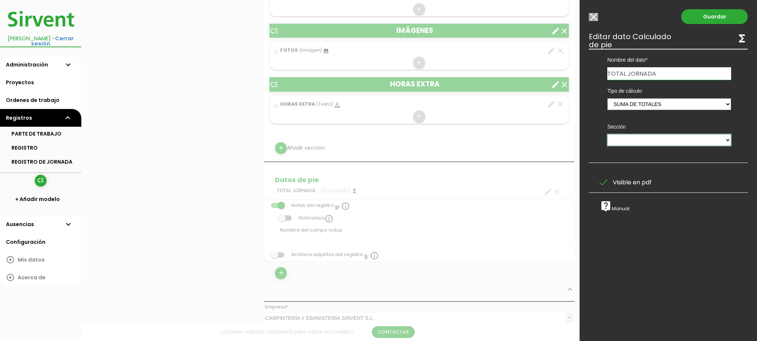
click at [652, 137] on select "HORAS TAREAS REALIZADAS MATERIALES UTILIZADOS MANO DE OBRA MANO DE OBRA MAQUINA…" at bounding box center [670, 140] width 124 height 12
select select "5785"
click at [608, 134] on select "HORAS TAREAS REALIZADAS MATERIALES UTILIZADOS MANO DE OBRA MANO DE OBRA MAQUINA…" at bounding box center [670, 140] width 124 height 12
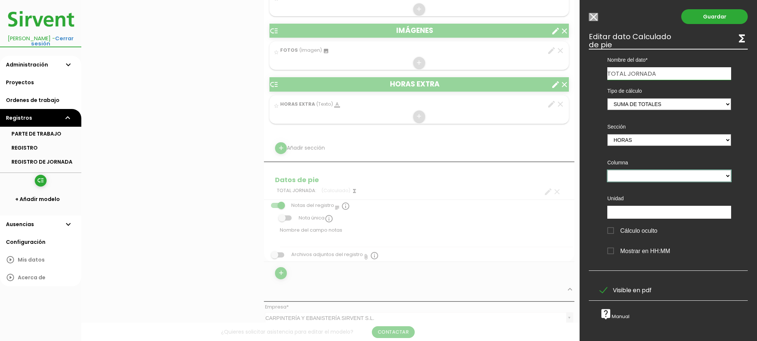
click at [643, 174] on select "ENTRADA SALIDA DURACIÓN" at bounding box center [670, 176] width 124 height 12
select select "5785_pos3"
click at [608, 170] on select "ENTRADA SALIDA DURACIÓN" at bounding box center [670, 176] width 124 height 12
click at [634, 220] on div "Cálculo oculto" at bounding box center [669, 229] width 135 height 20
click at [634, 213] on input "text" at bounding box center [670, 212] width 124 height 13
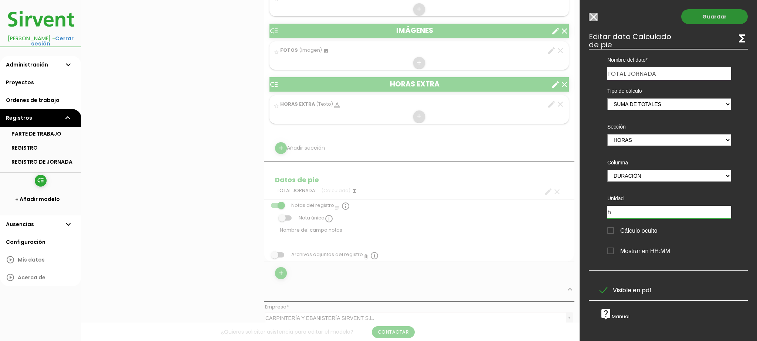
type input "h"
click at [712, 18] on link "Guardar" at bounding box center [714, 16] width 67 height 15
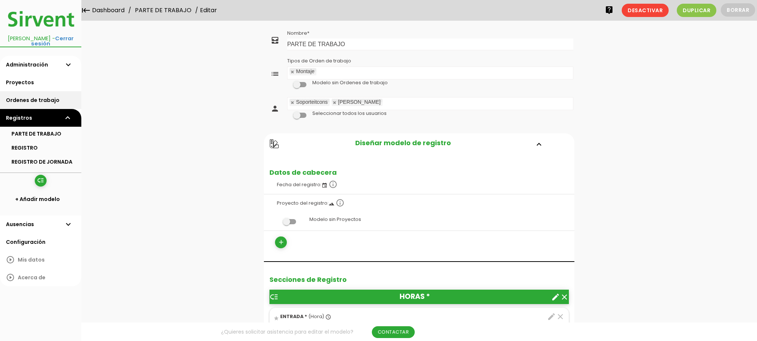
click at [30, 96] on link "Ordenes de trabajo" at bounding box center [40, 100] width 81 height 18
